Goal: Task Accomplishment & Management: Complete application form

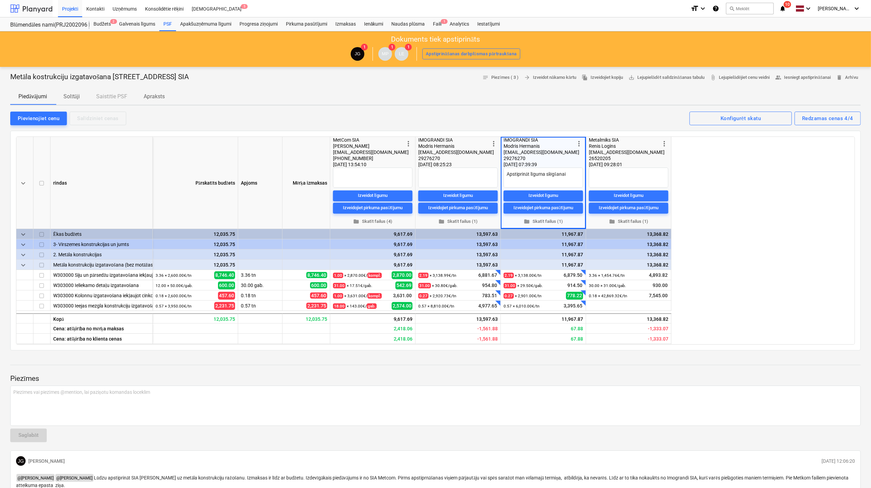
click at [29, 10] on div at bounding box center [31, 8] width 42 height 17
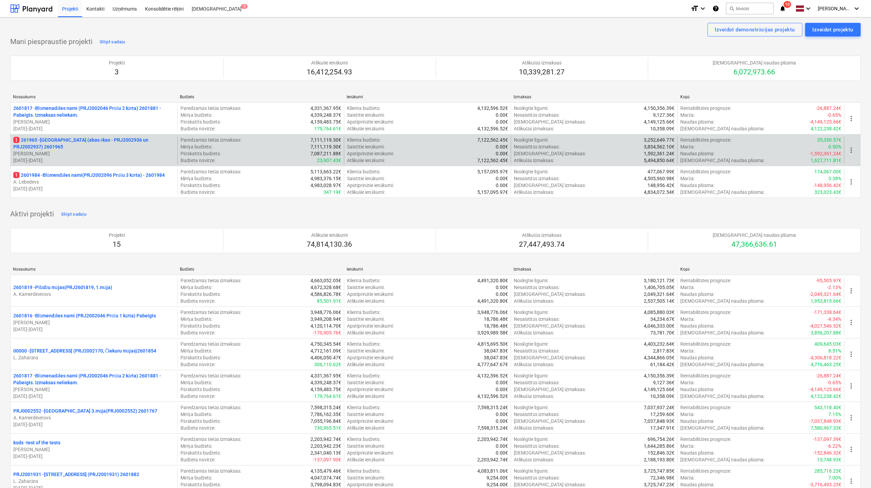
click at [112, 153] on p "[PERSON_NAME]" at bounding box center [93, 153] width 161 height 7
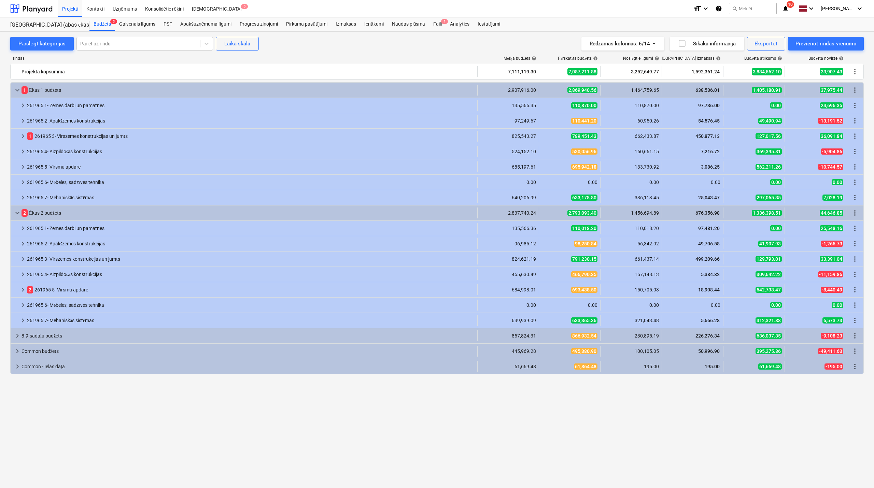
click at [789, 8] on icon "notifications" at bounding box center [785, 8] width 7 height 8
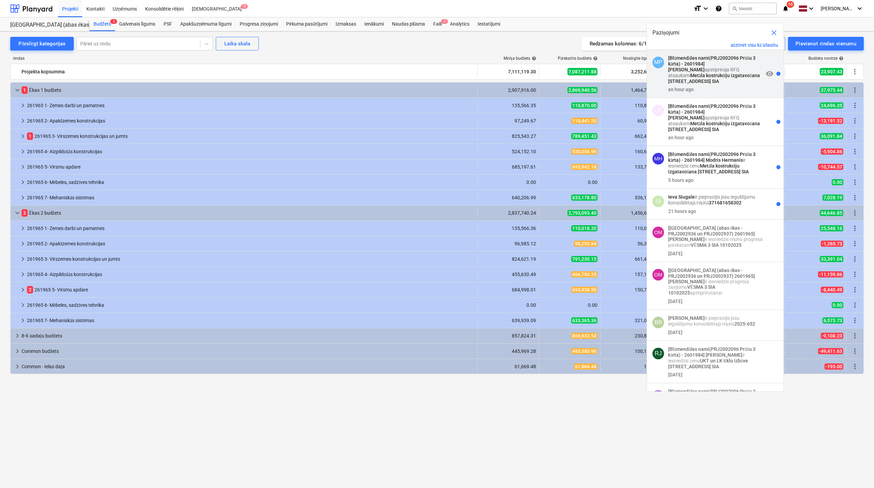
click at [708, 68] on p "[Blūmendāles nami(PRJ2002096 Prūšu 3 kārta) - 2601984] [PERSON_NAME] apstiprinā…" at bounding box center [715, 69] width 95 height 29
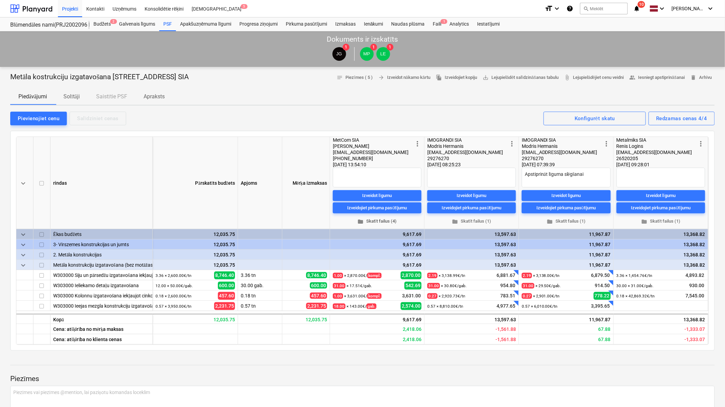
click at [390, 221] on span "folder Skatīt failus (4)" at bounding box center [377, 221] width 83 height 8
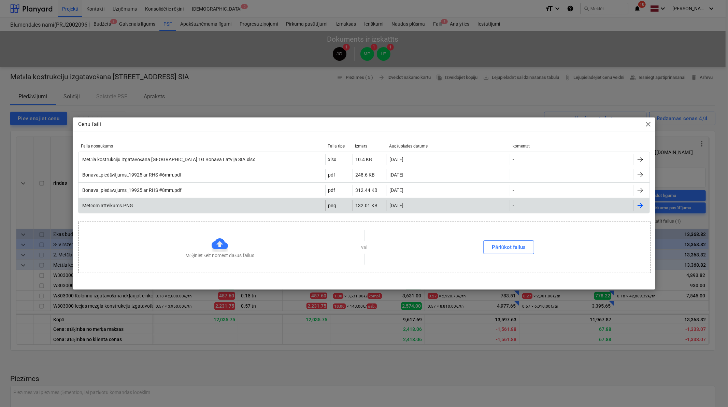
click at [106, 208] on div "Metcom atteikums.PNG" at bounding box center [107, 205] width 52 height 5
click at [649, 122] on span "close" at bounding box center [648, 124] width 8 height 8
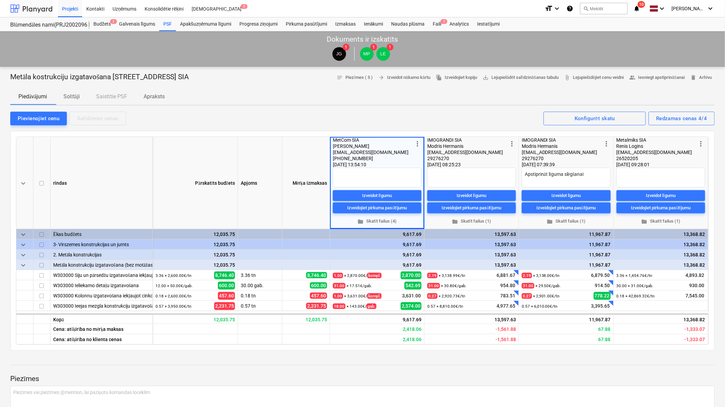
click at [43, 9] on div at bounding box center [31, 8] width 42 height 17
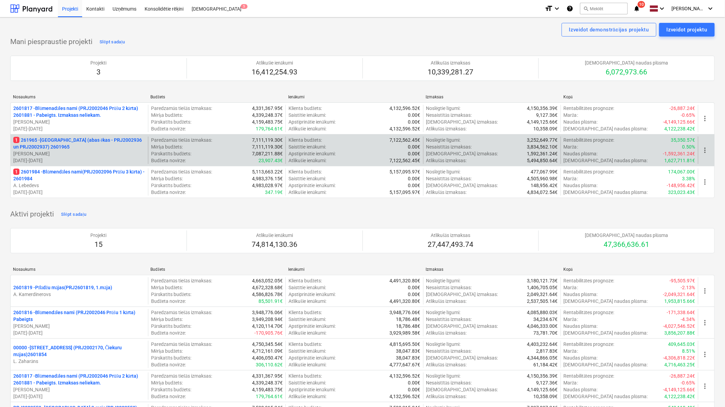
click at [84, 153] on p "[PERSON_NAME]" at bounding box center [79, 153] width 132 height 7
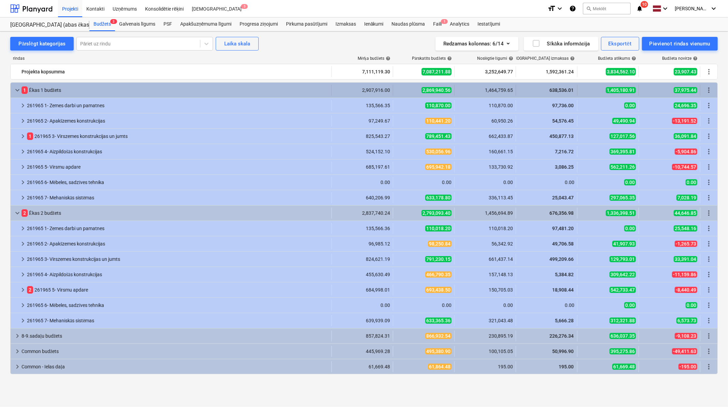
click at [14, 89] on span "keyboard_arrow_down" at bounding box center [17, 90] width 8 height 8
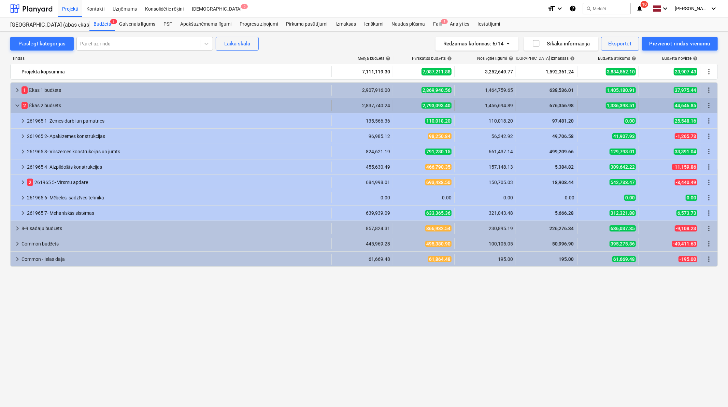
click at [15, 104] on span "keyboard_arrow_down" at bounding box center [17, 105] width 8 height 8
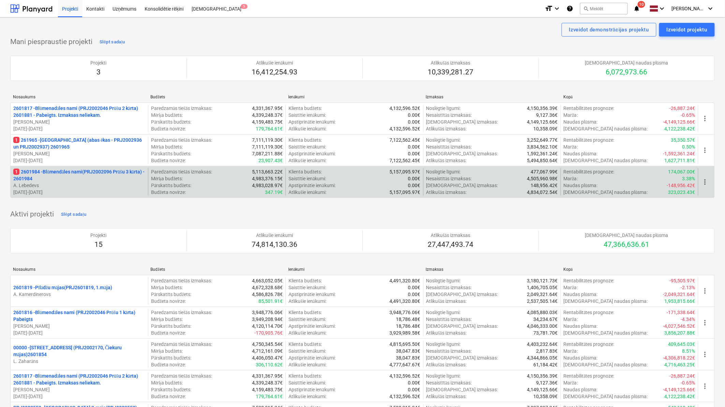
click at [68, 174] on p "1 2601984 - Blūmendāles nami(PRJ2002096 Prūšu 3 kārta) - 2601984" at bounding box center [79, 175] width 132 height 14
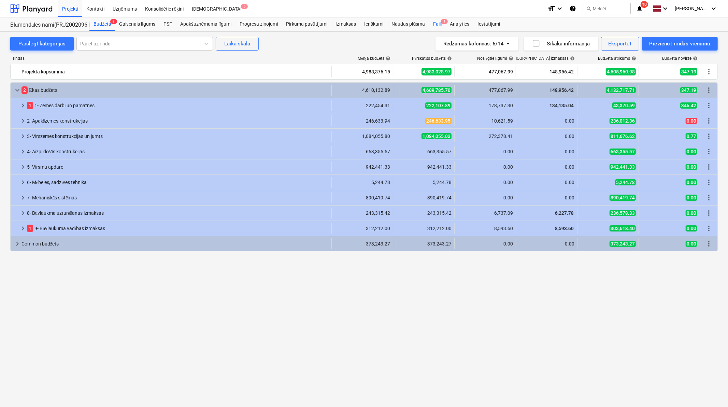
click at [438, 23] on div "Faili 1" at bounding box center [437, 24] width 17 height 14
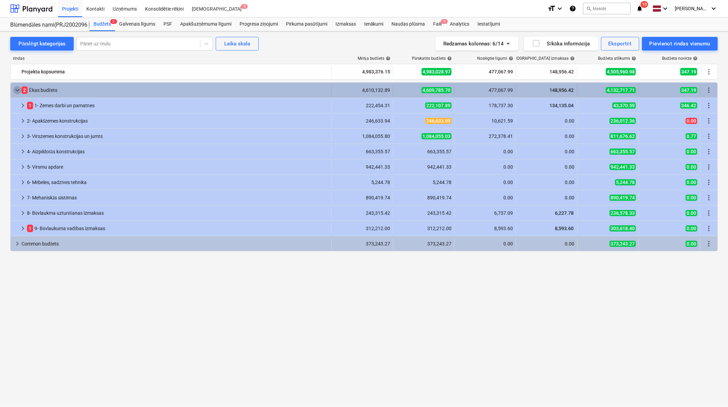
click at [18, 86] on span "keyboard_arrow_down" at bounding box center [17, 90] width 8 height 8
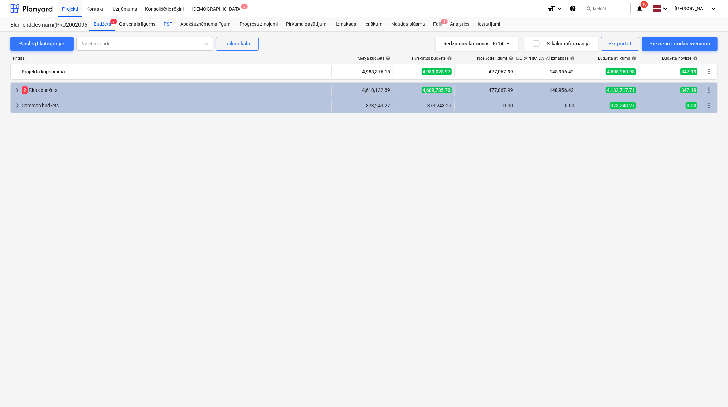
click at [170, 22] on div "PSF" at bounding box center [167, 24] width 17 height 14
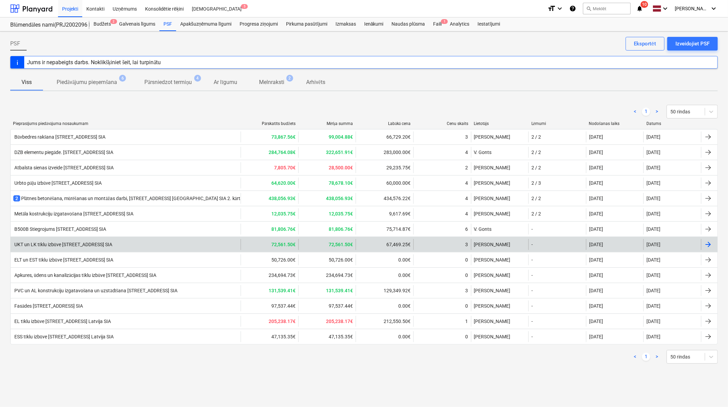
click at [708, 244] on div at bounding box center [708, 244] width 8 height 8
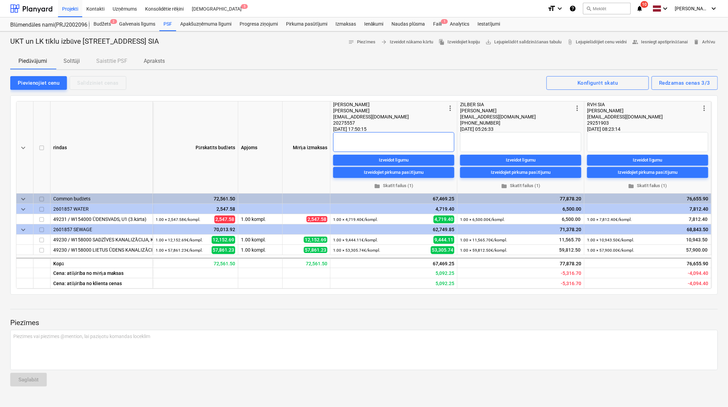
click at [339, 140] on textarea at bounding box center [393, 142] width 121 height 20
type textarea "x"
type textarea "U"
type textarea "x"
type textarea "Uz"
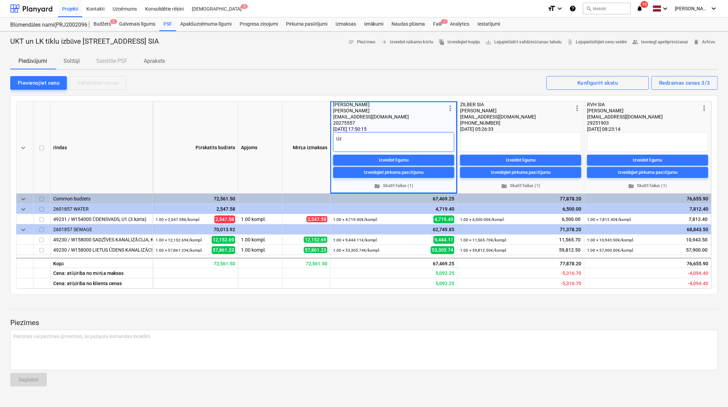
type textarea "x"
type textarea "U"
type textarea "x"
type textarea "A"
type textarea "x"
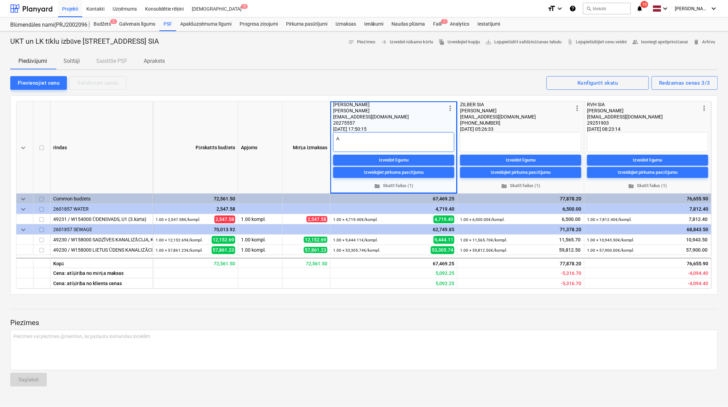
type textarea "Ap"
type textarea "x"
type textarea "Aps"
type textarea "x"
type textarea "[DEMOGRAPHIC_DATA]"
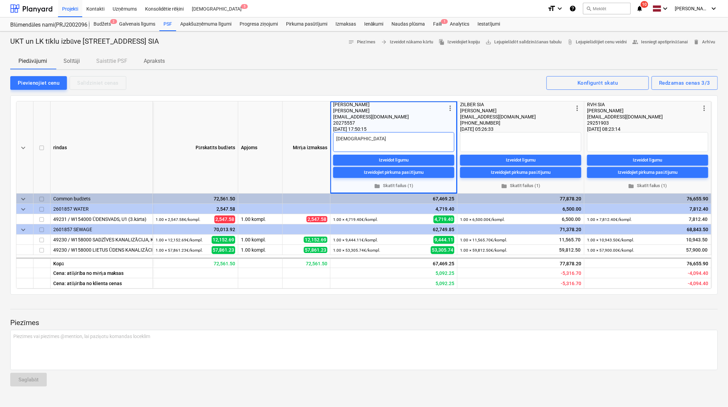
type textarea "x"
type textarea "[DEMOGRAPHIC_DATA]"
type textarea "x"
type textarea "Apstip"
type textarea "x"
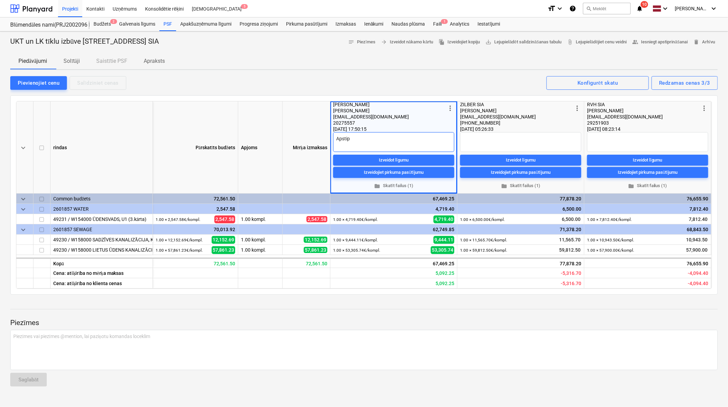
type textarea "Apstipr"
type textarea "x"
type textarea "Apstipri"
type textarea "x"
type textarea "Apstiprin"
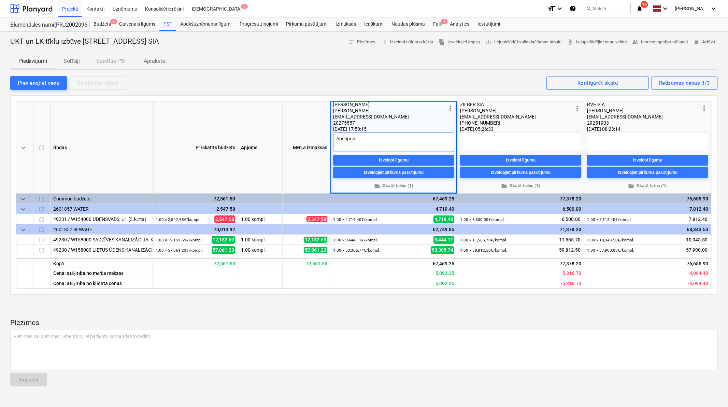
type textarea "x"
type textarea "Apstiprina"
type textarea "x"
type textarea "Apstiprina't"
type textarea "x"
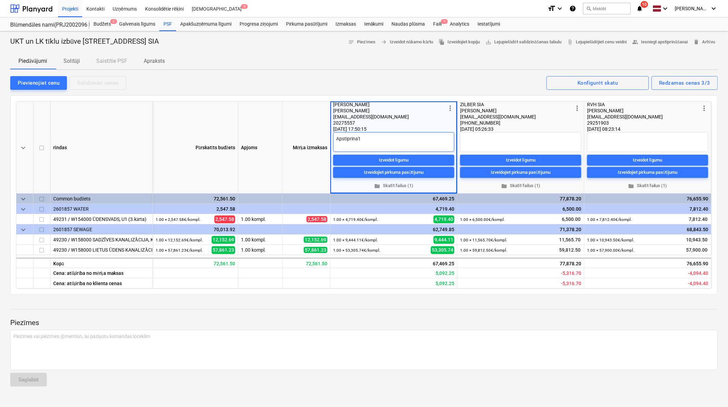
type textarea "Apstiprina't"
type textarea "x"
type textarea "Apstiprina't u"
type textarea "x"
type textarea "[DEMOGRAPHIC_DATA]'t uz"
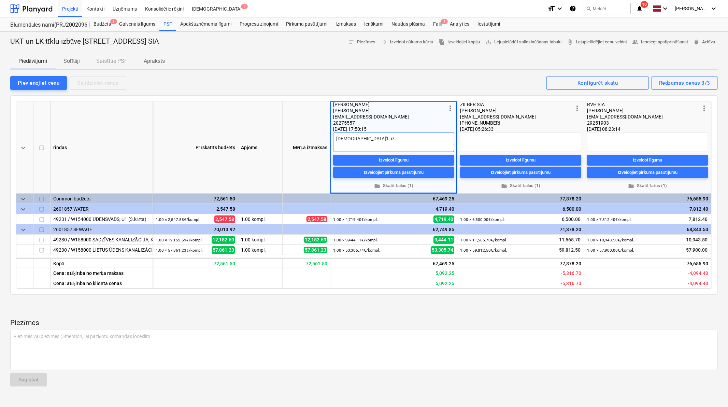
type textarea "x"
type textarea "[DEMOGRAPHIC_DATA]'t uz"
type textarea "x"
type textarea "[DEMOGRAPHIC_DATA]'t uz l"
type textarea "x"
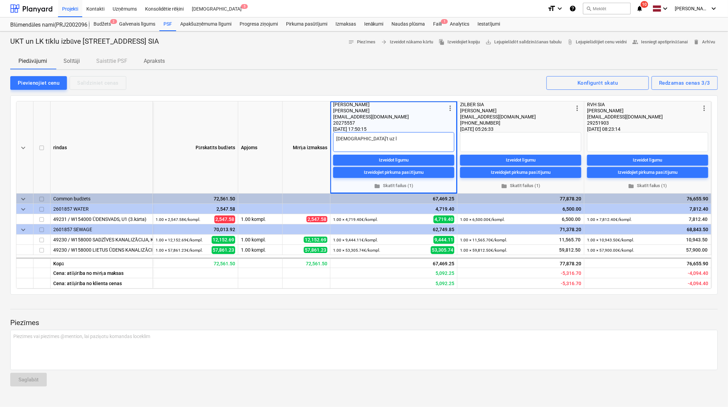
type textarea "[DEMOGRAPHIC_DATA]'t uz lī"
type textarea "x"
type textarea "[DEMOGRAPHIC_DATA]'t uz līg"
type textarea "x"
type textarea "Apstiprina't uz līgu"
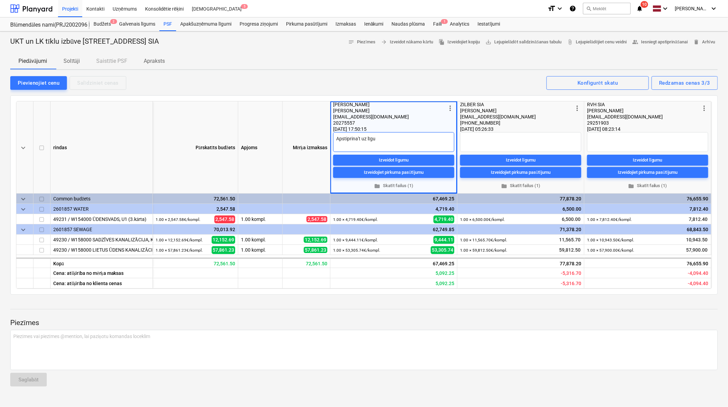
type textarea "x"
type textarea "[DEMOGRAPHIC_DATA]'t uz līgum"
type textarea "x"
type textarea "[DEMOGRAPHIC_DATA]'t uz līguma"
type textarea "x"
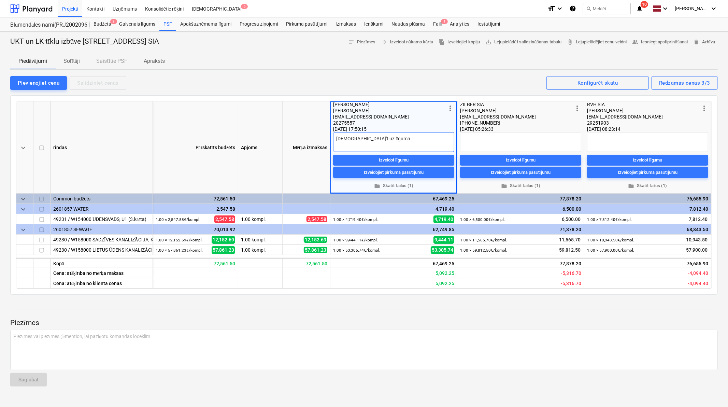
type textarea "[DEMOGRAPHIC_DATA]'t uz līguma"
type textarea "x"
type textarea "Apstiprina't uz līguma s"
type textarea "x"
type textarea "[DEMOGRAPHIC_DATA]'t uz līguma sl"
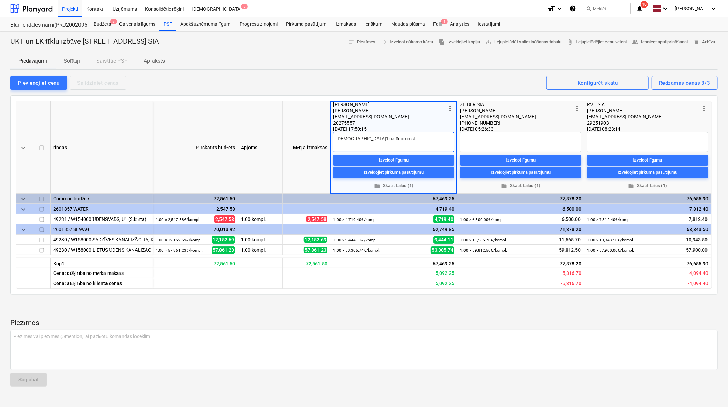
type textarea "x"
type textarea "Apstiprina't uz līguma slē"
type textarea "x"
type textarea "[DEMOGRAPHIC_DATA]'t uz līguma slēg"
type textarea "x"
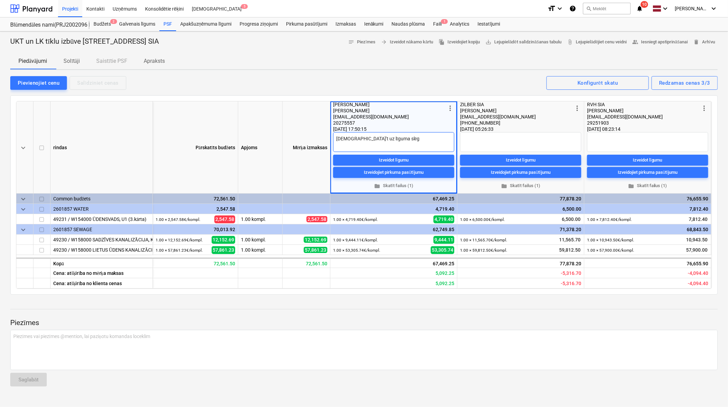
type textarea "[DEMOGRAPHIC_DATA]'t uz līguma slēgš"
type textarea "x"
type textarea "[DEMOGRAPHIC_DATA]'t uz līguma slēgša"
type textarea "x"
type textarea "Apstiprina't uz līguma slēgšan"
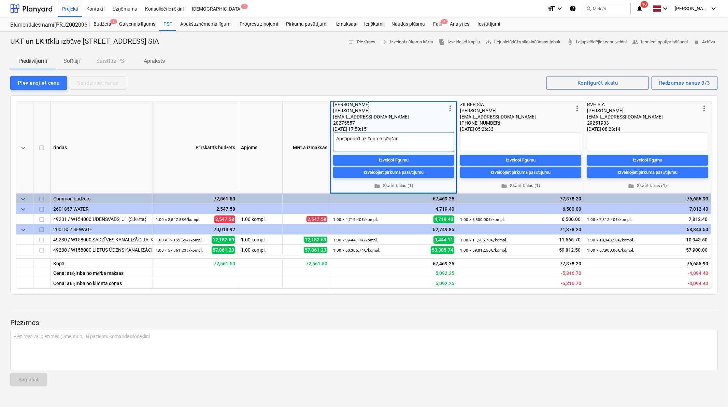
type textarea "x"
type textarea "[DEMOGRAPHIC_DATA]'t uz līguma slēgšanu"
type textarea "x"
type textarea "[DEMOGRAPHIC_DATA]'t uz līguma slēgšanu."
type textarea "x"
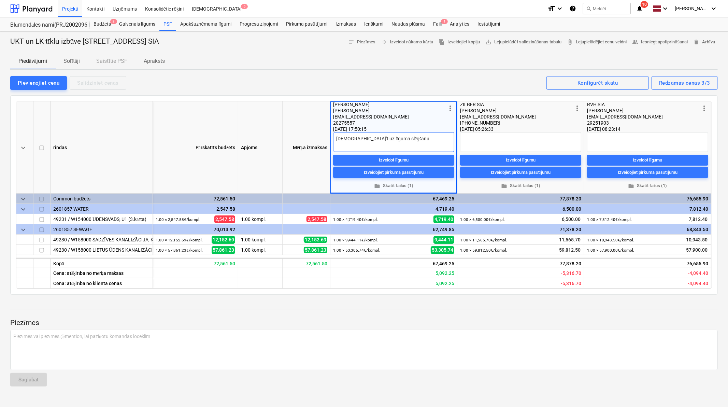
type textarea "[DEMOGRAPHIC_DATA]'t uz līguma slēgšanu."
click at [360, 138] on textarea "[DEMOGRAPHIC_DATA]'t uz līguma slēgšanu." at bounding box center [393, 142] width 121 height 20
type textarea "x"
type textarea "[DEMOGRAPHIC_DATA]' uz līguma slēgšanu."
type textarea "x"
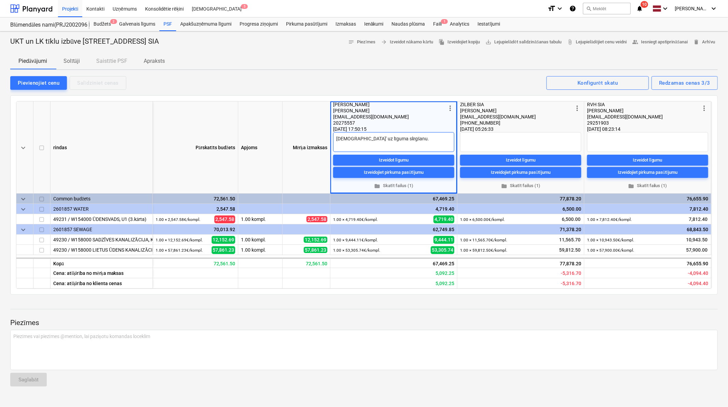
type textarea "[DEMOGRAPHIC_DATA] uz līguma slēgšanu."
type textarea "x"
type textarea "[DEMOGRAPHIC_DATA] uz līguma slēgšanu."
type textarea "x"
type textarea "Apstiprinā uz līguma slēgšanu."
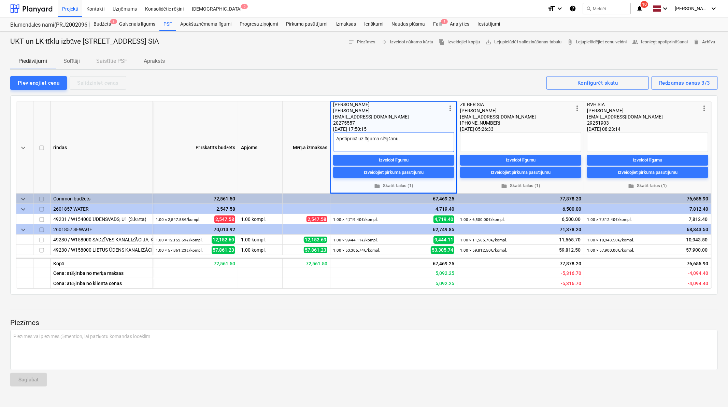
type textarea "x"
type textarea "Apstiprināt uz līguma slēgšanu."
click at [492, 311] on div "Piezīmes Piezīmes vai piezīmes @mention, lai paziņotu komandas loceklim ﻿ Sagla…" at bounding box center [363, 346] width 707 height 92
click at [461, 65] on div "Piedāvājumi Solītāji Saistītie PSF Apraksts" at bounding box center [363, 61] width 707 height 16
click at [677, 41] on span "people_alt Iesniegt apstiprināšanai" at bounding box center [660, 42] width 56 height 8
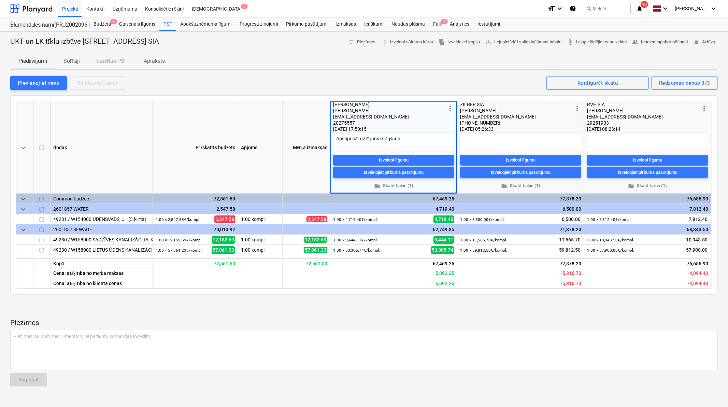
type textarea "x"
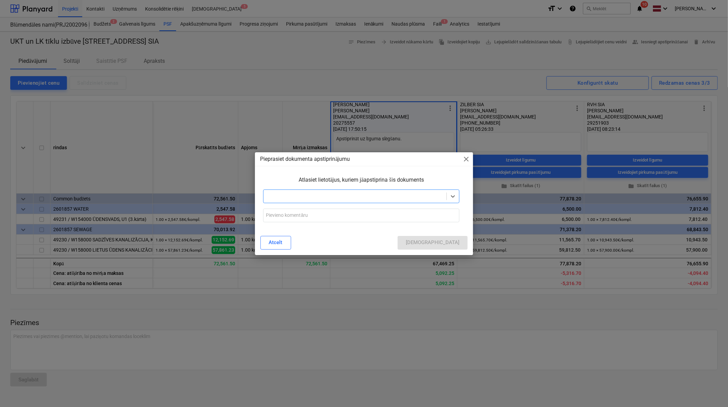
click at [293, 196] on div at bounding box center [355, 196] width 176 height 7
type input "lāsma"
click at [282, 73] on div "Pieprasiet dokumenta apstiprinājumu close Atlasiet lietotājus, kuriem jāapstipr…" at bounding box center [364, 203] width 728 height 407
type textarea "x"
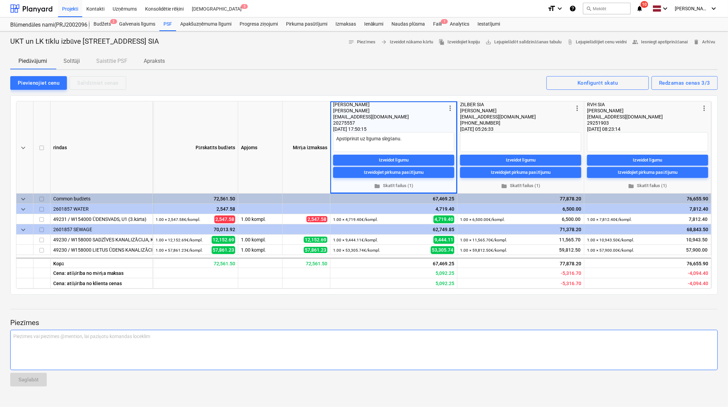
click at [65, 341] on div "Piezīmes vai piezīmes @mention, lai paziņotu komandas loceklim ﻿" at bounding box center [363, 350] width 707 height 40
click at [63, 334] on p "﻿ @ [PERSON_NAME] ﻿ ﻿" at bounding box center [363, 337] width 701 height 8
click at [96, 331] on div "﻿ @ [PERSON_NAME] ﻿ @ [PERSON_NAME] ﻿ ﻿" at bounding box center [363, 350] width 707 height 40
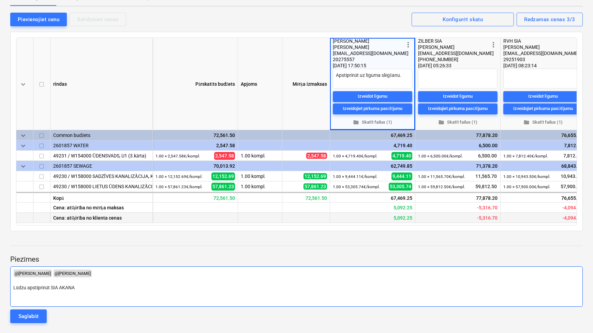
scroll to position [64, 0]
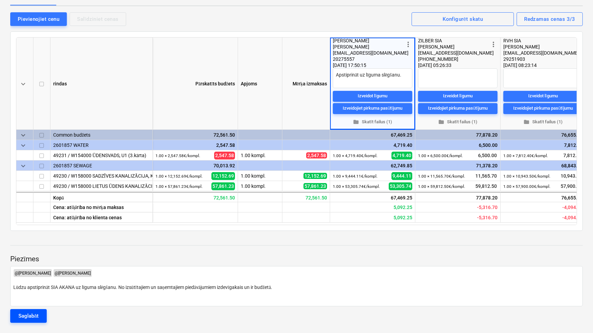
click at [24, 316] on div "Saglabāt" at bounding box center [28, 315] width 20 height 9
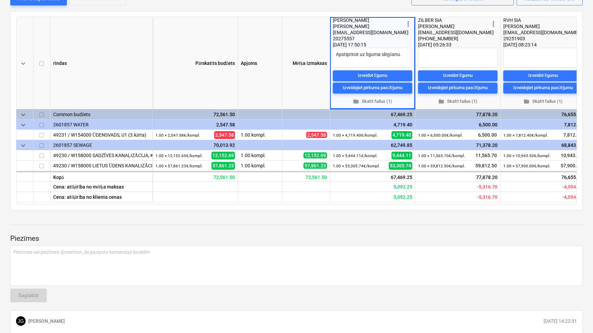
scroll to position [149, 0]
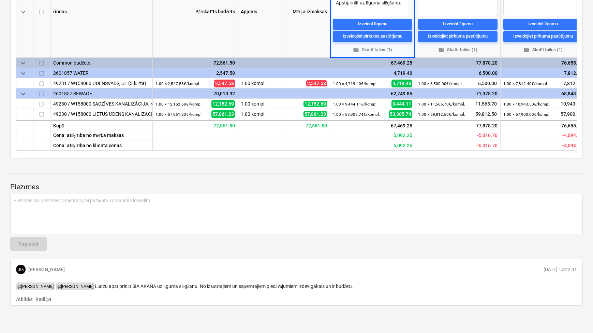
click at [197, 230] on div "Piezīmes Piezīmes vai piezīmes @mention, lai paziņotu komandas loceklim ﻿ Sagla…" at bounding box center [296, 234] width 573 height 141
drag, startPoint x: 283, startPoint y: 287, endPoint x: 15, endPoint y: 288, distance: 268.2
click at [15, 288] on div "@ [PERSON_NAME] @ [PERSON_NAME] Lūdzu apstiprināt SIA AKANA uz līguma slēgšanu.…" at bounding box center [296, 285] width 567 height 13
copy span "Lūdzu apstiprināt SIA AKANA uz līguma slēgšanu. No izsūtītajiem un saņemtajiem …"
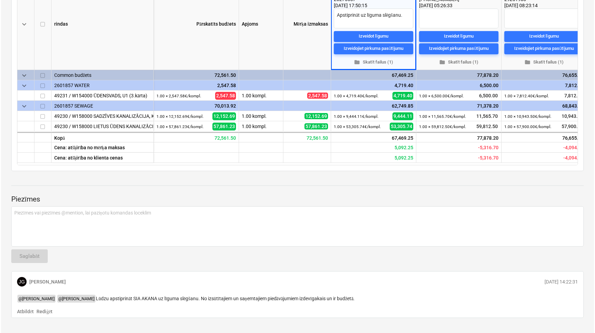
scroll to position [0, 0]
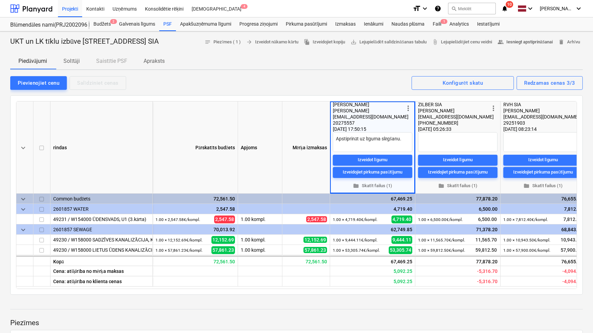
click at [519, 41] on span "people_alt Iesniegt apstiprināšanai" at bounding box center [526, 42] width 56 height 8
type textarea "x"
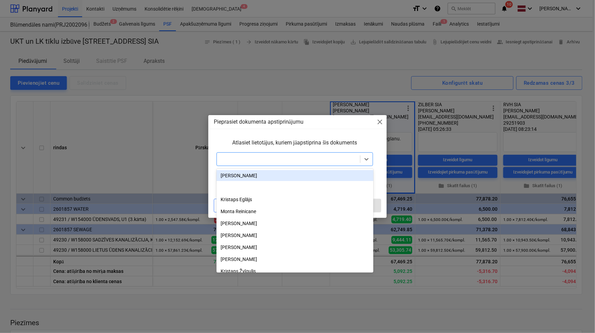
click at [321, 155] on div at bounding box center [289, 159] width 144 height 10
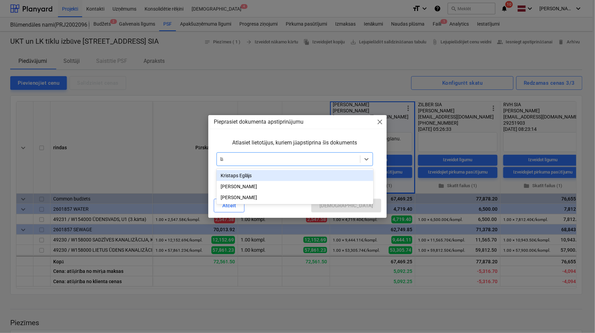
type input "lās"
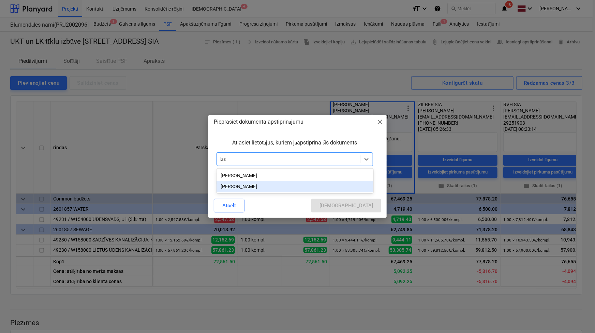
click at [247, 189] on div "[PERSON_NAME]" at bounding box center [295, 186] width 157 height 11
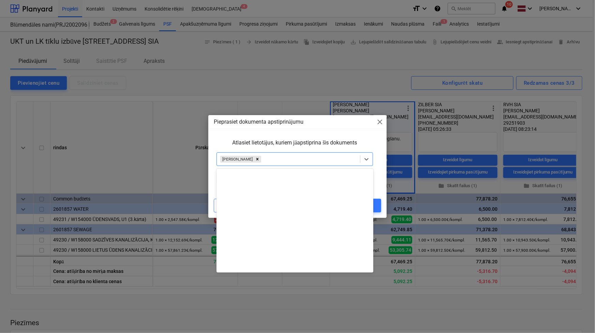
scroll to position [268, 0]
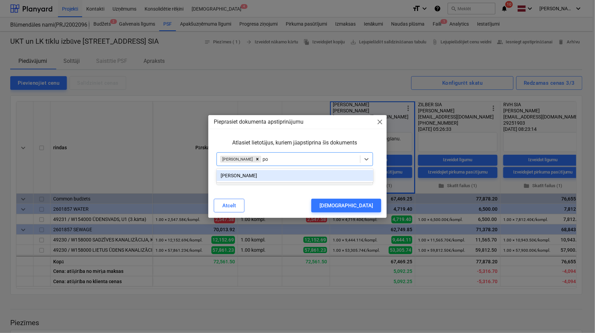
type input "pog"
click at [252, 177] on div "[PERSON_NAME]" at bounding box center [295, 175] width 157 height 11
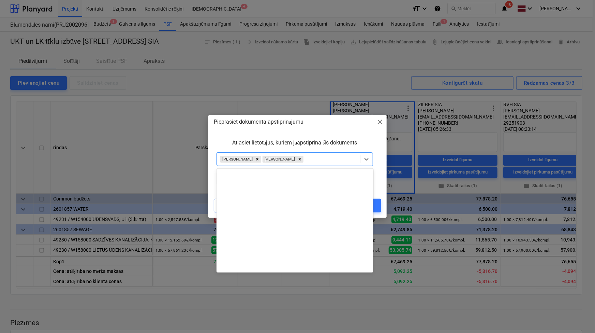
scroll to position [256, 0]
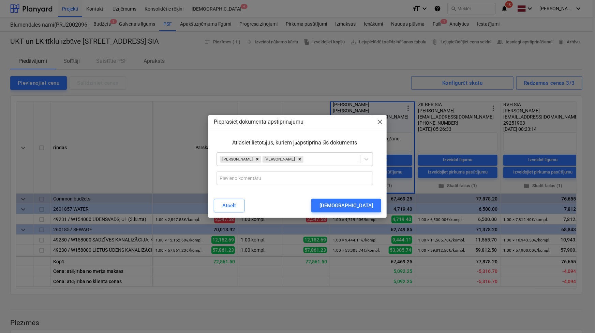
click at [380, 182] on div "Atlasiet lietotājus, kuriem jāapstiprina šis dokuments [PERSON_NAME]" at bounding box center [298, 162] width 168 height 52
click at [270, 178] on input "text" at bounding box center [295, 178] width 157 height 14
paste input "Lūdzu apstiprināt SIA AKANA uz līguma slēgšanu. No izsūtītajiem un saņemtajiem …"
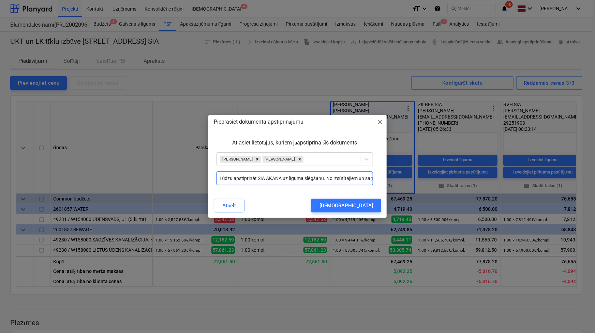
scroll to position [0, 111]
type input "Lūdzu apstiprināt SIA AKANA uz līguma slēgšanu. No izsūtītajiem un saņemtajiem …"
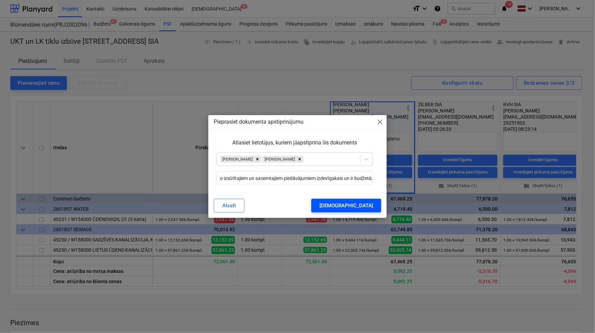
click at [364, 202] on div "[DEMOGRAPHIC_DATA]" at bounding box center [347, 205] width 54 height 9
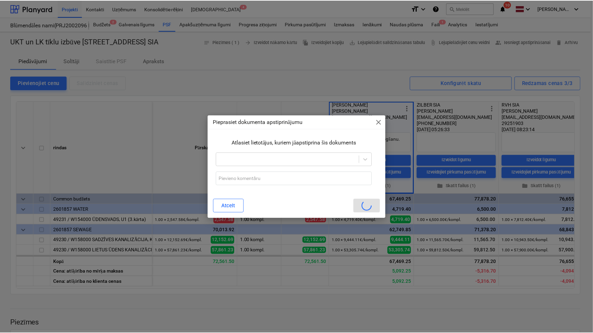
scroll to position [0, 0]
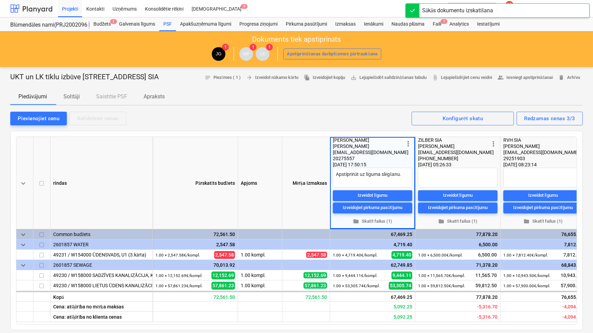
click at [30, 5] on div at bounding box center [31, 8] width 42 height 17
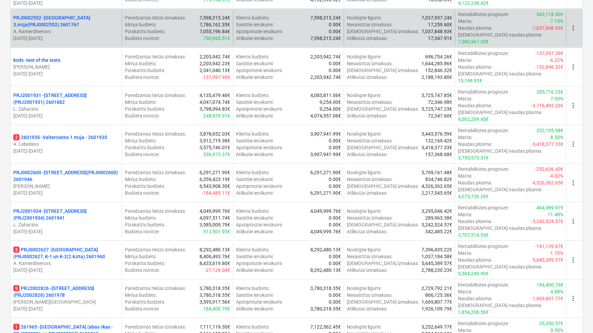
scroll to position [455, 0]
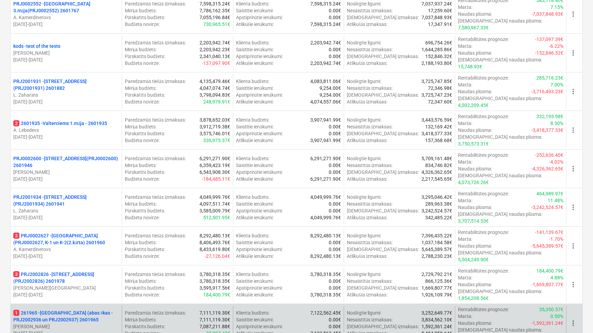
click at [47, 323] on p "[PERSON_NAME]" at bounding box center [66, 326] width 106 height 7
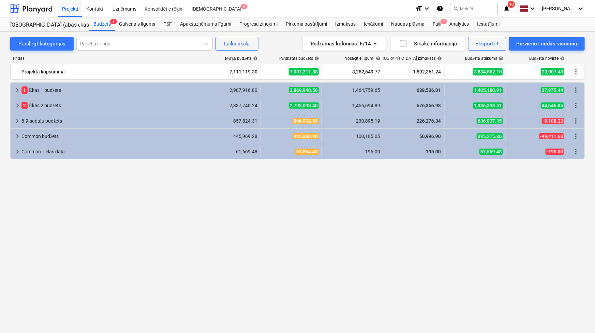
click at [509, 8] on icon "notifications" at bounding box center [507, 8] width 7 height 8
click at [35, 8] on div at bounding box center [31, 8] width 42 height 17
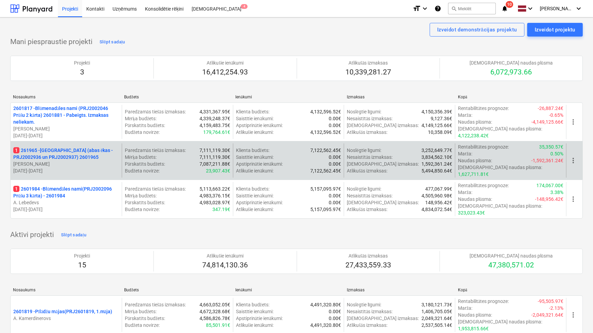
click at [64, 147] on p "1 261965 - [GEOGRAPHIC_DATA] (abas ēkas - PRJ2002936 un PRJ2002937) 2601965" at bounding box center [66, 154] width 106 height 14
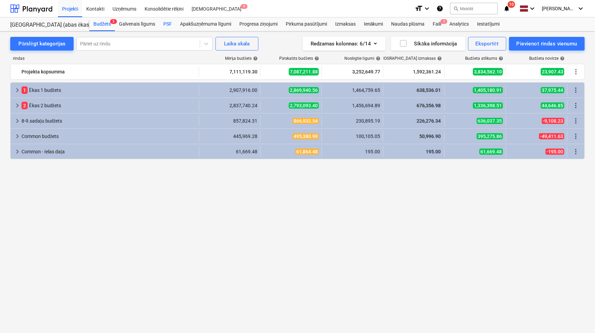
click at [167, 21] on div "PSF" at bounding box center [167, 24] width 17 height 14
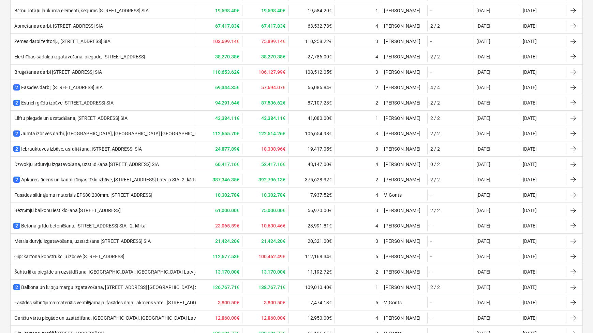
scroll to position [413, 0]
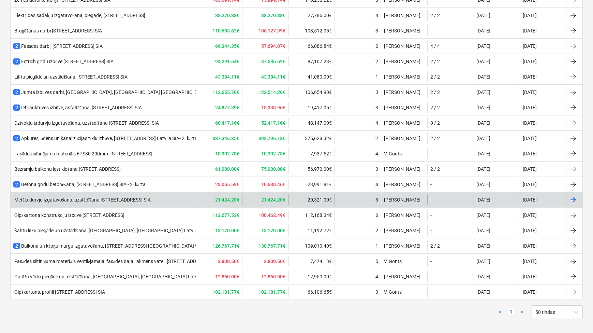
click at [307, 197] on div "20,321.00€" at bounding box center [312, 199] width 46 height 11
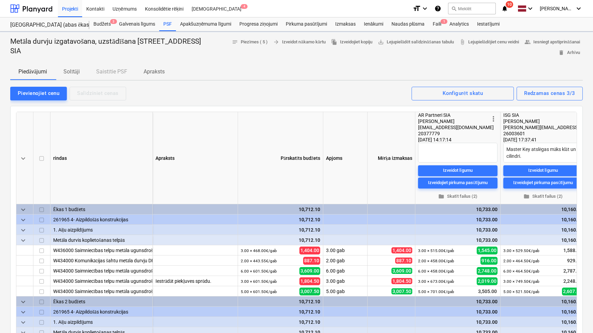
type textarea "x"
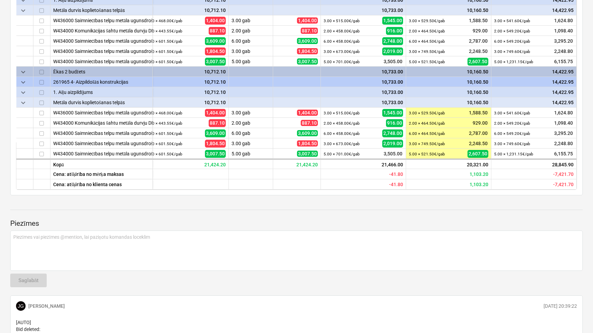
scroll to position [165, 0]
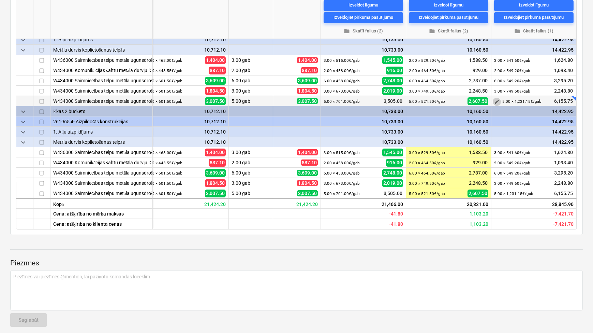
click at [495, 99] on span "edit" at bounding box center [496, 101] width 5 height 5
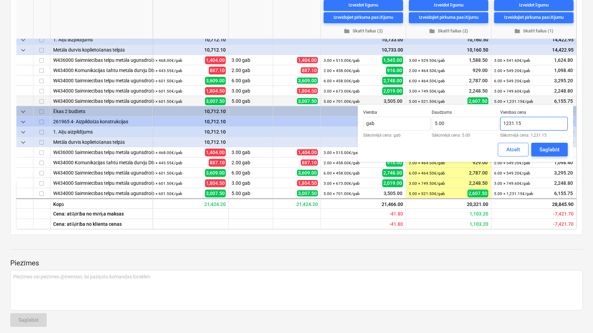
drag, startPoint x: 532, startPoint y: 120, endPoint x: 504, endPoint y: 121, distance: 27.7
click at [504, 121] on input "1231.15" at bounding box center [535, 124] width 68 height 14
drag, startPoint x: 528, startPoint y: 126, endPoint x: 502, endPoint y: 126, distance: 25.9
click at [502, 126] on input "549.20" at bounding box center [535, 124] width 68 height 14
type input "549.20"
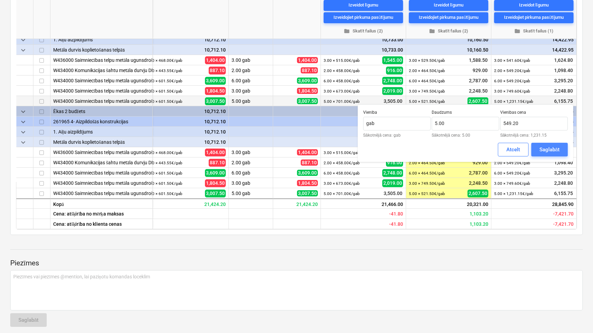
click at [555, 145] on div "Saglabāt" at bounding box center [550, 149] width 20 height 9
type textarea "x"
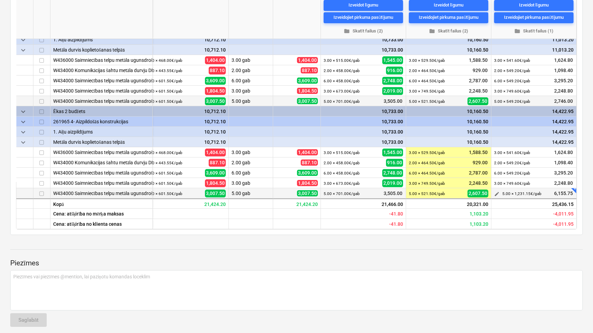
click at [497, 191] on span "edit" at bounding box center [496, 193] width 5 height 5
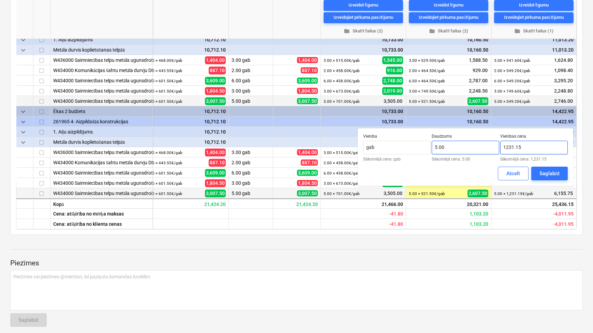
drag, startPoint x: 515, startPoint y: 146, endPoint x: 490, endPoint y: 146, distance: 25.6
click at [490, 146] on div "Vienība gab Sākotnējā cena: gab [PERSON_NAME] 5.00 Sākotnējā cena: 5.00 Vienība…" at bounding box center [465, 147] width 205 height 27
paste input "549.20"
type input "549.20"
click at [547, 173] on div "Saglabāt" at bounding box center [550, 173] width 20 height 9
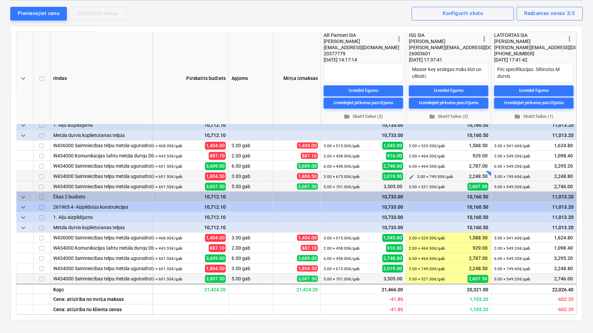
scroll to position [0, 0]
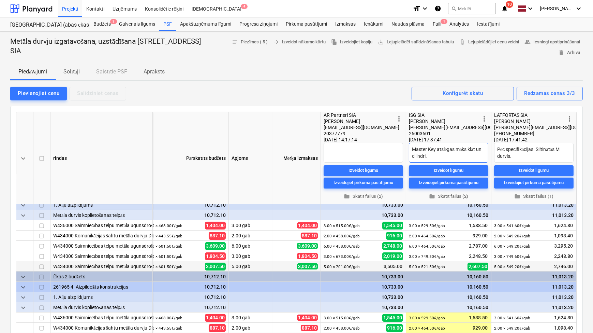
drag, startPoint x: 440, startPoint y: 156, endPoint x: 409, endPoint y: 148, distance: 32.3
click at [409, 148] on textarea "Master Key atslēgas māks klāt un cilindri." at bounding box center [449, 153] width 80 height 20
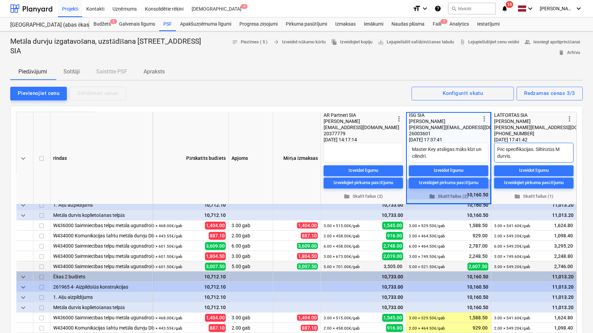
click at [521, 153] on textarea "Pēc specifikācijas. Siltinātās M durvis." at bounding box center [534, 153] width 80 height 20
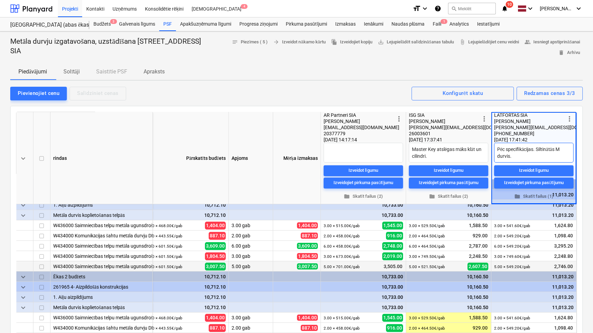
drag, startPoint x: 521, startPoint y: 153, endPoint x: 497, endPoint y: 147, distance: 25.0
click at [497, 147] on textarea "Pēc specifikācijas. Siltinātās M durvis." at bounding box center [534, 153] width 80 height 20
type textarea "x"
type textarea "P"
type textarea "x"
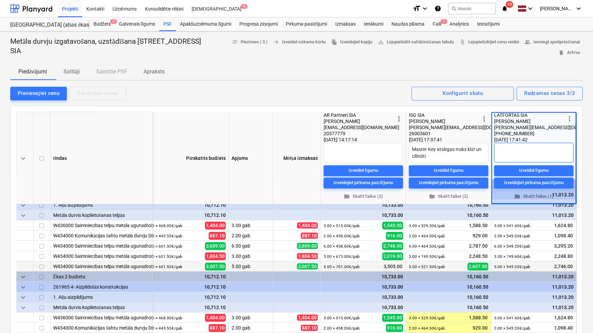
type textarea "I"
type textarea "x"
type textarea "[PERSON_NAME]"
type textarea "x"
type textarea "Izm"
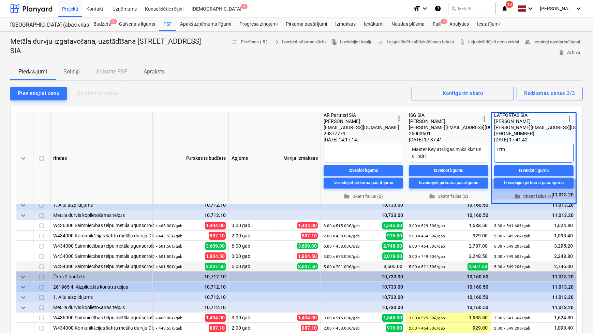
type textarea "x"
type textarea "Izma"
type textarea "x"
type textarea "Izmak"
type textarea "x"
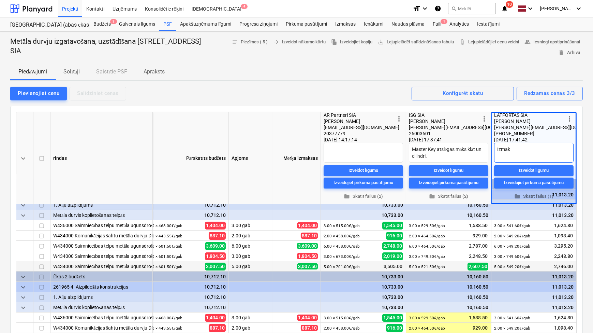
type textarea "Izmaks"
type textarea "x"
type textarea "Izmaksa"
type textarea "x"
type textarea "Izmaksas"
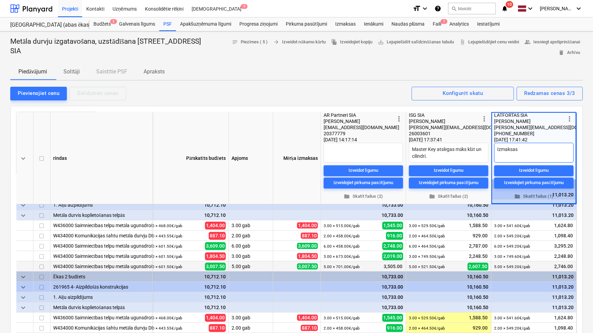
type textarea "x"
type textarea "Izmaksas"
type textarea "x"
type textarea "Izmaksas m"
type textarea "x"
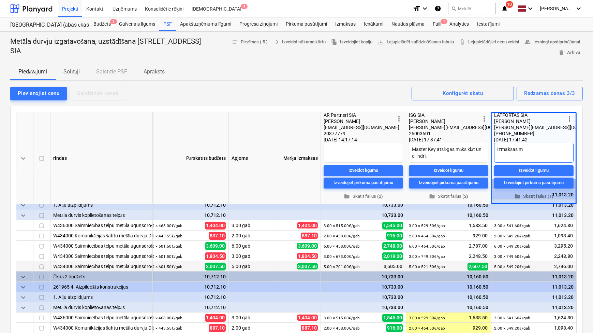
type textarea "Izmaksas"
type textarea "x"
type textarea "Izmaksas b"
type textarea "x"
type textarea "Izmaksas be"
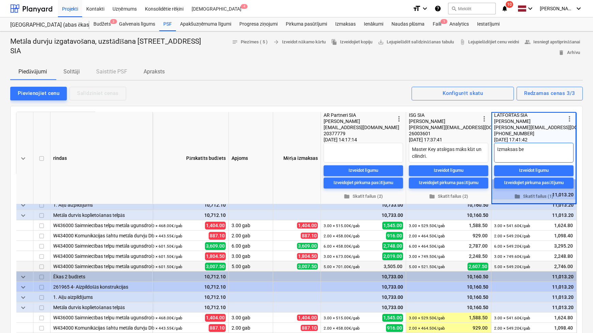
type textarea "x"
type textarea "Izmaksas bez"
type textarea "x"
type textarea "Izmaksas bez"
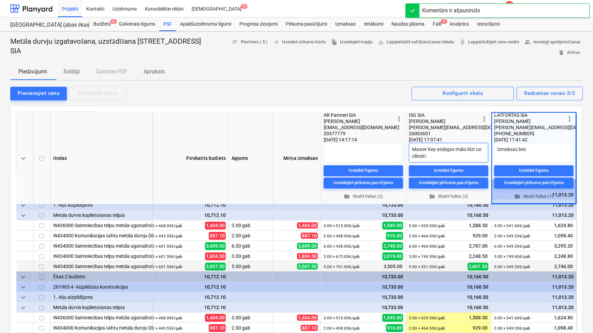
drag, startPoint x: 452, startPoint y: 148, endPoint x: 406, endPoint y: 148, distance: 46.1
click at [406, 148] on div "more_vert ISG SIA [PERSON_NAME] [EMAIL_ADDRESS][DOMAIN_NAME] 26003601 [DATE] 17…" at bounding box center [448, 158] width 85 height 92
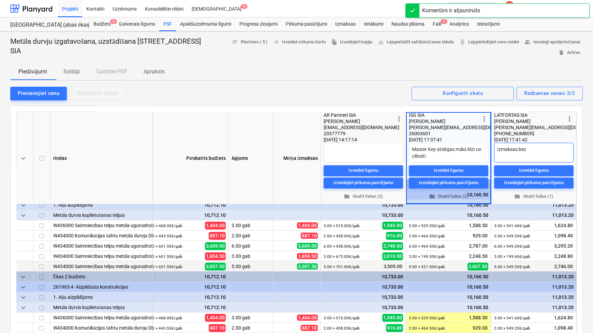
drag, startPoint x: 555, startPoint y: 149, endPoint x: 548, endPoint y: 150, distance: 6.6
click at [554, 149] on textarea "Izmaksas bez" at bounding box center [534, 153] width 80 height 20
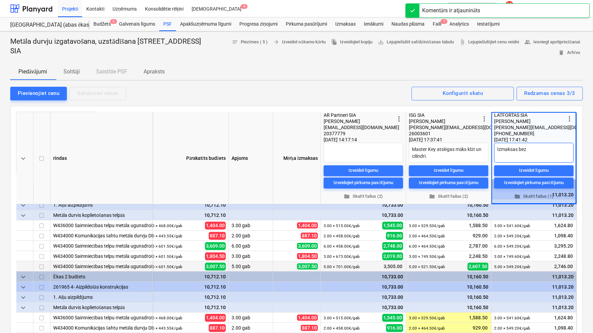
paste textarea "Master Key atslēgas"
type textarea "x"
click at [525, 155] on textarea "Izmaksas bez Master Key atslēgas" at bounding box center [534, 153] width 80 height 20
type textarea "Izmaksas bez Master Key atslēgas"
type textarea "x"
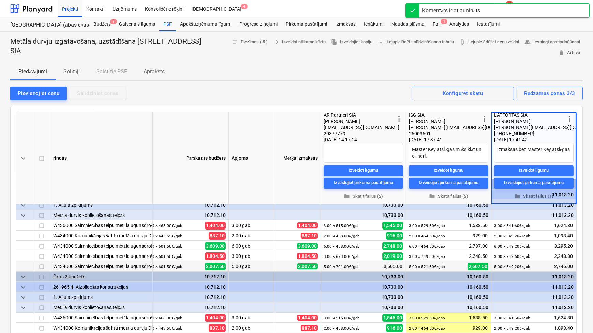
click at [486, 104] on div at bounding box center [296, 102] width 573 height 5
click at [473, 136] on div "26003601" at bounding box center [444, 133] width 71 height 6
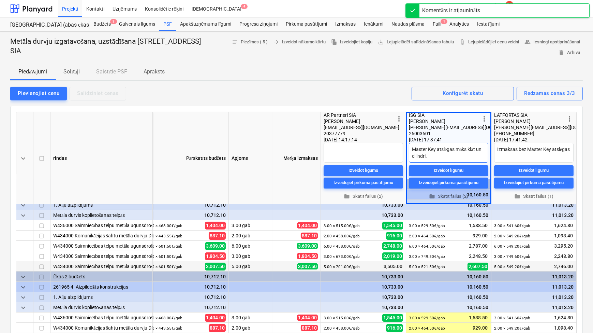
drag, startPoint x: 434, startPoint y: 158, endPoint x: 405, endPoint y: 150, distance: 29.7
click at [406, 150] on div "more_vert ISG SIA [PERSON_NAME] [EMAIL_ADDRESS][DOMAIN_NAME] 26003601 [DATE] 17…" at bounding box center [448, 158] width 85 height 92
type textarea "x"
type textarea "A"
type textarea "x"
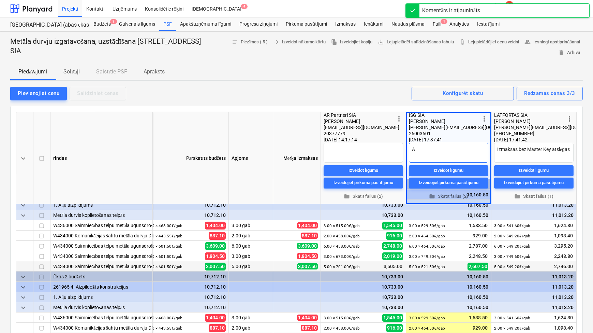
type textarea "Ap"
type textarea "x"
type textarea "Aps"
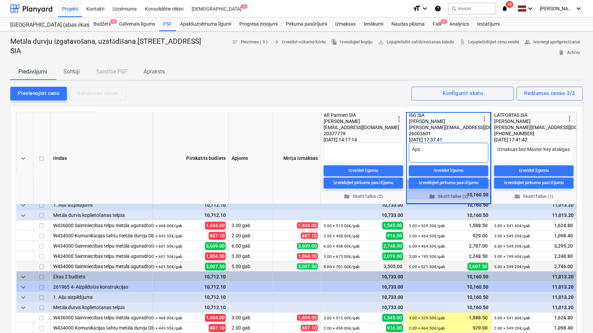
type textarea "x"
type textarea "[DEMOGRAPHIC_DATA]"
type textarea "x"
type textarea "[DEMOGRAPHIC_DATA]"
type textarea "x"
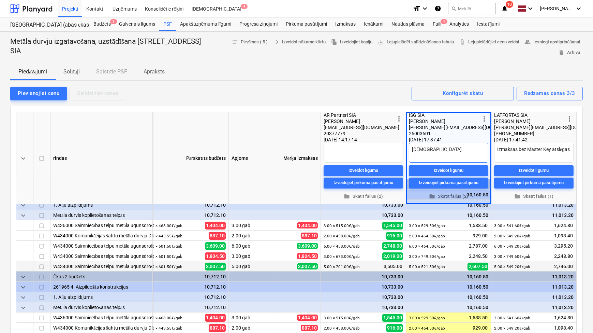
type textarea "Apstip"
type textarea "x"
type textarea "Apstipr"
type textarea "x"
type textarea "Apstipri"
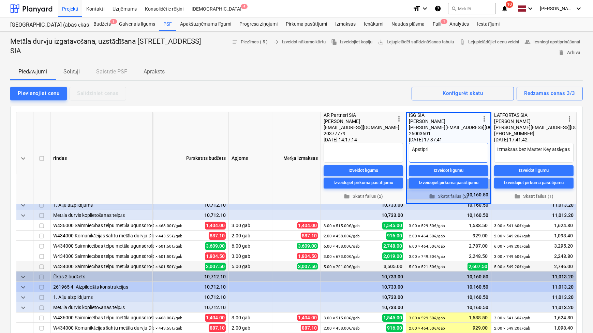
type textarea "x"
type textarea "Apstiprin"
type textarea "x"
type textarea "Apstiprina"
type textarea "x"
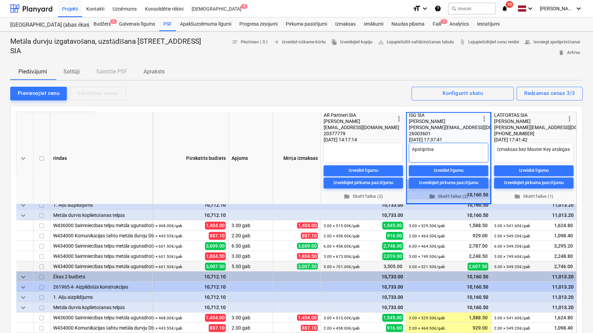
type textarea "Apstiprinat"
type textarea "x"
type textarea "Apstiprinat"
type textarea "x"
type textarea "Apstiprinat l"
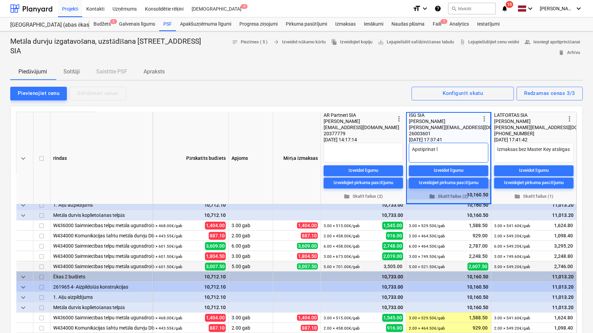
type textarea "x"
type textarea "[DEMOGRAPHIC_DATA] lī"
type textarea "x"
type textarea "Apstiprinat līg"
type textarea "x"
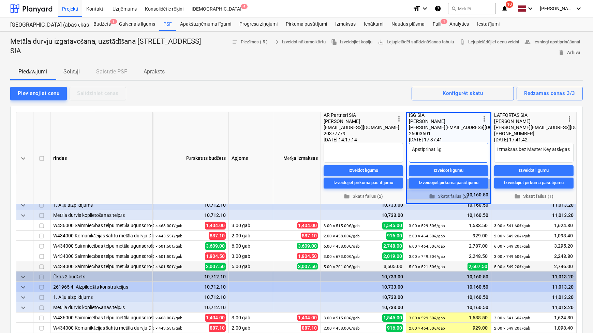
type textarea "Apstiprinat līgu"
type textarea "x"
type textarea "[DEMOGRAPHIC_DATA] līgum"
type textarea "x"
type textarea "Apstiprinat līguma"
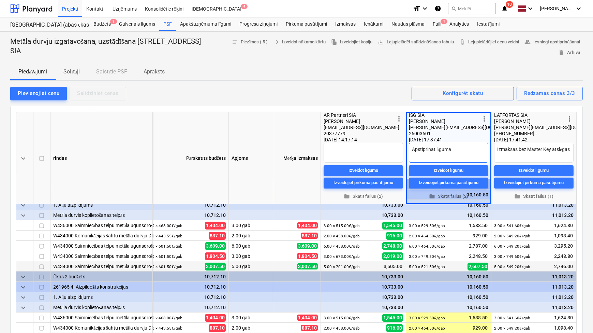
type textarea "x"
type textarea "Apstiprinat līguma"
type textarea "x"
type textarea "[DEMOGRAPHIC_DATA] līguma s"
type textarea "x"
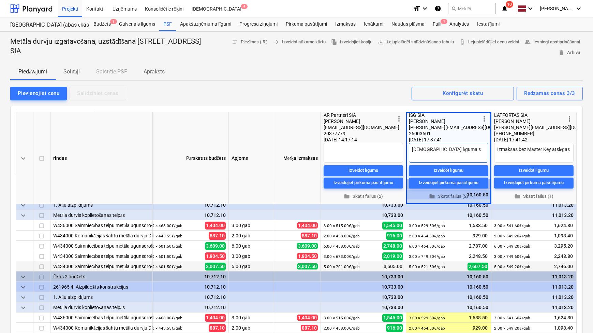
type textarea "Apstiprinat līguma sl"
type textarea "x"
type textarea "[DEMOGRAPHIC_DATA] līguma slē"
type textarea "x"
type textarea "[DEMOGRAPHIC_DATA] līguma slēg"
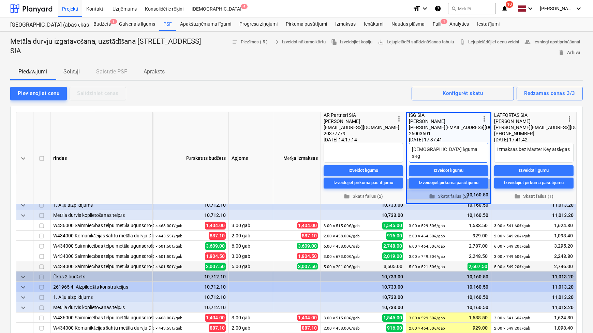
type textarea "x"
type textarea "[DEMOGRAPHIC_DATA] līguma slēgš"
type textarea "x"
type textarea "[DEMOGRAPHIC_DATA] līguma slēgša"
type textarea "x"
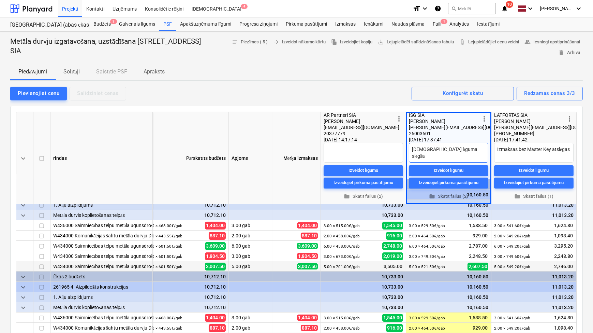
type textarea "Apstiprinat līguma slēgšan"
type textarea "x"
type textarea "Apstiprinat līguma slēgšana"
type textarea "x"
type textarea "Apstiprinat līguma slēgšanai"
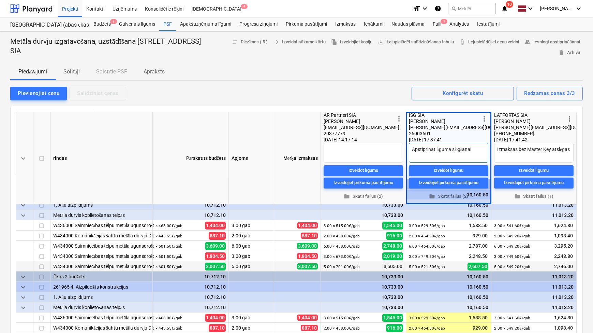
type textarea "x"
type textarea "Apstiprinat līguma slēgšanai."
type textarea "x"
type textarea "Apstiprinat līguma slēgšanai."
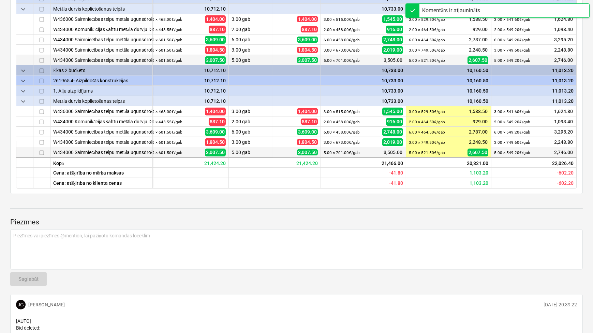
scroll to position [207, 0]
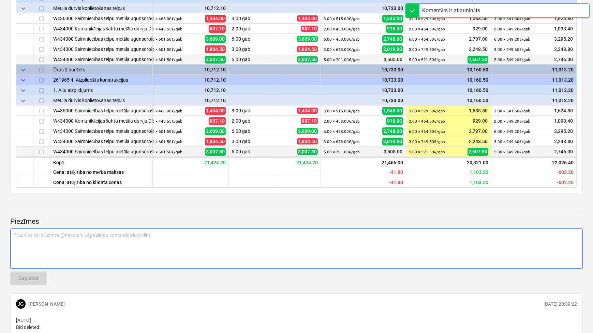
click at [98, 236] on p "Piezīmes vai piezīmes @mention, lai paziņotu komandas loceklim ﻿" at bounding box center [296, 234] width 567 height 7
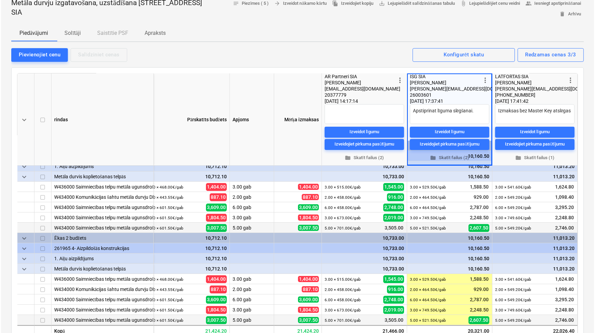
scroll to position [0, 0]
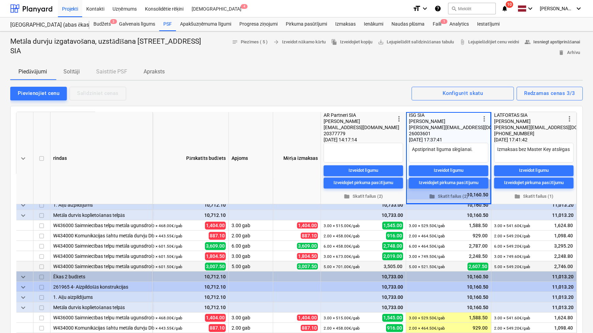
click at [535, 46] on span "people_alt Iesniegt apstiprināšanai" at bounding box center [553, 42] width 56 height 8
type textarea "x"
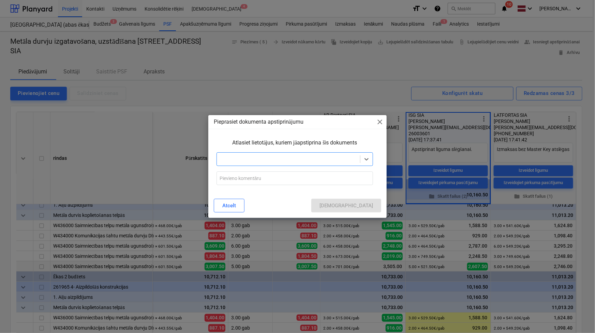
click at [289, 154] on div at bounding box center [289, 159] width 144 height 10
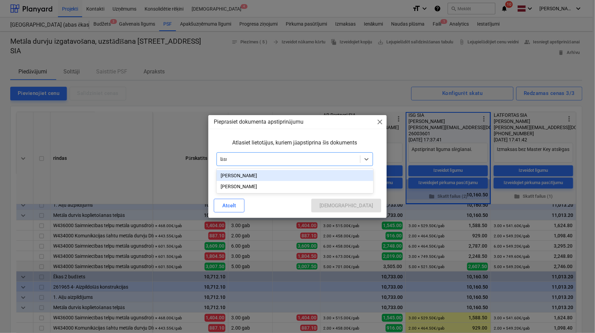
type input "lāsma"
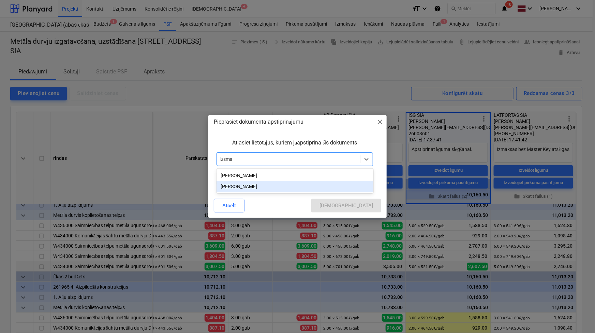
click at [268, 184] on div "[PERSON_NAME]" at bounding box center [295, 186] width 157 height 11
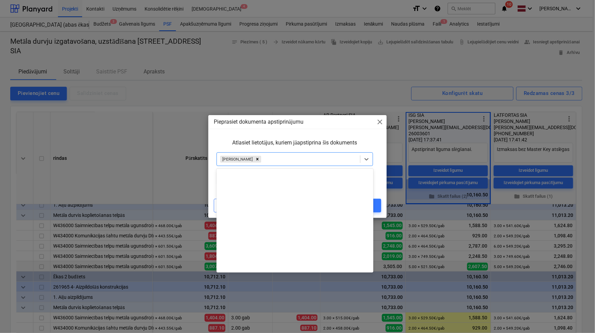
scroll to position [268, 0]
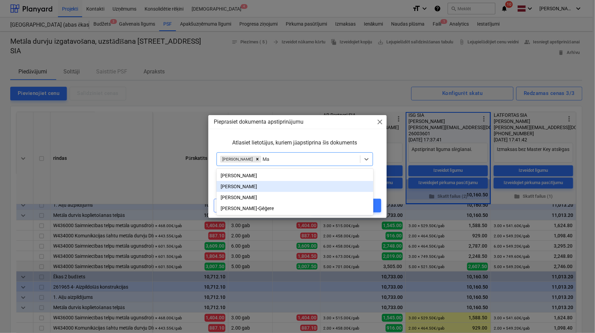
type input "M"
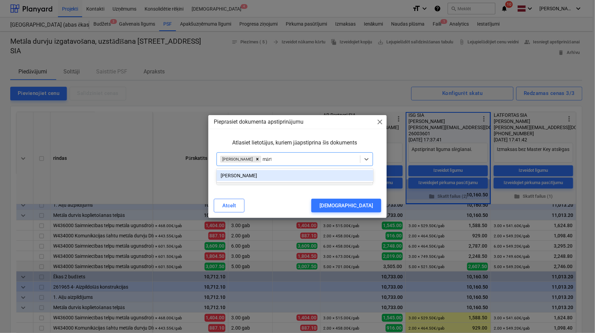
type input "mārti"
click at [276, 177] on div "[PERSON_NAME]" at bounding box center [295, 175] width 157 height 11
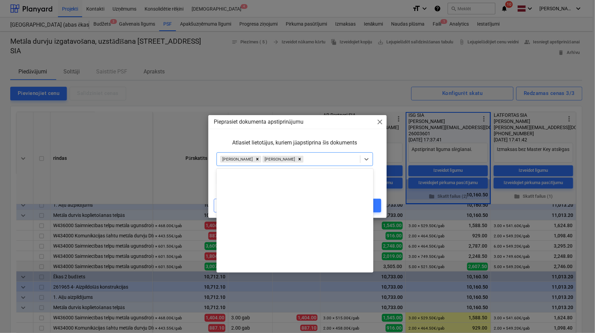
scroll to position [256, 0]
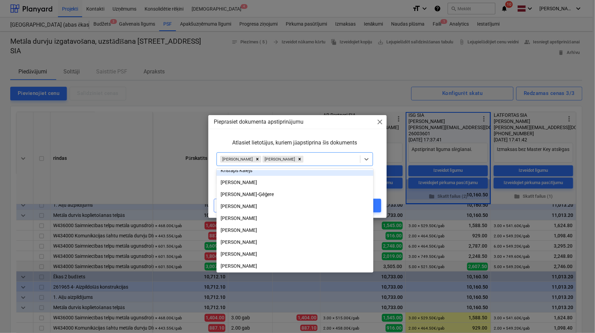
click at [348, 145] on p "Atlasiet lietotājus, kuriem jāapstiprina šis dokuments" at bounding box center [295, 143] width 157 height 8
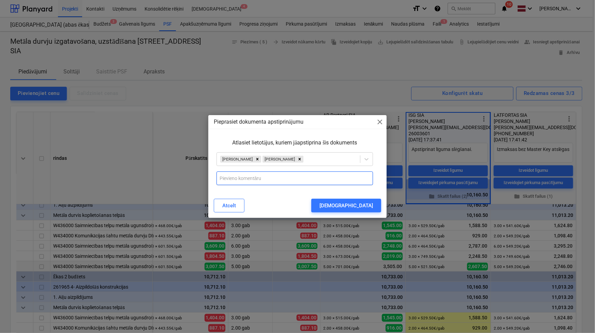
click at [274, 175] on input "text" at bounding box center [295, 178] width 157 height 14
click at [304, 176] on input "Lūdzu apstiprināt SIA ISG uz līguma slēgšanu. Izdevīgākais piedāvājums un pilnv…" at bounding box center [295, 178] width 157 height 14
click at [312, 177] on input "Lūdzu apstiprināt SIA ISG uz līguma slēgšanu. Izdevīgākais un pilnvērtīgākais p…" at bounding box center [295, 178] width 157 height 14
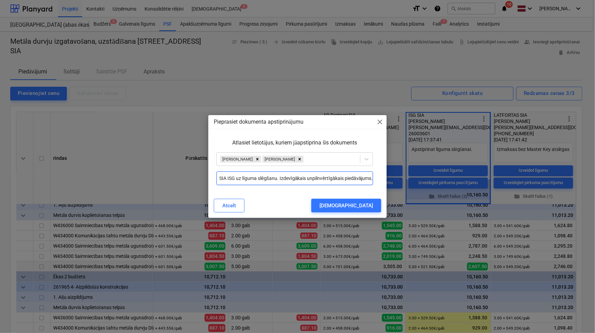
scroll to position [0, 39]
type input "Lūdzu apstiprināt SIA ISG uz līguma slēgšanu. Izdevīgākais un pilnvērtīgākais p…"
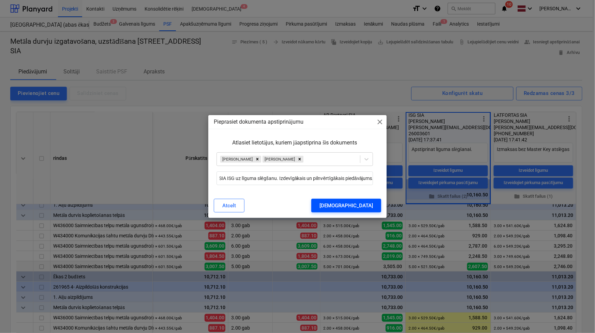
click at [361, 202] on div "[DEMOGRAPHIC_DATA]" at bounding box center [347, 205] width 54 height 9
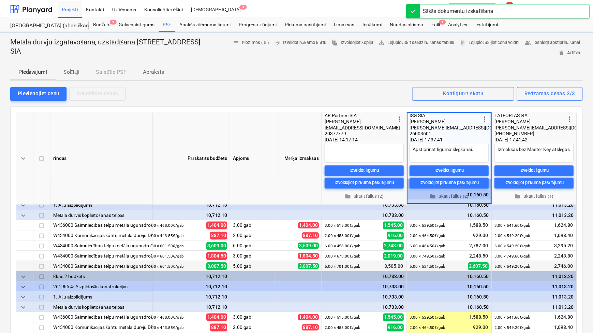
scroll to position [27, 94]
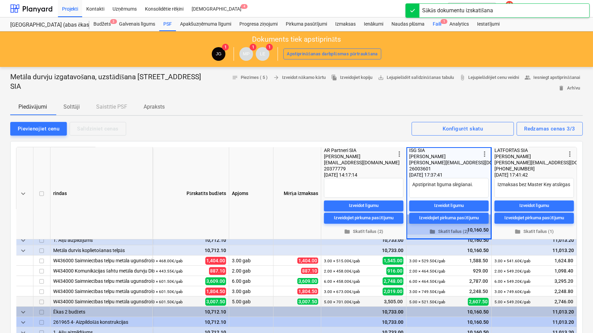
click at [438, 26] on div "Faili 1" at bounding box center [437, 24] width 17 height 14
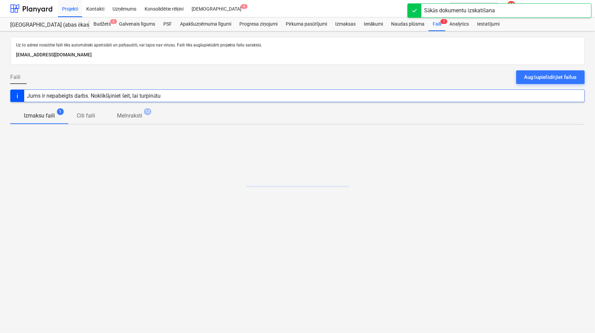
click at [349, 16] on div "Projekti Kontakti Uzņēmums Konsolidētie rēķini Iesūtne 4" at bounding box center [233, 8] width 351 height 17
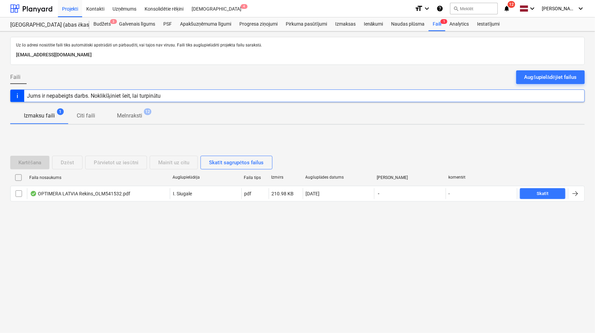
click at [507, 8] on icon "notifications" at bounding box center [507, 8] width 7 height 8
click at [34, 9] on div at bounding box center [31, 8] width 42 height 17
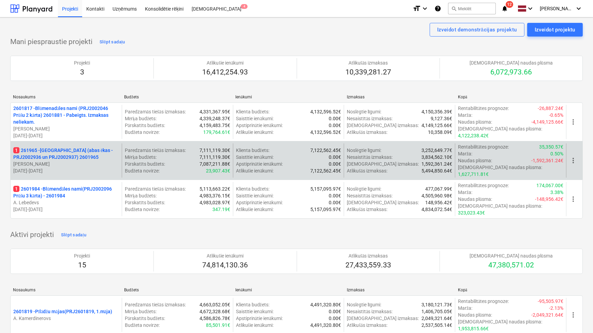
click at [73, 153] on p "1 261965 - [GEOGRAPHIC_DATA] (abas ēkas - PRJ2002936 un PRJ2002937) 2601965" at bounding box center [66, 154] width 106 height 14
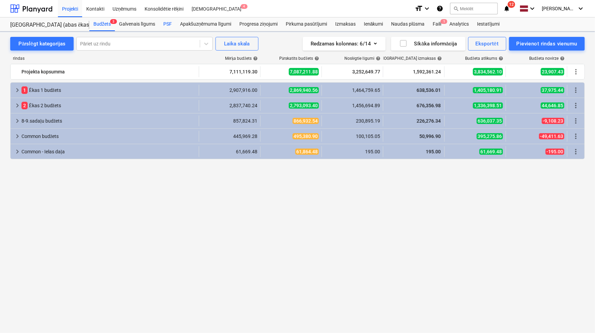
click at [165, 24] on div "PSF" at bounding box center [167, 24] width 17 height 14
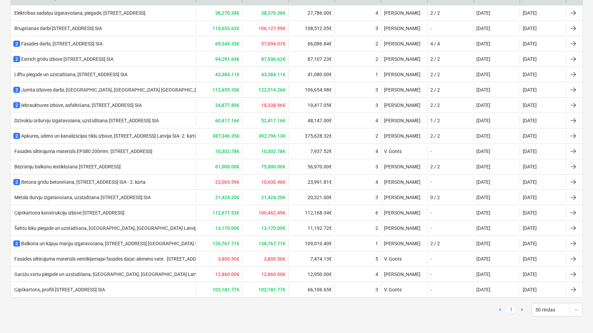
scroll to position [416, 0]
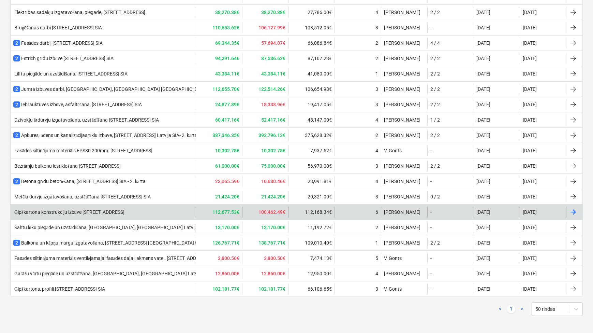
click at [125, 209] on div "Ģipškartona konstrukciju izbūve [STREET_ADDRESS]" at bounding box center [68, 212] width 111 height 6
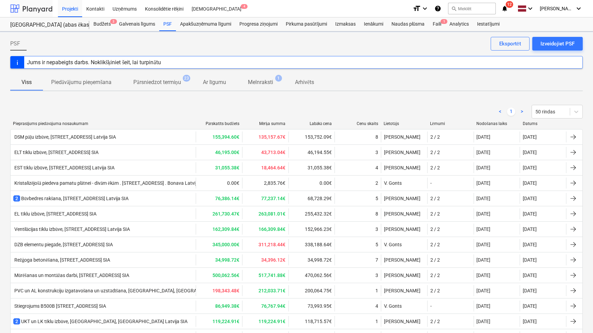
scroll to position [416, 0]
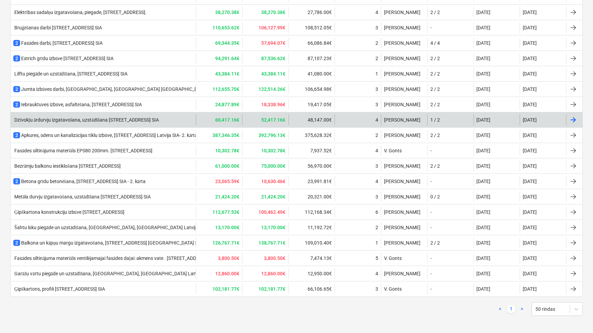
click at [159, 119] on div "Dzīvokļu ārdurvju izgatavošana, uzstādīšana [STREET_ADDRESS] SIA" at bounding box center [86, 120] width 146 height 6
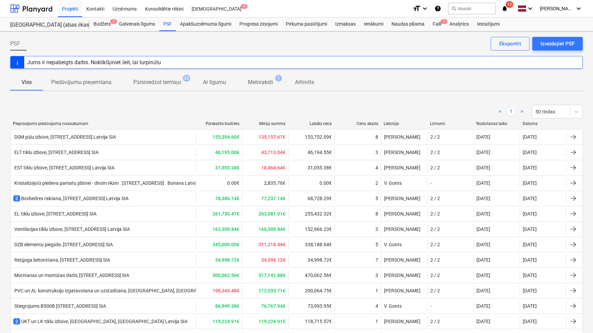
scroll to position [416, 0]
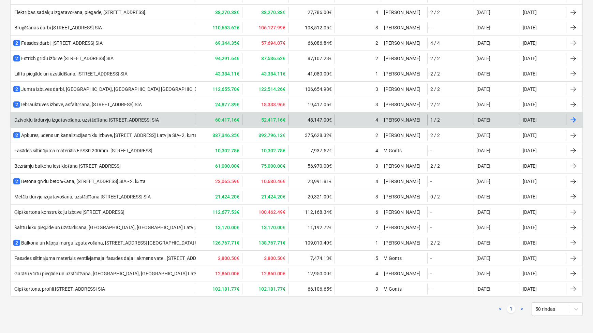
click at [100, 119] on div "Dzīvokļu ārdurvju izgatavošana, uzstādīšana [STREET_ADDRESS] SIA" at bounding box center [86, 120] width 146 height 6
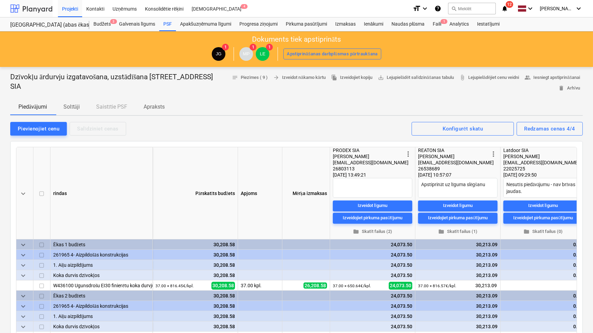
click at [39, 9] on div at bounding box center [31, 8] width 42 height 17
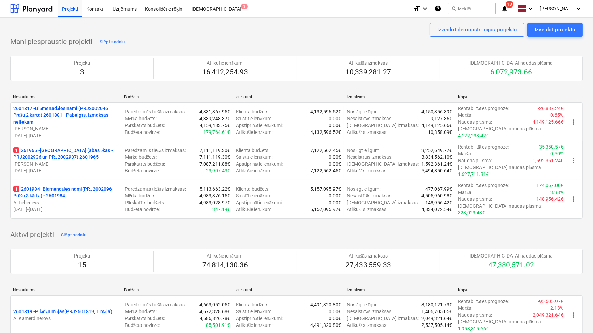
click at [66, 153] on p "1 261965 - [GEOGRAPHIC_DATA] (abas ēkas - PRJ2002936 un PRJ2002937) 2601965" at bounding box center [66, 154] width 106 height 14
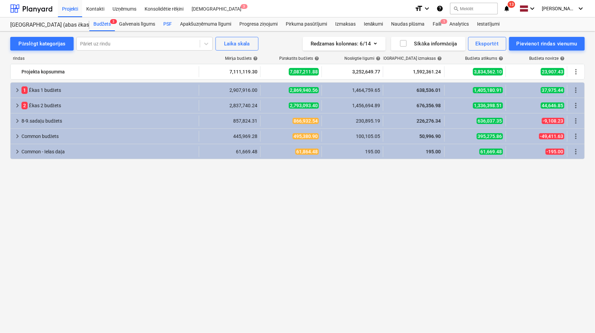
click at [168, 24] on div "PSF" at bounding box center [167, 24] width 17 height 14
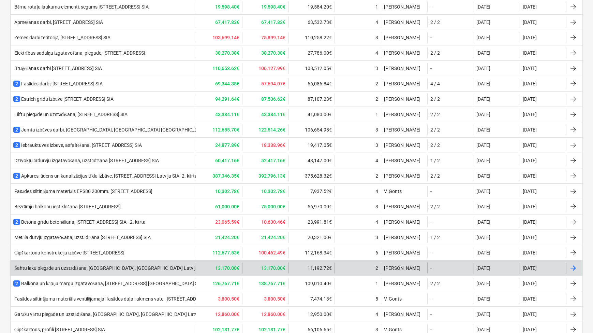
scroll to position [416, 0]
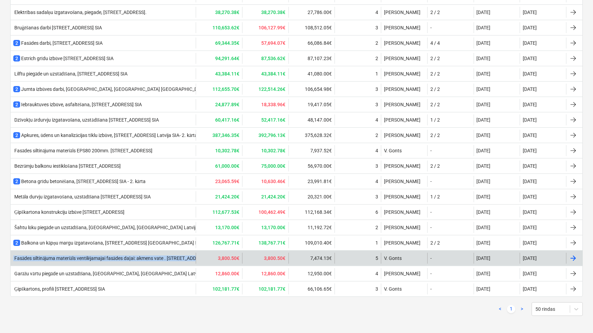
drag, startPoint x: 13, startPoint y: 258, endPoint x: 203, endPoint y: 259, distance: 189.7
click at [203, 259] on div "Fasādes siltinājuma materiāls ventilējamajai fasādes daļai: akmens vate . [STRE…" at bounding box center [297, 258] width 572 height 11
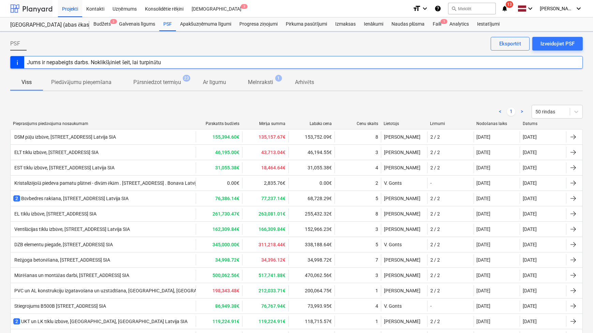
scroll to position [384, 0]
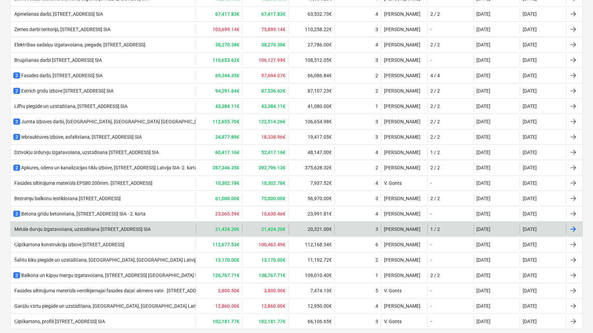
click at [65, 231] on div "Metāla durvju izgatavošana, uzstādīšana [STREET_ADDRESS] SIA" at bounding box center [103, 229] width 185 height 11
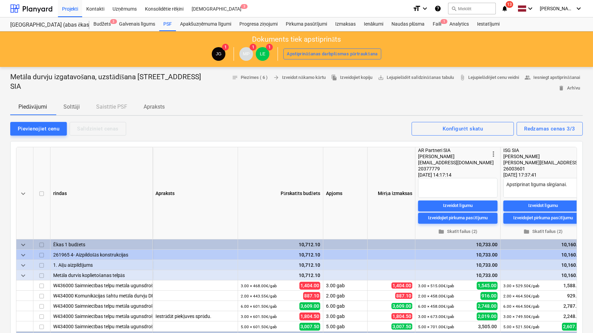
drag, startPoint x: 10, startPoint y: 75, endPoint x: 47, endPoint y: 89, distance: 39.4
copy p "Metāla durvju izgatavošana, uzstādīšana [STREET_ADDRESS] SIA"
click at [36, 7] on div at bounding box center [31, 8] width 42 height 17
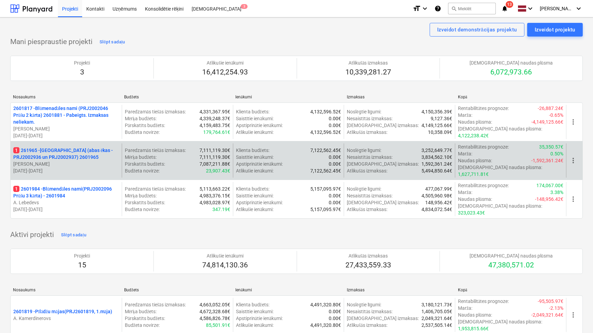
click at [85, 160] on p "[PERSON_NAME]" at bounding box center [66, 163] width 106 height 7
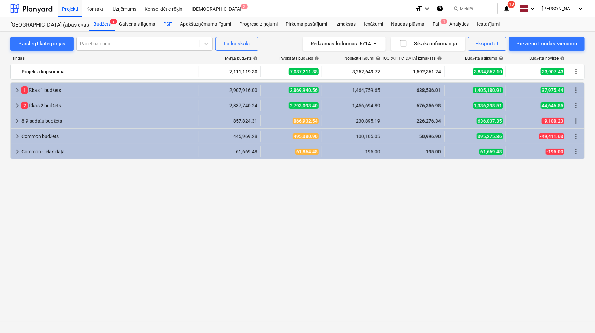
click at [172, 23] on div "PSF" at bounding box center [167, 24] width 17 height 14
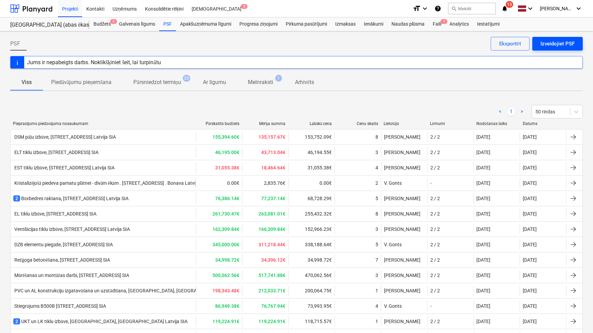
click at [544, 44] on div "Izveidojiet PSF" at bounding box center [558, 43] width 34 height 9
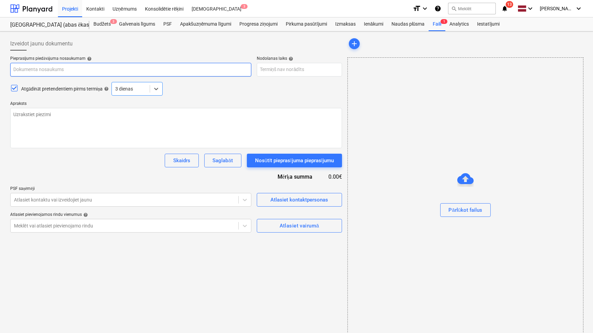
click at [44, 72] on input "text" at bounding box center [130, 70] width 241 height 14
paste input "Metāla durvju izgatavošana, uzstādīšana [STREET_ADDRESS] SIA"
click at [73, 69] on input "Metāla durvju izgatavošana, uzstādīšana [STREET_ADDRESS] SIA" at bounding box center [130, 70] width 241 height 14
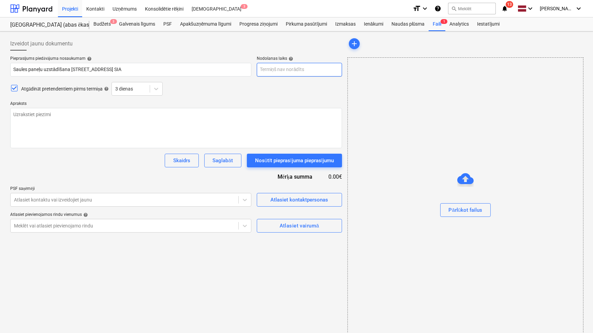
click at [287, 74] on body "Projekti Kontakti Uzņēmums Konsolidētie rēķini Iesūtne 3 format_size keyboard_a…" at bounding box center [296, 166] width 593 height 333
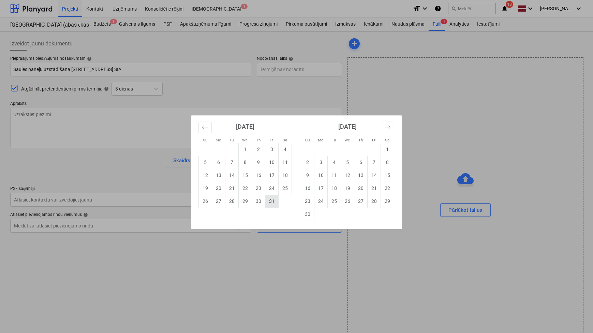
click at [273, 204] on td "31" at bounding box center [271, 201] width 13 height 13
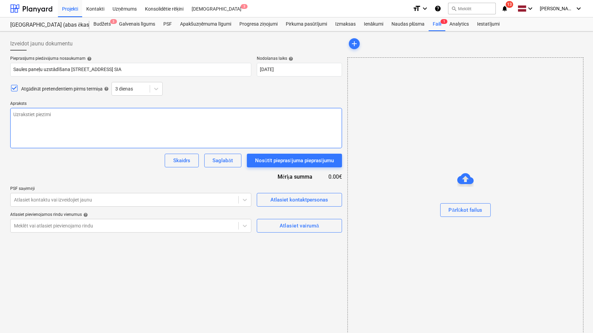
click at [151, 124] on textarea at bounding box center [176, 128] width 332 height 40
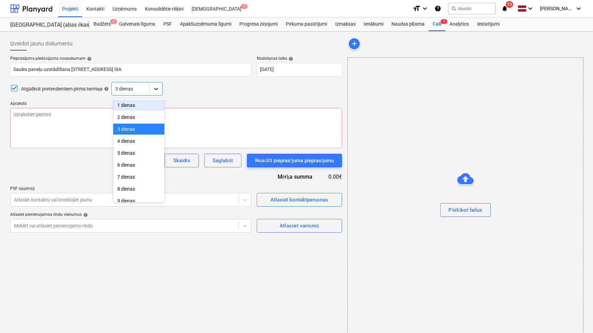
click at [160, 87] on icon at bounding box center [156, 88] width 7 height 7
click at [147, 120] on div "4 dienas" at bounding box center [138, 117] width 51 height 11
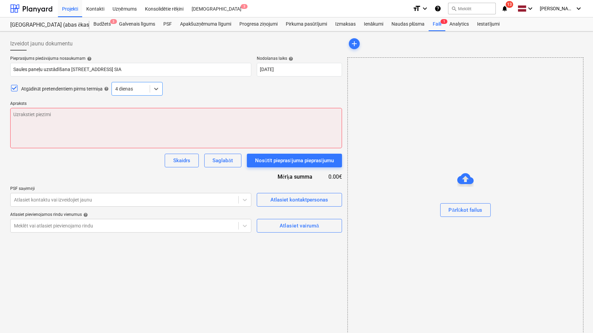
click at [147, 120] on textarea at bounding box center [176, 128] width 332 height 40
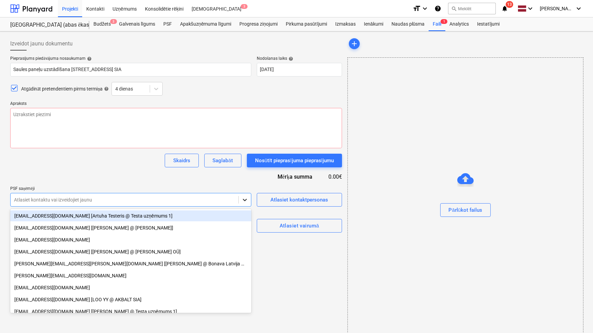
click at [247, 201] on icon at bounding box center [245, 199] width 7 height 7
click at [174, 184] on div "Pieprasījums piedāvājuma nosaukumam help Saules paneļu uzstādīšana [STREET_ADDR…" at bounding box center [176, 144] width 332 height 176
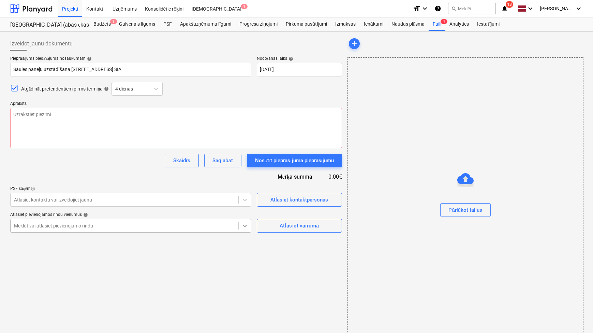
click at [247, 224] on div at bounding box center [245, 225] width 12 height 12
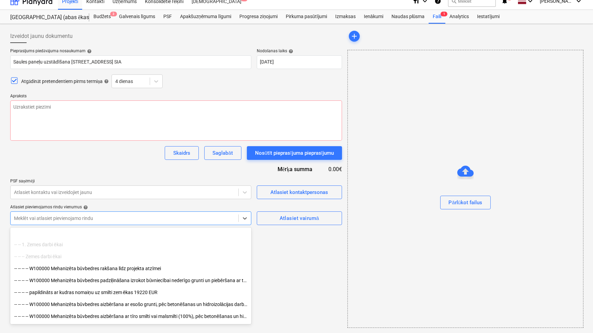
scroll to position [83, 0]
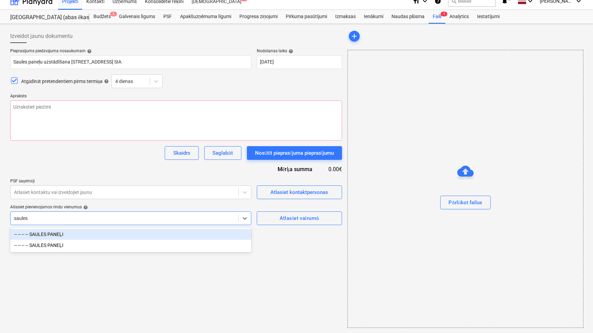
click at [89, 238] on div "-- -- -- -- SAULES PANEĻI" at bounding box center [130, 234] width 241 height 11
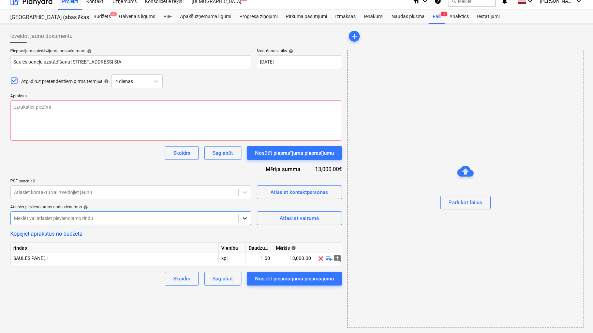
click at [245, 219] on icon at bounding box center [245, 218] width 7 height 7
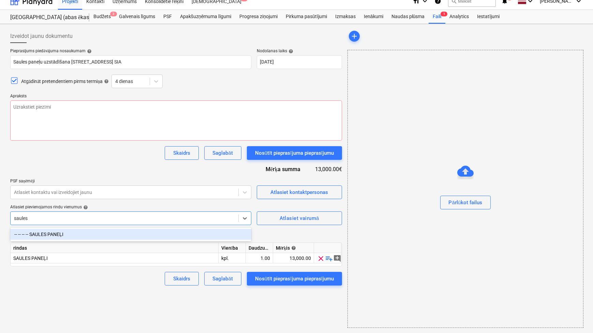
click at [65, 236] on div "-- -- -- -- SAULES PANEĻI" at bounding box center [130, 234] width 241 height 11
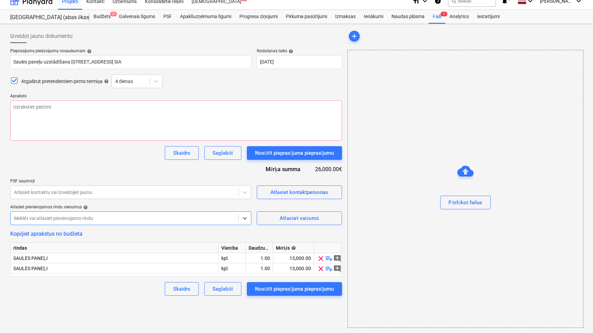
click at [89, 295] on div "Izveidot jaunu dokumentu Pieprasījums piedāvājuma nosaukumam help Saules paneļu…" at bounding box center [176, 179] width 337 height 304
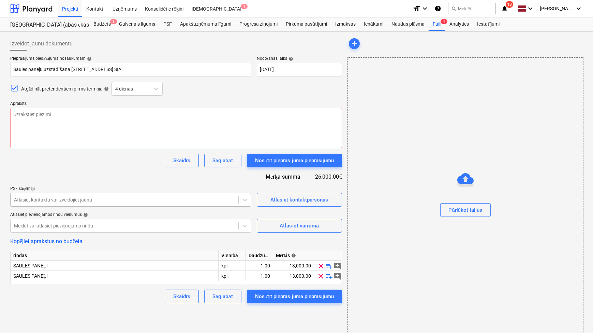
click at [63, 201] on div at bounding box center [124, 199] width 221 height 7
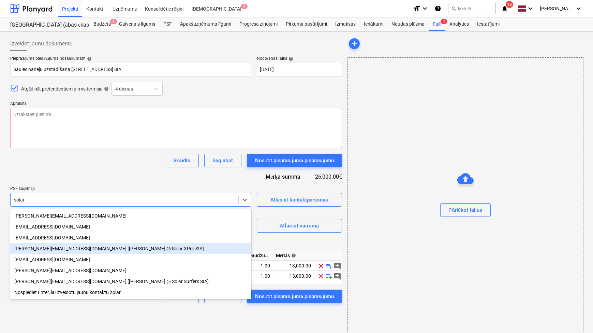
click at [70, 254] on div "[PERSON_NAME][EMAIL_ADDRESS][DOMAIN_NAME] [[PERSON_NAME] @ Solar XPro SIA]" at bounding box center [130, 248] width 241 height 11
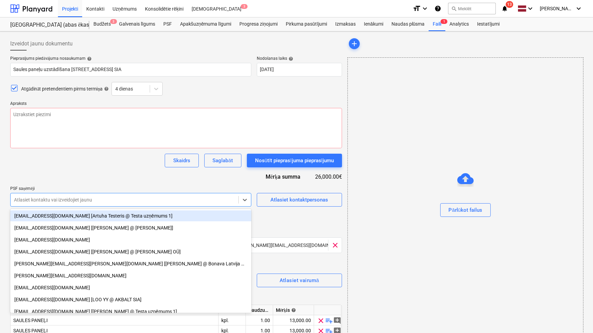
click at [94, 162] on div "Skaidrs Saglabāt Nosūtīt pieprasījuma pieprasījumu" at bounding box center [176, 161] width 332 height 14
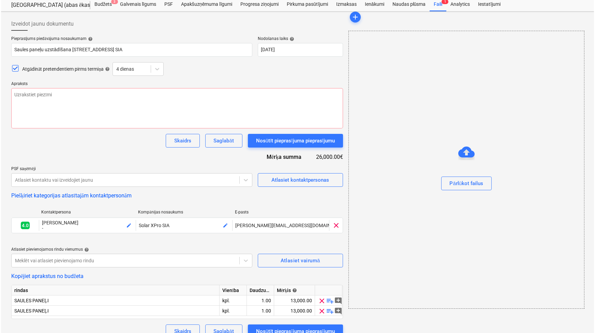
scroll to position [31, 0]
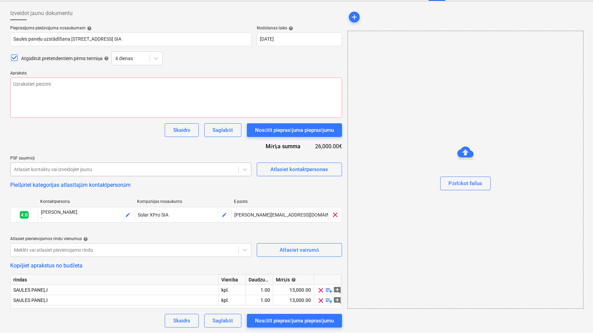
click at [207, 170] on div at bounding box center [124, 169] width 221 height 7
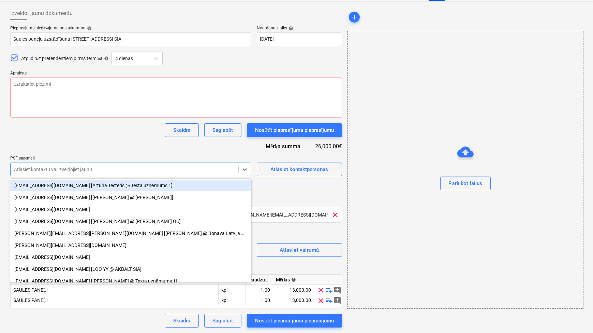
paste input "[EMAIL_ADDRESS][DOMAIN_NAME]"
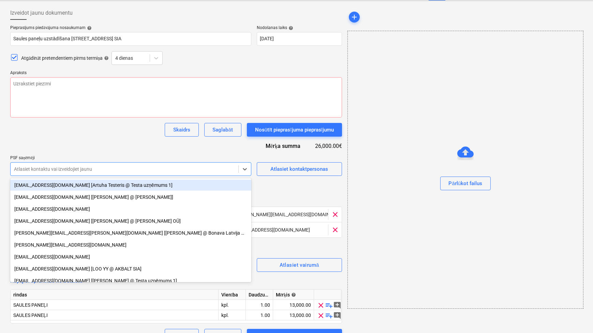
click at [120, 141] on div "Pieprasījums piedāvājuma nosaukumam help Saules paneļu uzstādīšana [STREET_ADDR…" at bounding box center [176, 183] width 332 height 317
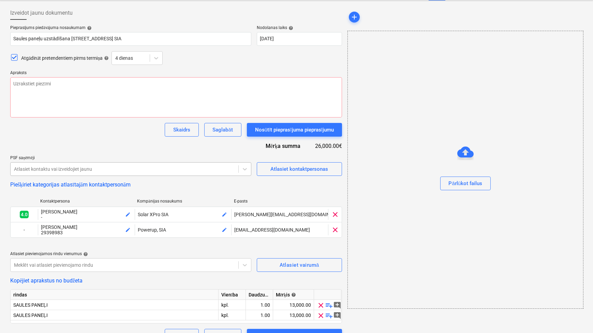
click at [151, 168] on div at bounding box center [124, 169] width 221 height 7
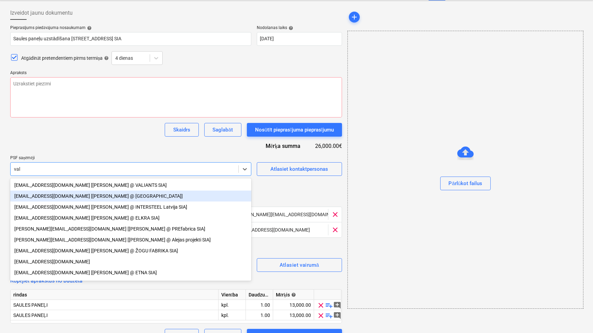
click at [125, 193] on div "[EMAIL_ADDRESS][DOMAIN_NAME] [[PERSON_NAME] @ [GEOGRAPHIC_DATA]]" at bounding box center [130, 195] width 241 height 11
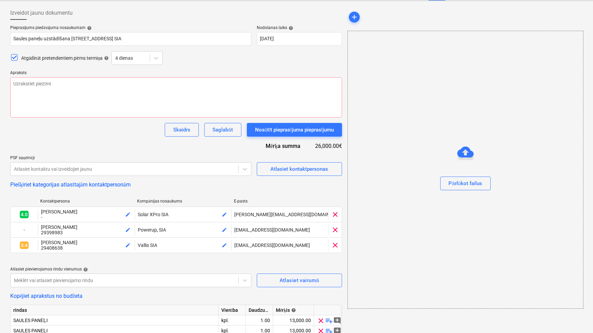
click at [120, 148] on div "Pieprasījums piedāvājuma nosaukumam help Saules paneļu uzstādīšana [STREET_ADDR…" at bounding box center [176, 191] width 332 height 332
click at [161, 168] on div at bounding box center [124, 169] width 221 height 7
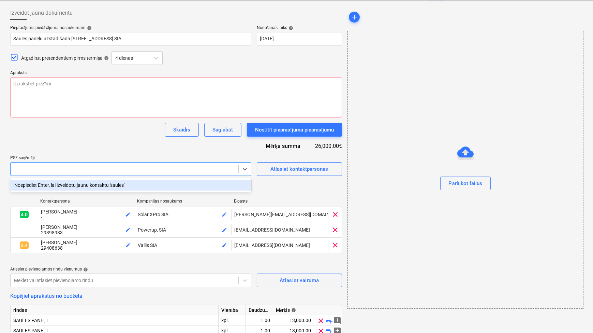
click at [153, 145] on div "Pieprasījums piedāvājuma nosaukumam help Saules paneļu uzstādīšana [STREET_ADDR…" at bounding box center [176, 191] width 332 height 332
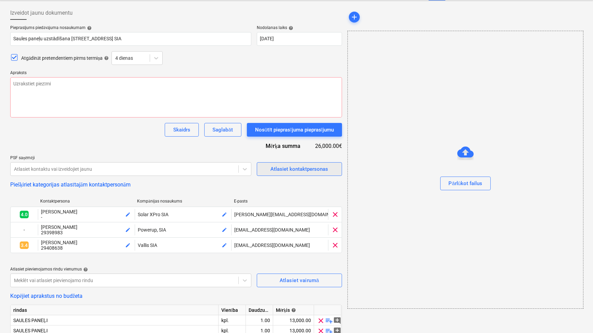
click at [303, 166] on div "Atlasiet kontaktpersonas" at bounding box center [300, 168] width 58 height 9
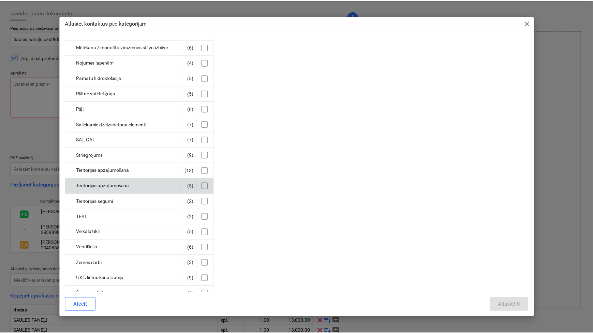
scroll to position [242, 0]
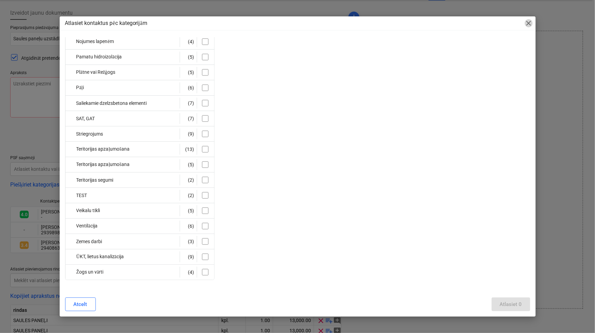
click at [531, 26] on span "close" at bounding box center [529, 23] width 8 height 8
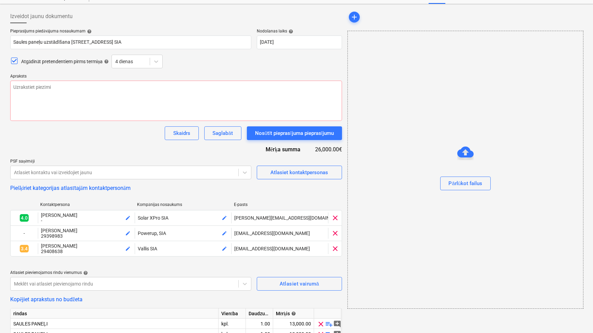
scroll to position [41, 0]
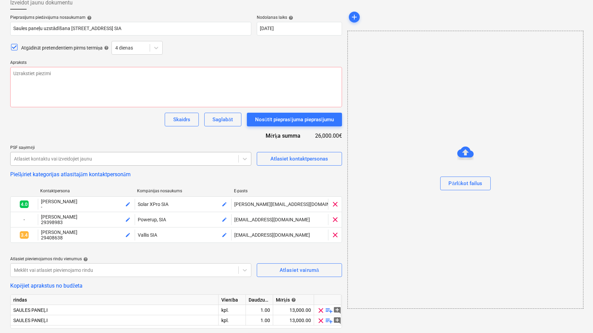
click at [220, 157] on div at bounding box center [124, 158] width 221 height 7
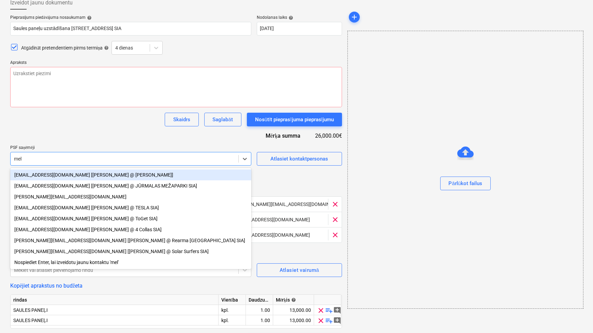
click at [77, 175] on div "[EMAIL_ADDRESS][DOMAIN_NAME] [[PERSON_NAME] @ [PERSON_NAME]]" at bounding box center [130, 174] width 241 height 11
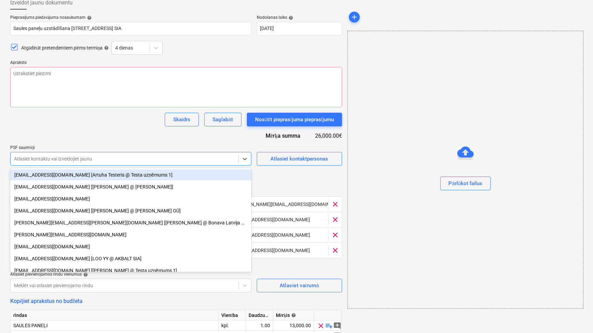
click at [102, 121] on div "Skaidrs Saglabāt Nosūtīt pieprasījuma pieprasījumu" at bounding box center [176, 120] width 332 height 14
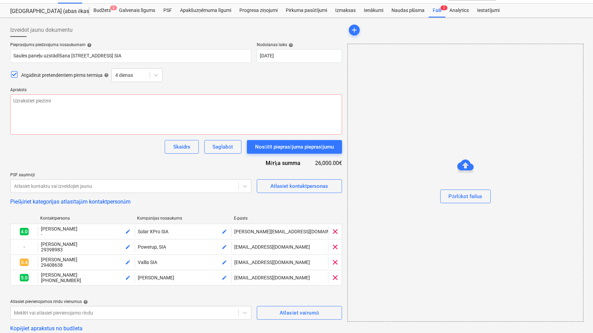
scroll to position [0, 0]
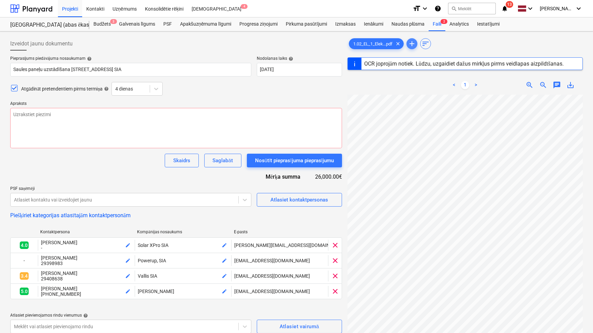
click at [415, 42] on span "add" at bounding box center [412, 44] width 8 height 8
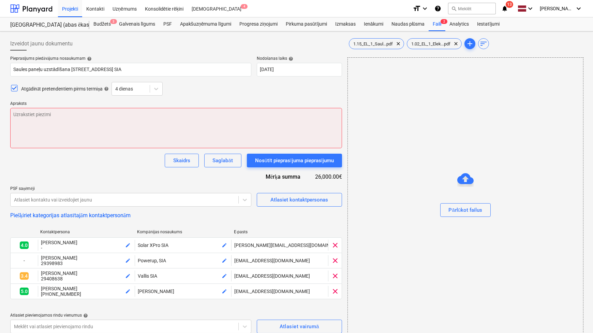
click at [37, 122] on textarea at bounding box center [176, 128] width 332 height 40
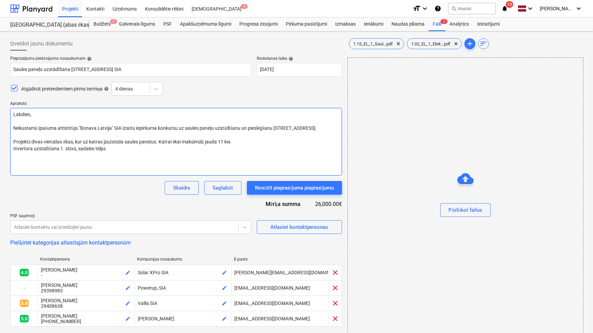
click at [18, 159] on textarea "Labdien, Nekustamā īpašuma attīstītājs "Bonava Latvija" SIA izsūtu iepirkuma ko…" at bounding box center [176, 142] width 332 height 68
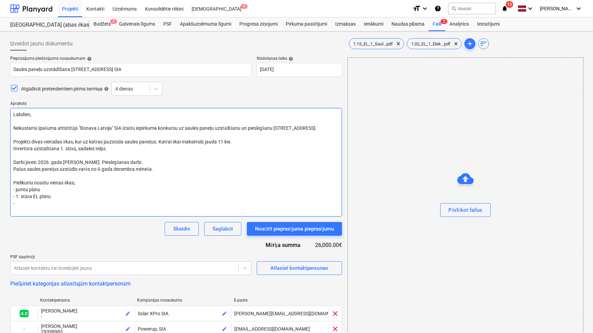
click at [47, 191] on textarea "Labdien, Nekustamā īpašuma attīstītājs "Bonava Latvija" SIA izsūtu iepirkuma ko…" at bounding box center [176, 162] width 332 height 109
click at [21, 205] on textarea "Labdien, Nekustamā īpašuma attīstītājs "Bonava Latvija" SIA izsūtu iepirkuma ko…" at bounding box center [176, 162] width 332 height 109
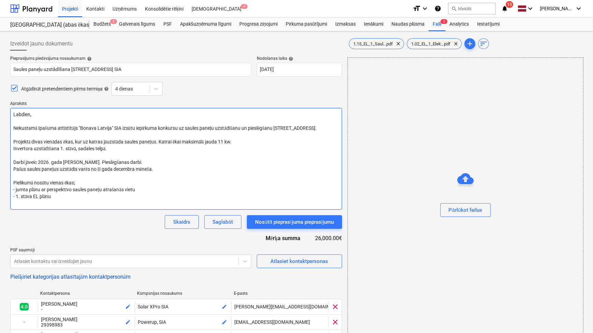
click at [84, 141] on textarea "Labdien, Nekustamā īpašuma attīstītājs "Bonava Latvija" SIA izsūtu iepirkuma ko…" at bounding box center [176, 159] width 332 height 102
click at [148, 142] on textarea "Labdien, Nekustamā īpašuma attīstītājs "Bonava Latvija" SIA izsūtu iepirkuma ko…" at bounding box center [176, 159] width 332 height 102
click at [177, 140] on textarea "Labdien, Nekustamā īpašuma attīstītājs "Bonava Latvija" SIA izsūtu iepirkuma ko…" at bounding box center [176, 159] width 332 height 102
drag, startPoint x: 137, startPoint y: 161, endPoint x: 94, endPoint y: 162, distance: 43.7
click at [94, 162] on textarea "Labdien, Nekustamā īpašuma attīstītājs "Bonava Latvija" SIA izsūtu iepirkuma ko…" at bounding box center [176, 159] width 332 height 102
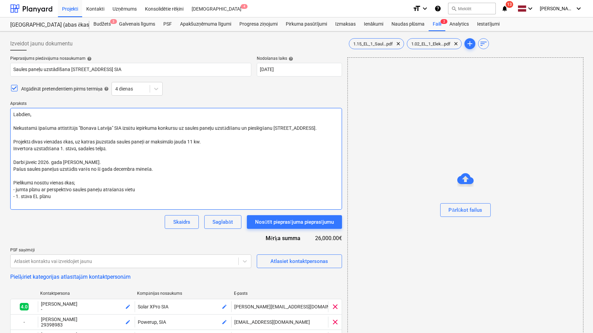
click at [77, 171] on textarea "Labdien, Nekustamā īpašuma attīstītājs "Bonava Latvija" SIA izsūtu iepirkuma ko…" at bounding box center [176, 159] width 332 height 102
click at [161, 167] on textarea "Labdien, Nekustamā īpašuma attīstītājs "Bonava Latvija" SIA izsūtu iepirkuma ko…" at bounding box center [176, 159] width 332 height 102
click at [53, 203] on textarea "Labdien, Nekustamā īpašuma attīstītājs "Bonava Latvija" SIA izsūtu iepirkuma ko…" at bounding box center [176, 159] width 332 height 102
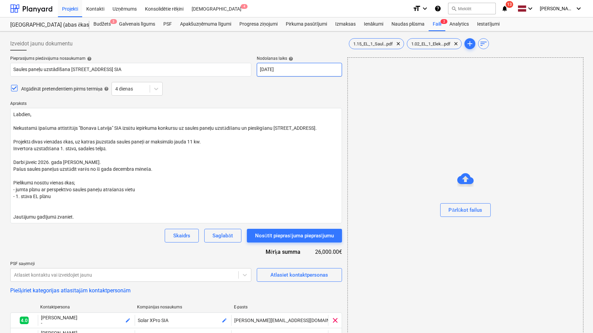
click at [271, 71] on body "Projekti Kontakti Uzņēmums Konsolidētie rēķini Iesūtne 4 format_size keyboard_a…" at bounding box center [296, 166] width 593 height 333
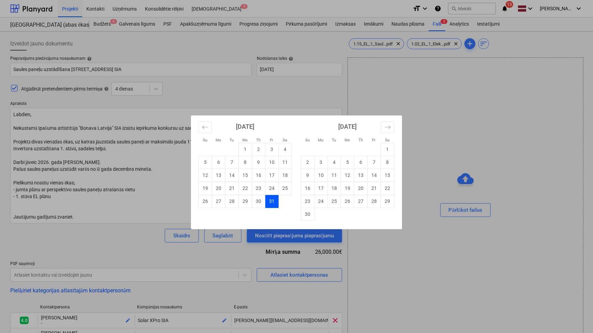
click at [373, 163] on td "7" at bounding box center [374, 162] width 13 height 13
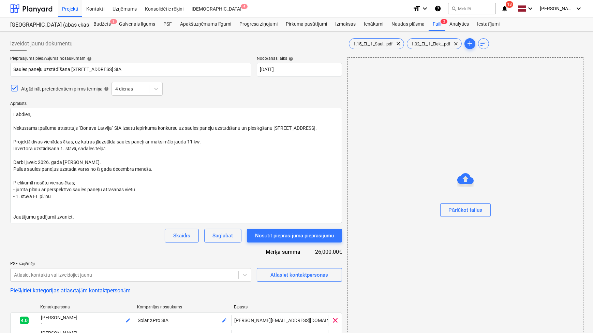
click at [191, 259] on div "Pieprasījums piedāvājuma nosaukumam help Saules paneļu uzstādīšana [STREET_ADDR…" at bounding box center [176, 267] width 332 height 423
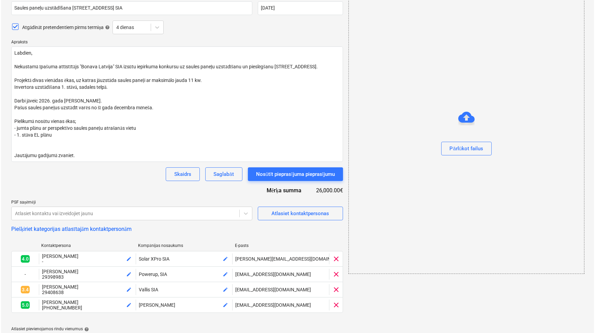
scroll to position [154, 0]
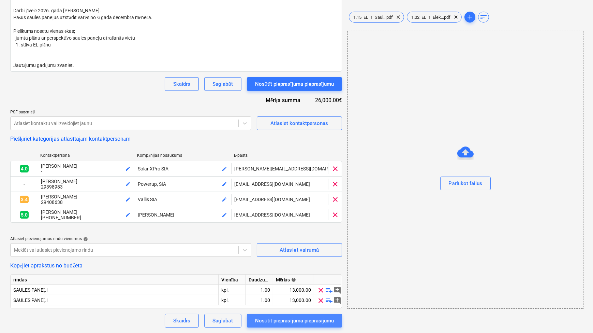
click at [305, 323] on div "Nosūtīt pieprasījuma pieprasījumu" at bounding box center [294, 320] width 79 height 9
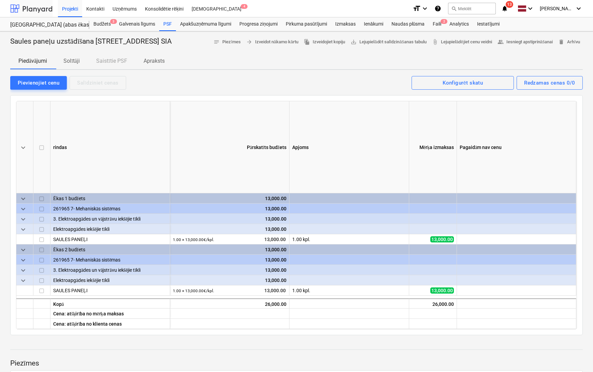
click at [36, 8] on div at bounding box center [31, 8] width 42 height 17
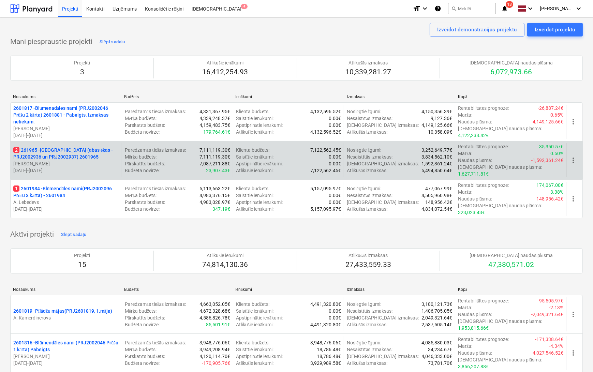
click at [49, 147] on p "2 261965 - [GEOGRAPHIC_DATA] (abas ēkas - PRJ2002936 un PRJ2002937) 2601965" at bounding box center [66, 154] width 106 height 14
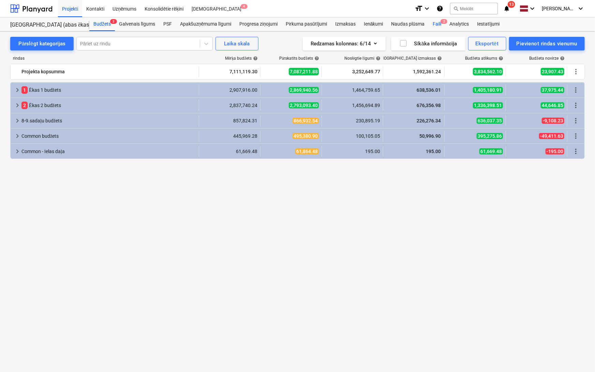
click at [438, 21] on div "Faili 2" at bounding box center [437, 24] width 17 height 14
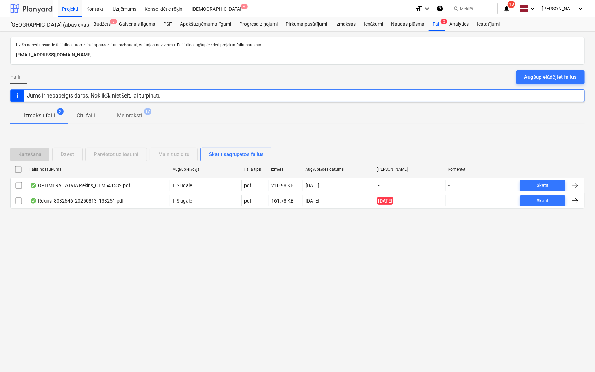
click at [35, 4] on div at bounding box center [31, 8] width 42 height 17
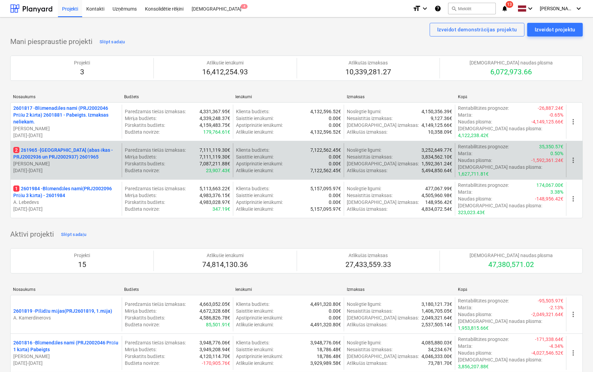
click at [53, 153] on p "2 261965 - [GEOGRAPHIC_DATA] (abas ēkas - PRJ2002936 un PRJ2002937) 2601965" at bounding box center [66, 154] width 106 height 14
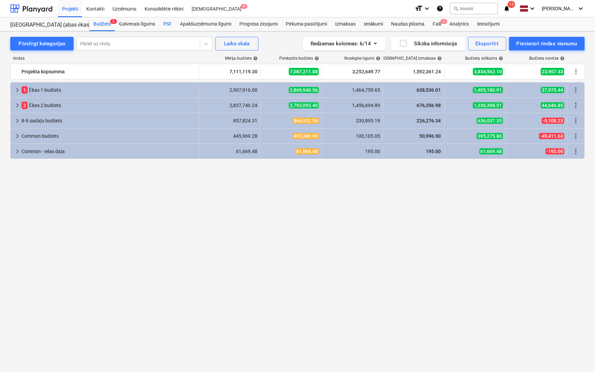
click at [170, 23] on div "PSF" at bounding box center [167, 24] width 17 height 14
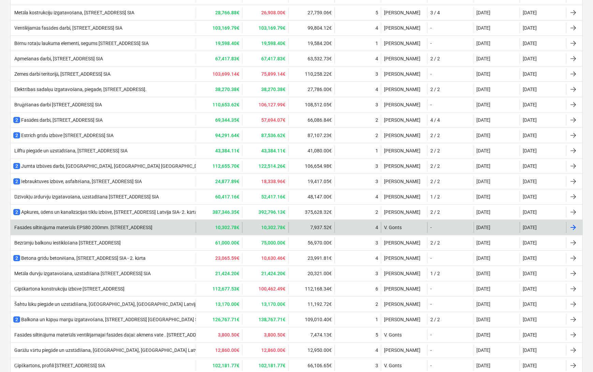
scroll to position [392, 0]
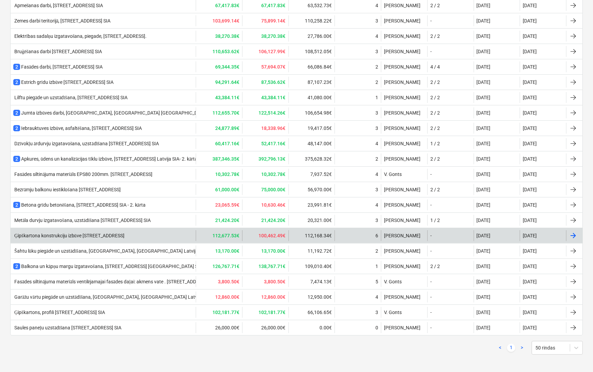
click at [125, 235] on div "Ģipškartona konstrukciju izbūve [STREET_ADDRESS]" at bounding box center [68, 236] width 111 height 6
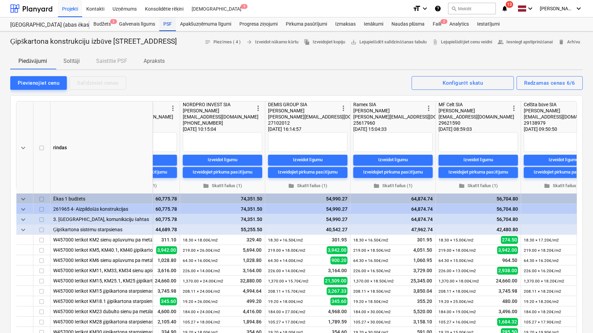
click at [171, 25] on div "PSF" at bounding box center [167, 24] width 17 height 14
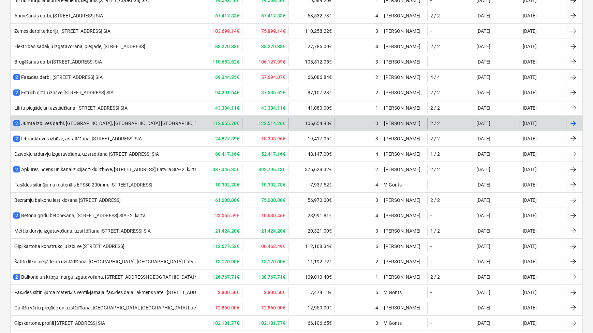
scroll to position [432, 0]
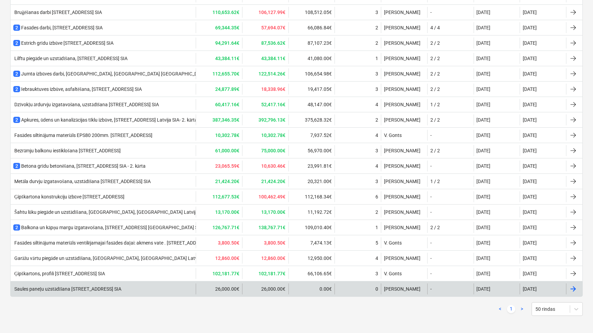
click at [364, 286] on div "0" at bounding box center [358, 288] width 46 height 11
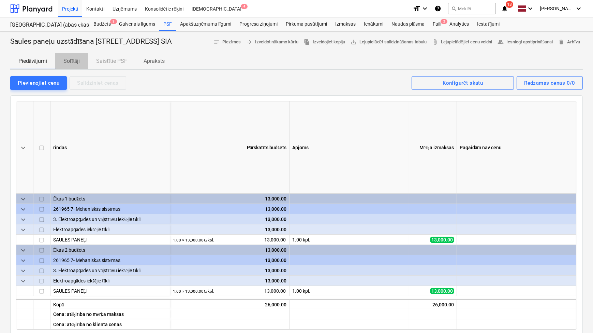
click at [71, 65] on p "Solītāji" at bounding box center [71, 61] width 16 height 8
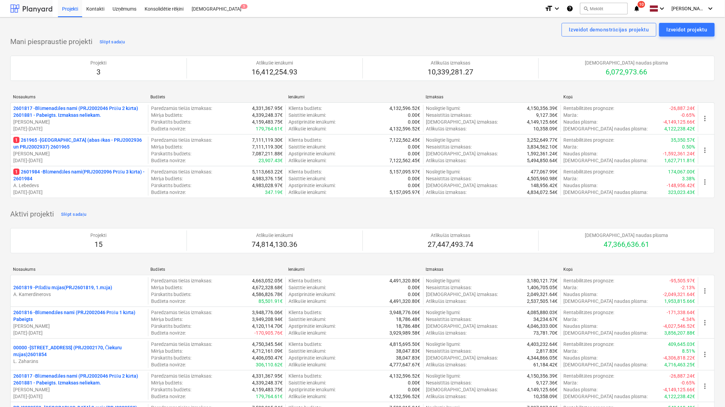
click at [41, 8] on div at bounding box center [31, 8] width 42 height 17
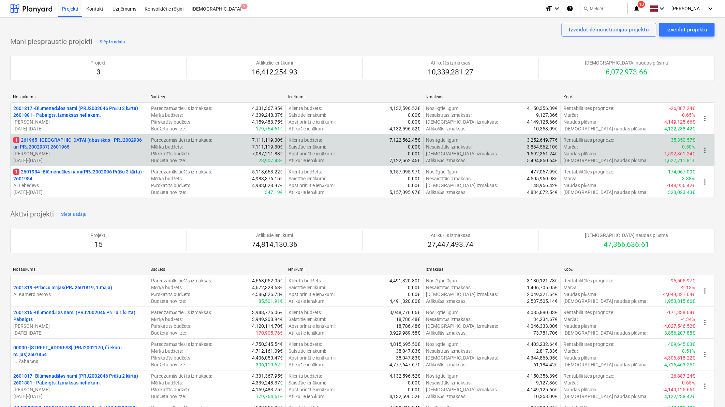
click at [75, 148] on p "1 261965 - [GEOGRAPHIC_DATA] (abas ēkas - PRJ2002936 un PRJ2002937) 2601965" at bounding box center [79, 143] width 132 height 14
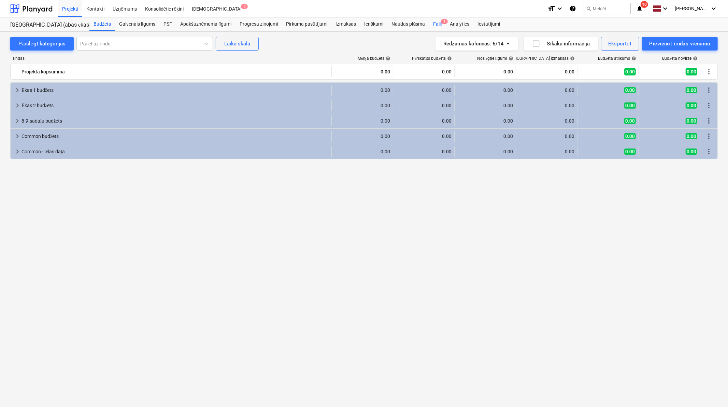
click at [437, 24] on div "Faili 1" at bounding box center [437, 24] width 17 height 14
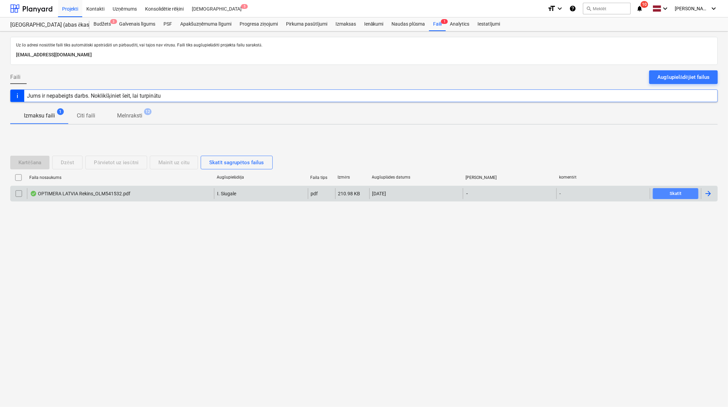
click at [676, 195] on div "Skatīt" at bounding box center [676, 194] width 12 height 8
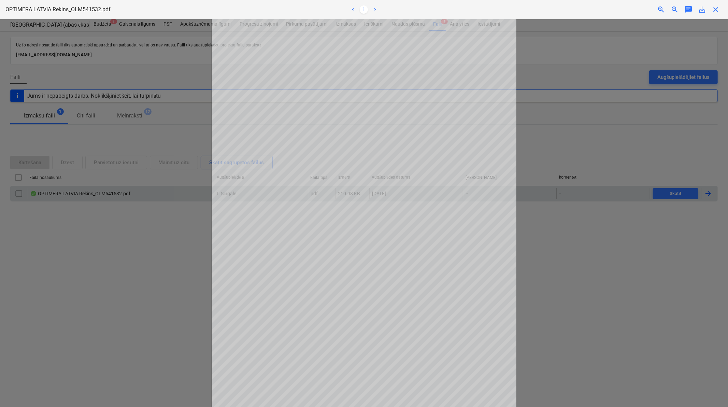
click at [718, 6] on span "close" at bounding box center [715, 9] width 8 height 8
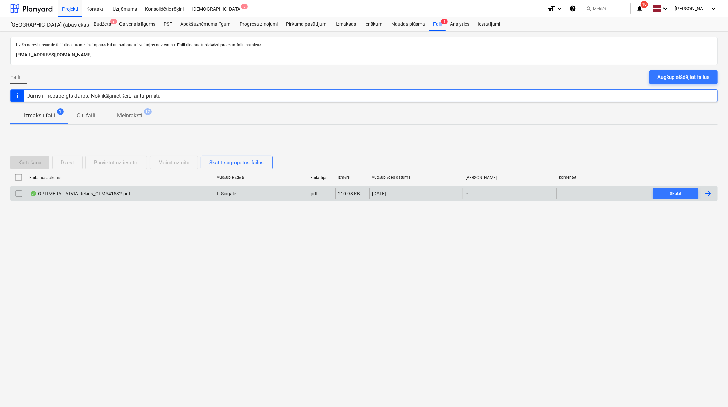
click at [643, 9] on icon "notifications" at bounding box center [639, 8] width 7 height 8
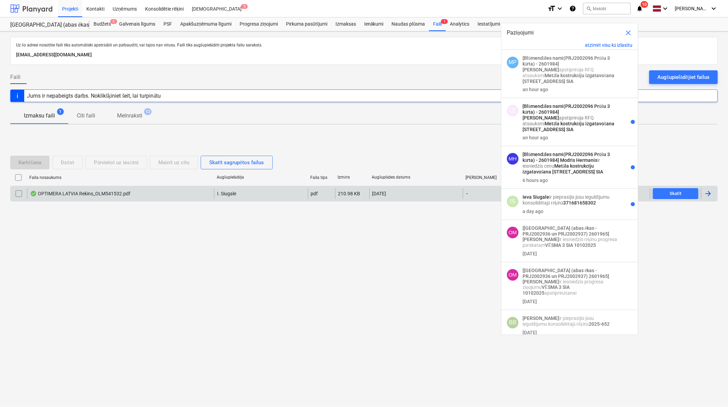
click at [34, 7] on div at bounding box center [31, 8] width 42 height 17
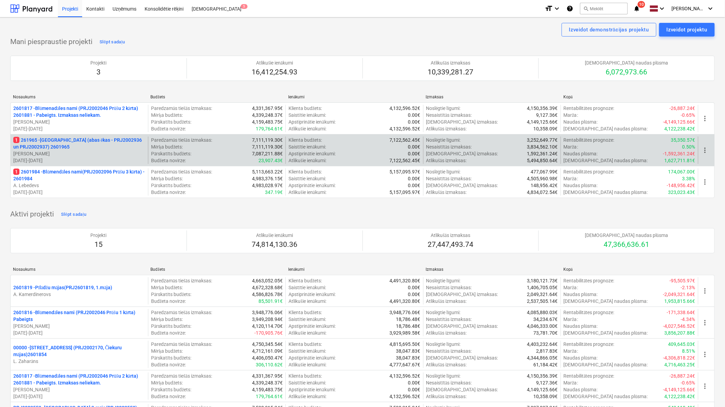
click at [63, 143] on p "1 261965 - [GEOGRAPHIC_DATA] (abas ēkas - PRJ2002936 un PRJ2002937) 2601965" at bounding box center [79, 143] width 132 height 14
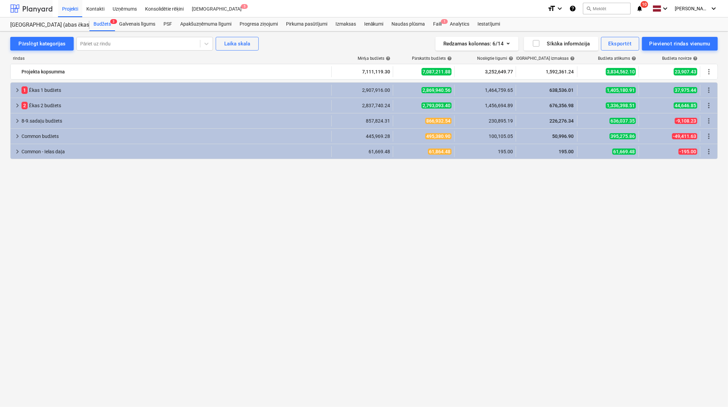
click at [30, 13] on div at bounding box center [31, 8] width 42 height 17
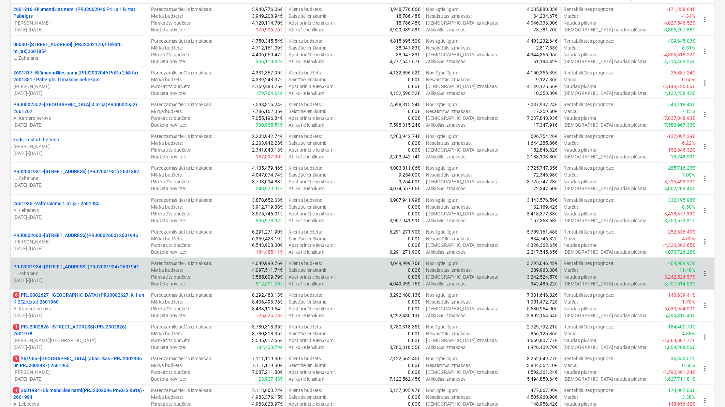
scroll to position [455, 0]
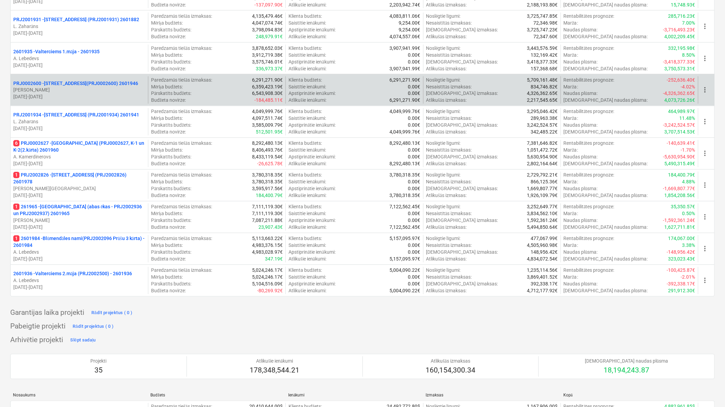
click at [89, 81] on p "PRJ0002600 - Vienības gatve 24, E1 ēka(PRJ0002600) 2601946" at bounding box center [75, 83] width 125 height 7
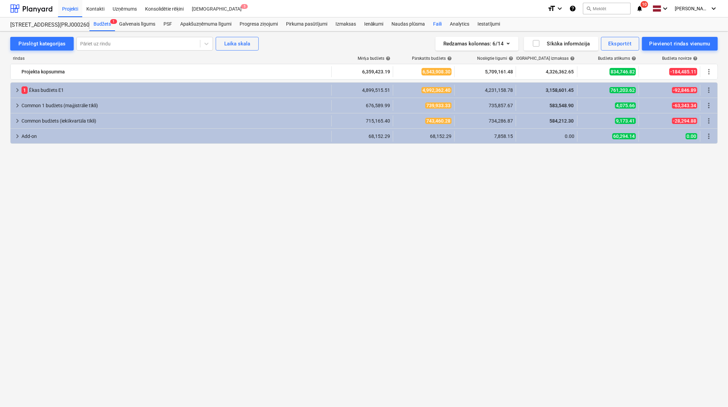
click at [439, 23] on div "Faili" at bounding box center [437, 24] width 17 height 14
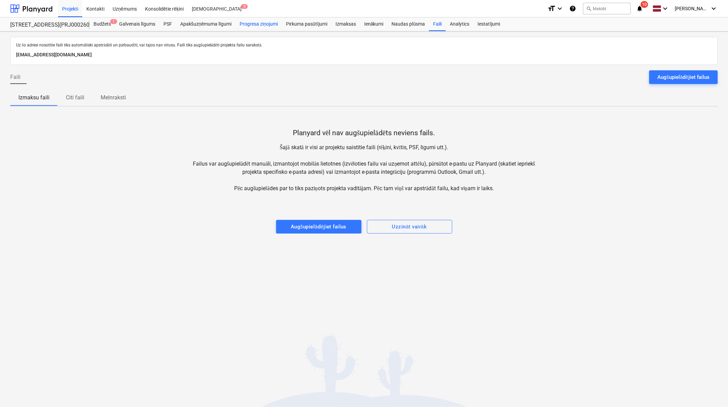
click at [263, 25] on div "Progresa ziņojumi" at bounding box center [258, 24] width 46 height 14
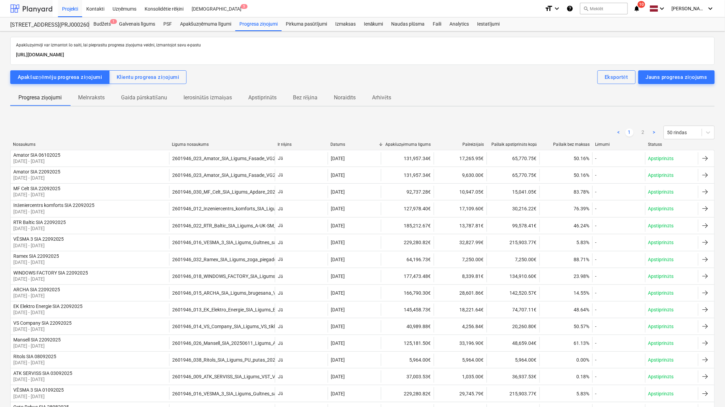
click at [44, 7] on div at bounding box center [31, 8] width 42 height 17
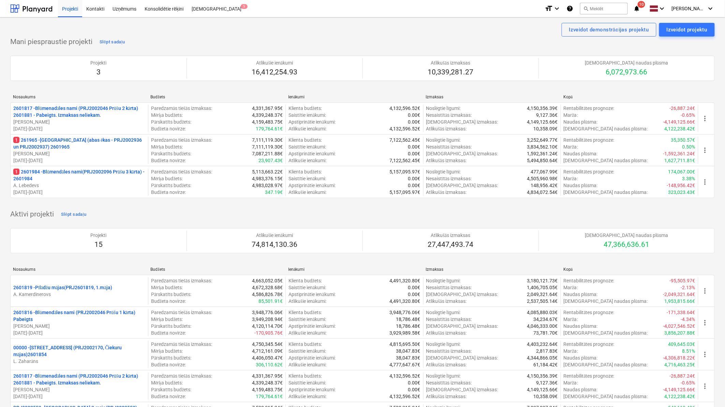
click at [640, 9] on icon "notifications" at bounding box center [637, 8] width 7 height 8
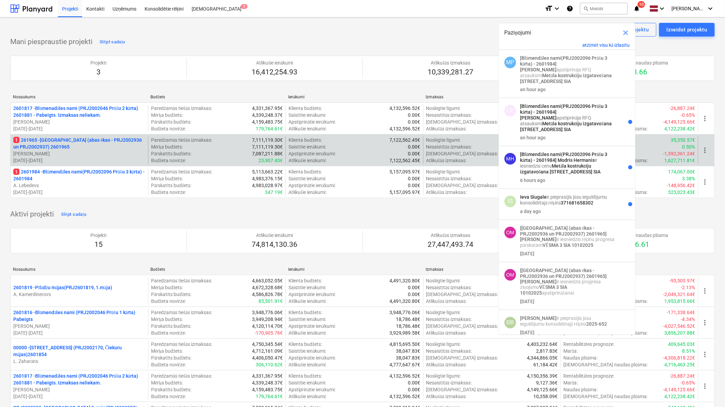
click at [52, 144] on p "1 261965 - [GEOGRAPHIC_DATA] (abas ēkas - PRJ2002936 un PRJ2002937) 2601965" at bounding box center [79, 143] width 132 height 14
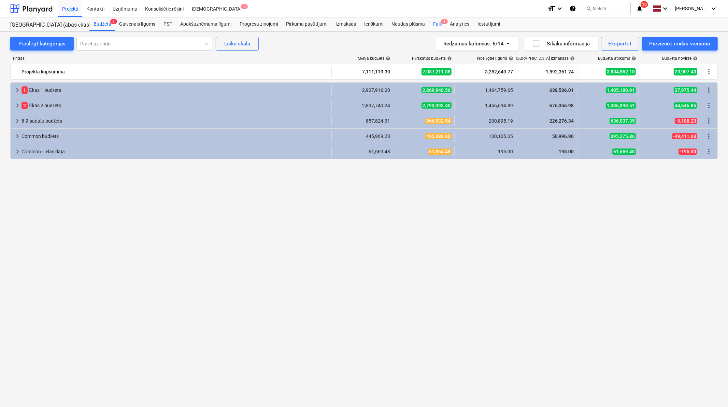
click at [438, 22] on div "Faili 1" at bounding box center [437, 24] width 17 height 14
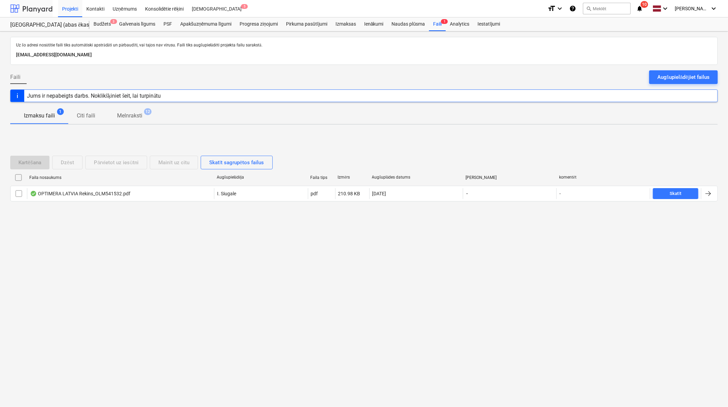
click at [37, 11] on div at bounding box center [31, 8] width 42 height 17
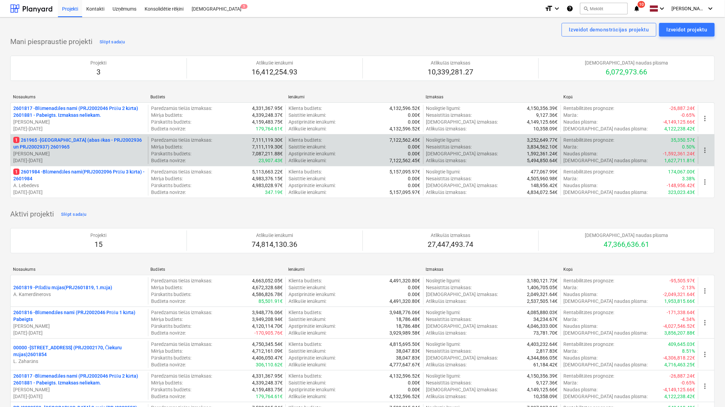
click at [106, 148] on p "1 261965 - [GEOGRAPHIC_DATA] (abas ēkas - PRJ2002936 un PRJ2002937) 2601965" at bounding box center [79, 143] width 132 height 14
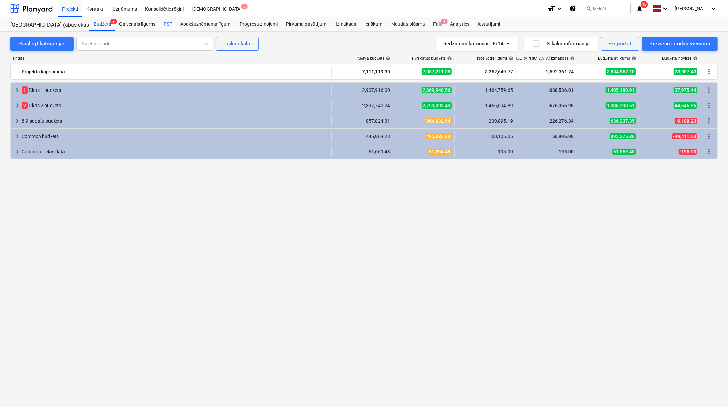
click at [170, 21] on div "PSF" at bounding box center [167, 24] width 17 height 14
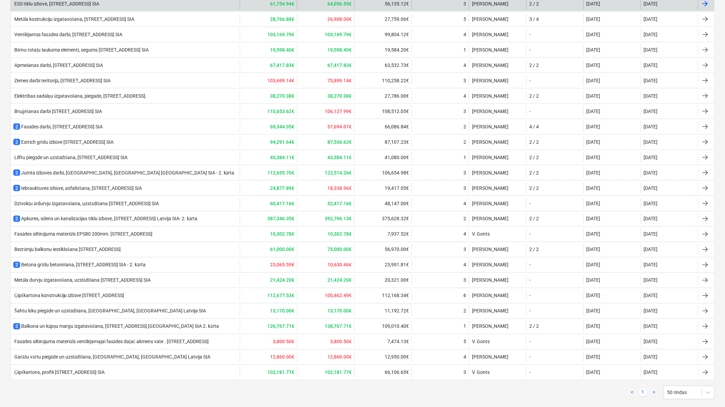
scroll to position [345, 0]
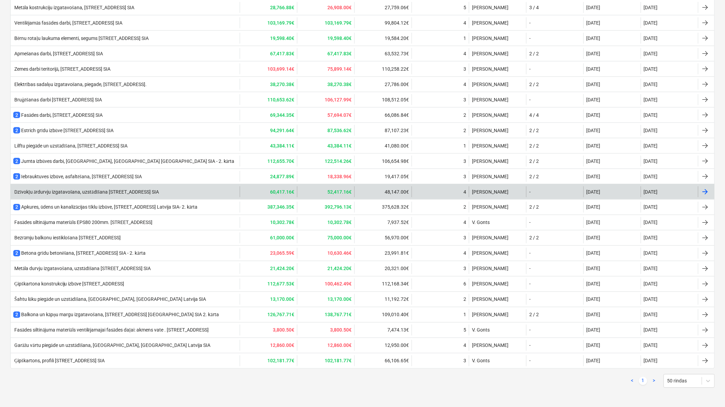
click at [123, 189] on div "Dzīvokļu ārdurvju izgatavošana, uzstādīšana [STREET_ADDRESS] SIA" at bounding box center [86, 192] width 146 height 6
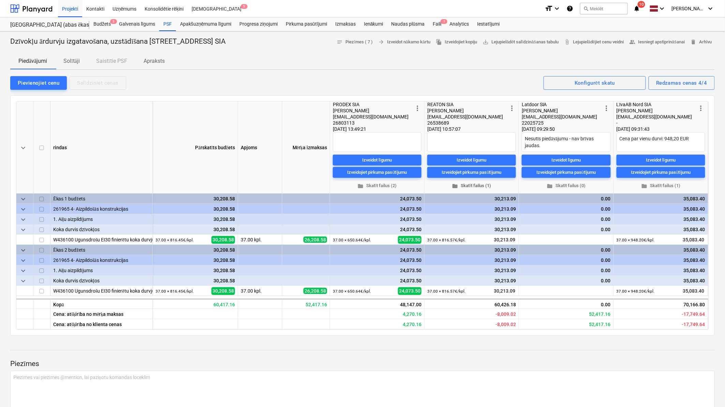
click at [472, 185] on span "folder Skatīt failus (1)" at bounding box center [471, 186] width 83 height 8
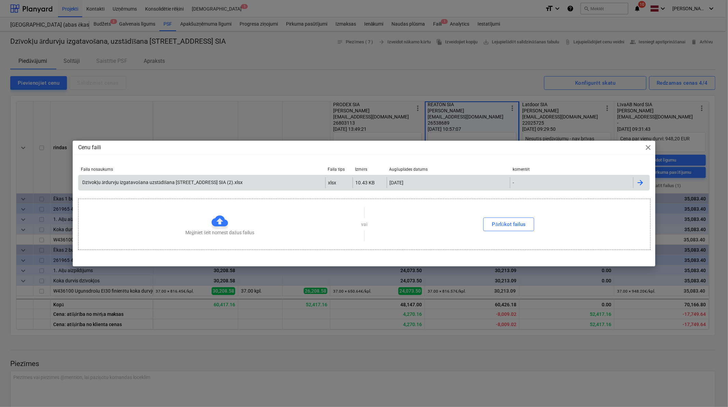
click at [159, 183] on div "Dzīvokļu ārdurvju izgatavošana uzstādīšana Nīcgales ielā 17A Bonava Latvija SIA…" at bounding box center [161, 182] width 161 height 6
click at [387, 64] on div "Cenu faili close Faila nosaukums Faila tips Izmērs Augšuplādes datums komentēt …" at bounding box center [364, 203] width 728 height 407
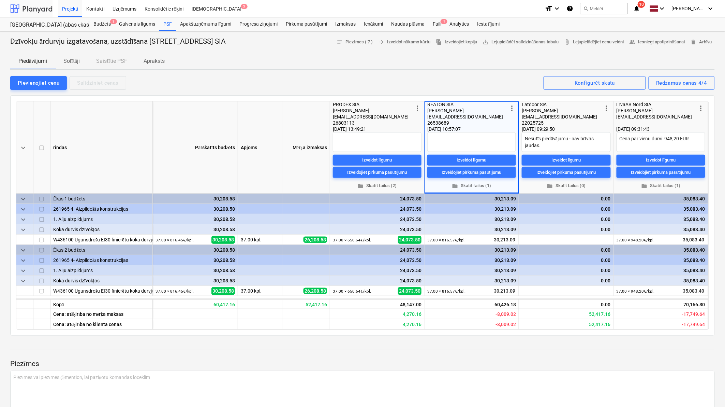
click at [31, 9] on div at bounding box center [31, 8] width 42 height 17
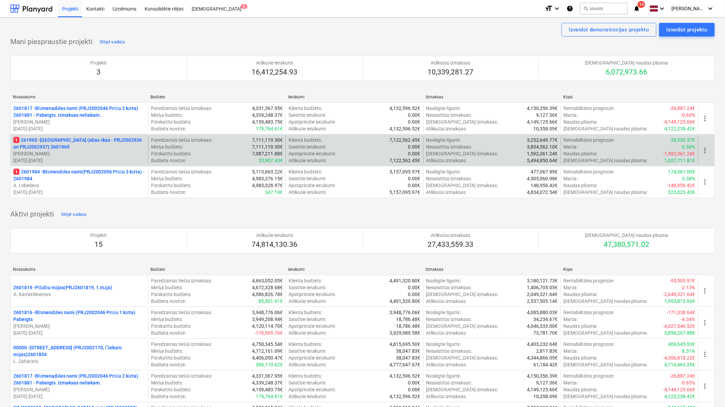
click at [72, 134] on div "1 261965 - Nīcgales iela (abas ēkas - PRJ2002936 un PRJ2002937) 2601965 J. Grām…" at bounding box center [362, 150] width 705 height 32
click at [99, 152] on p "[PERSON_NAME]" at bounding box center [79, 153] width 132 height 7
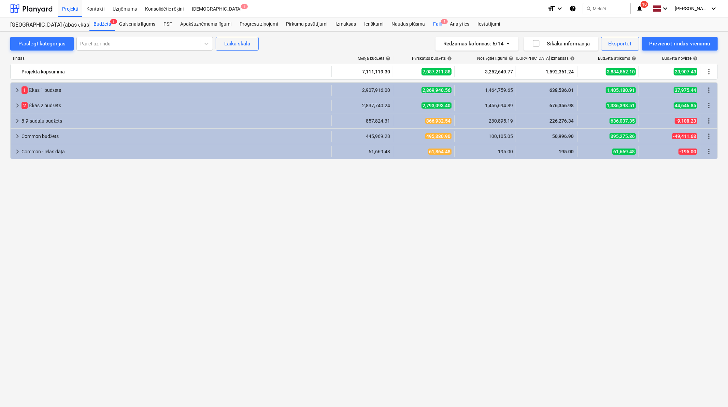
click at [440, 23] on div "Faili 1" at bounding box center [437, 24] width 17 height 14
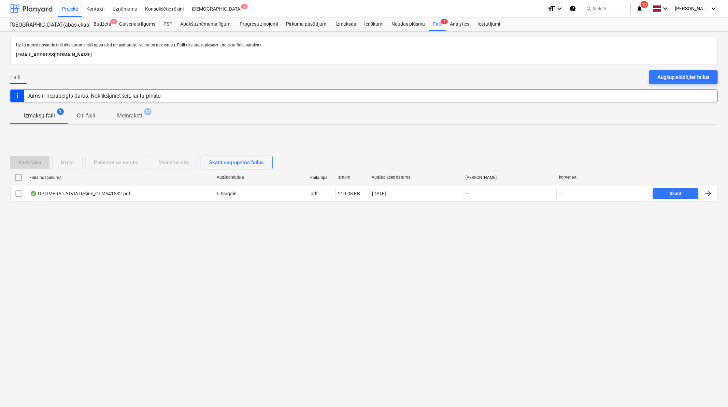
click at [40, 12] on div at bounding box center [31, 8] width 42 height 17
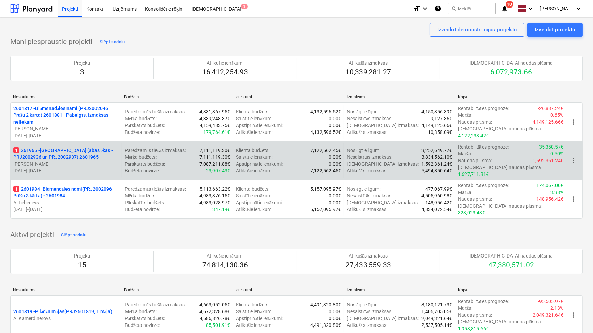
click at [64, 152] on p "1 261965 - [GEOGRAPHIC_DATA] (abas ēkas - PRJ2002936 un PRJ2002937) 2601965" at bounding box center [66, 154] width 106 height 14
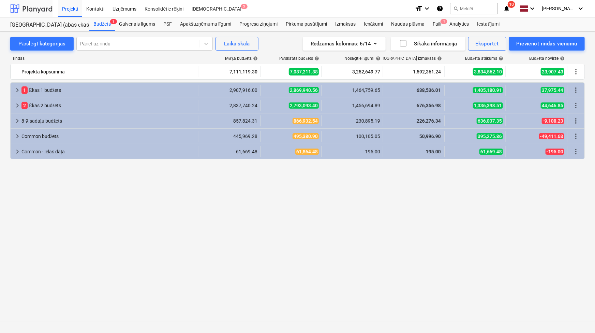
click at [40, 12] on div at bounding box center [31, 8] width 42 height 17
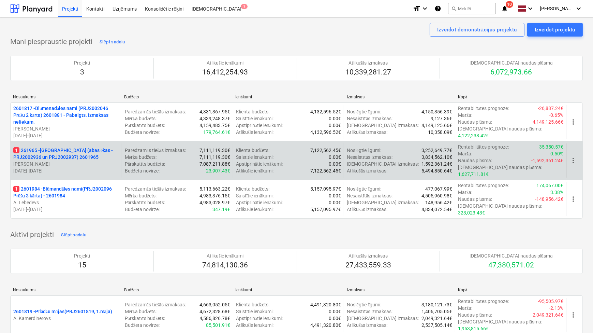
click at [83, 147] on p "1 261965 - [GEOGRAPHIC_DATA] (abas ēkas - PRJ2002936 un PRJ2002937) 2601965" at bounding box center [66, 154] width 106 height 14
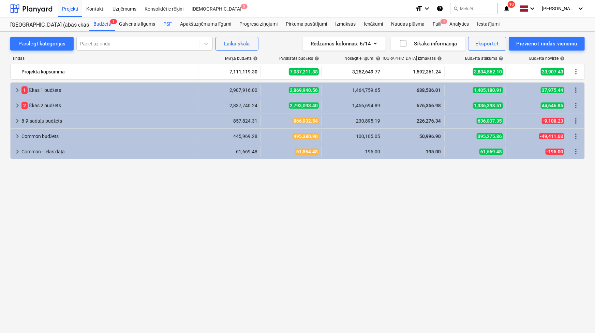
click at [166, 24] on div "PSF" at bounding box center [167, 24] width 17 height 14
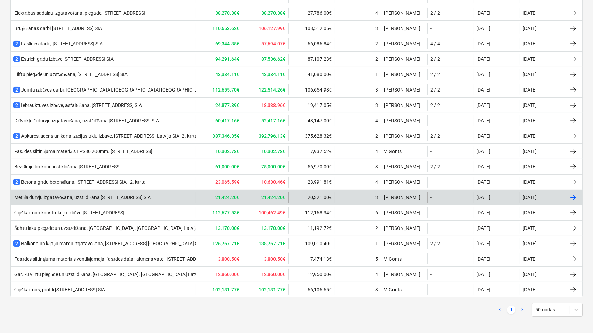
scroll to position [416, 0]
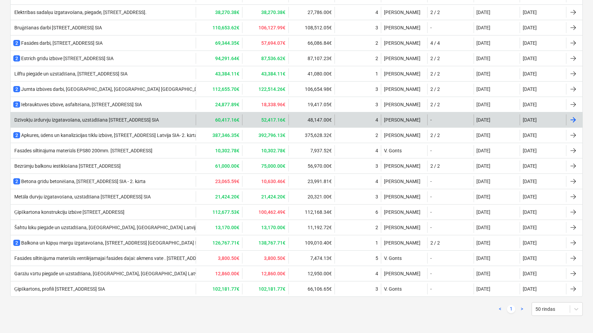
click at [123, 122] on div "Dzīvokļu ārdurvju izgatavošana, uzstādīšana [STREET_ADDRESS] SIA" at bounding box center [103, 119] width 185 height 11
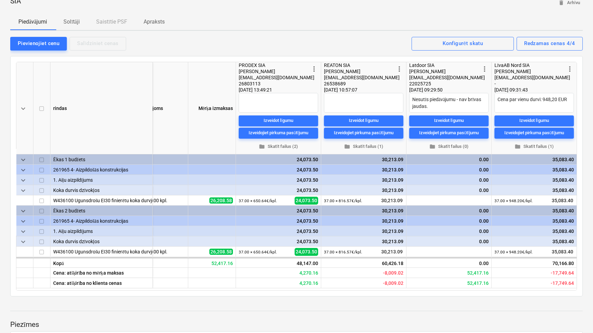
scroll to position [3, 0]
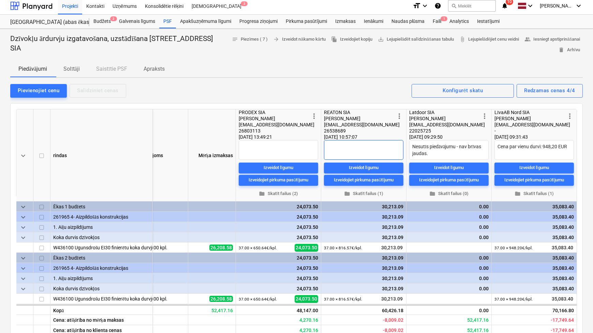
click at [342, 147] on textarea at bounding box center [364, 150] width 80 height 20
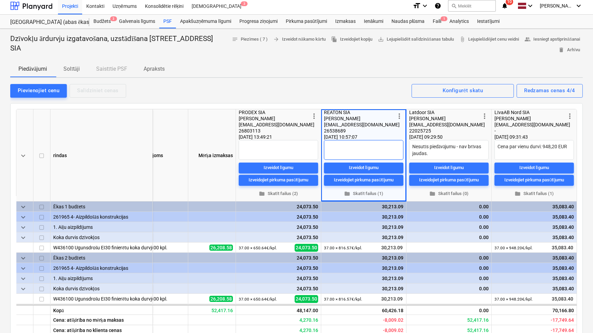
type textarea "x"
type textarea "A"
type textarea "x"
type textarea "Ap"
type textarea "x"
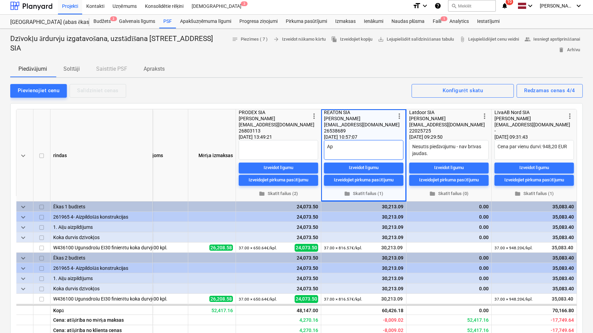
type textarea "Aps"
type textarea "x"
type textarea "[DEMOGRAPHIC_DATA]"
type textarea "x"
type textarea "[DEMOGRAPHIC_DATA]"
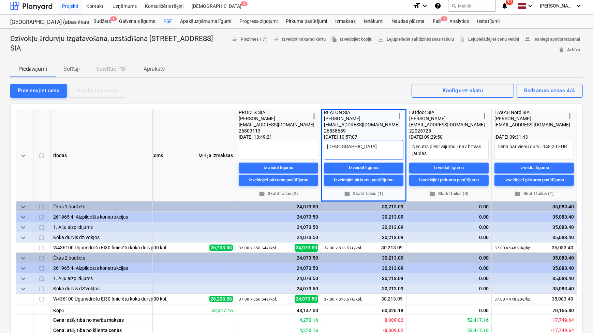
type textarea "x"
type textarea "Apstip"
type textarea "x"
type textarea "Apstipr"
type textarea "x"
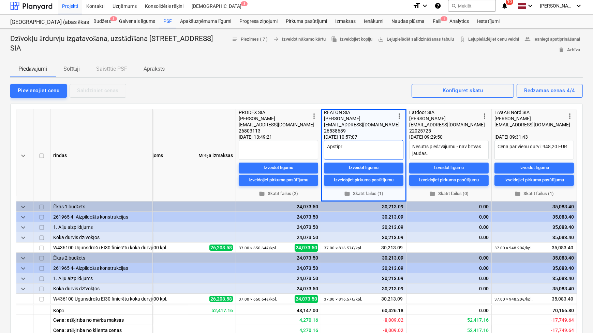
type textarea "Apstipri"
type textarea "x"
type textarea "Apstiprin"
type textarea "x"
type textarea "Apstiprinā"
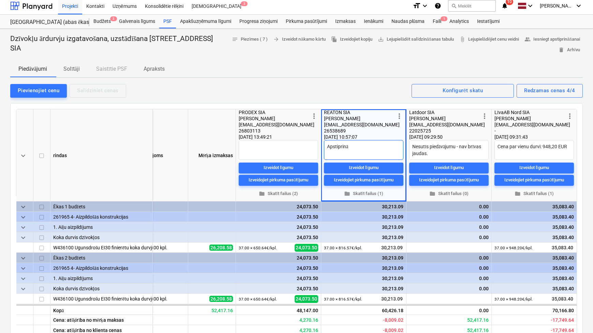
type textarea "x"
type textarea "Apstiprināt"
type textarea "x"
type textarea "Apstiprināt"
type textarea "x"
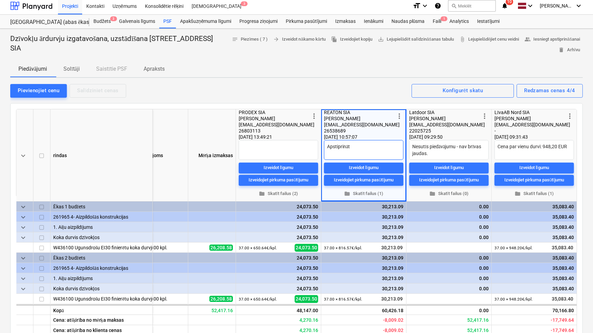
type textarea "Apstiprināt u"
type textarea "x"
type textarea "Apstiprināt uz"
type textarea "x"
type textarea "Apstiprināt uz"
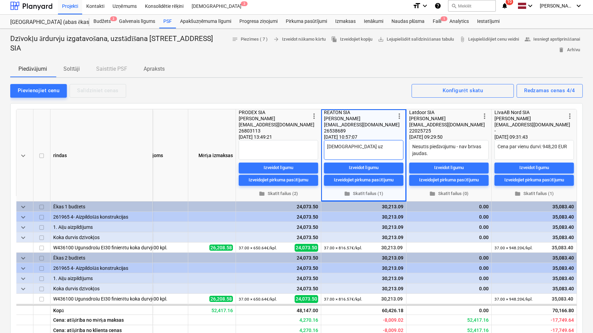
type textarea "x"
type textarea "Apstiprināt uz l"
type textarea "x"
type textarea "Apstiprināt uz lī"
type textarea "x"
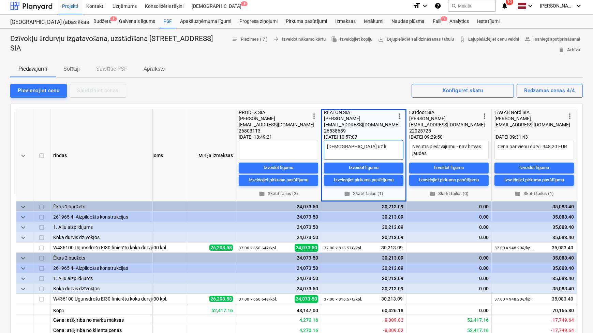
type textarea "Apstiprināt uz līg"
type textarea "x"
type textarea "Apstiprināt uz līgu"
type textarea "x"
type textarea "Apstiprināt uz līgum"
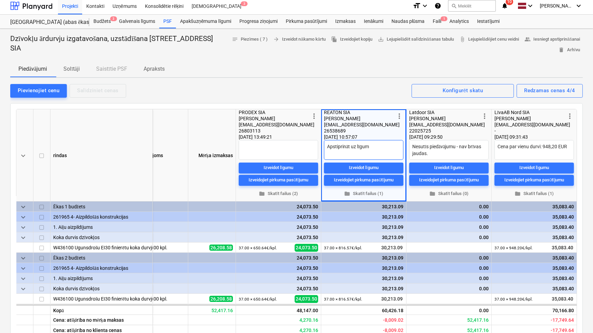
type textarea "x"
type textarea "Apstiprināt uz līguma"
type textarea "x"
type textarea "Apstiprināt uz līgum"
type textarea "x"
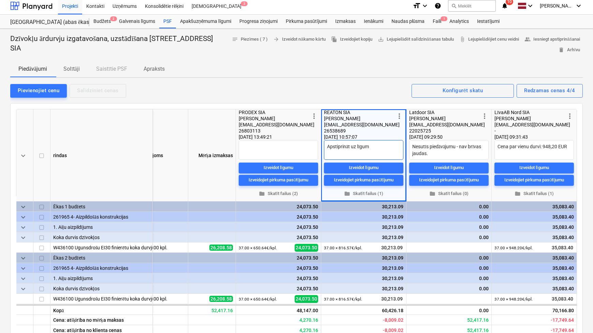
type textarea "Apstiprināt uz līguma"
type textarea "x"
type textarea "Apstiprināt uz līguma"
type textarea "x"
type textarea "Apstiprināt uz līguma s"
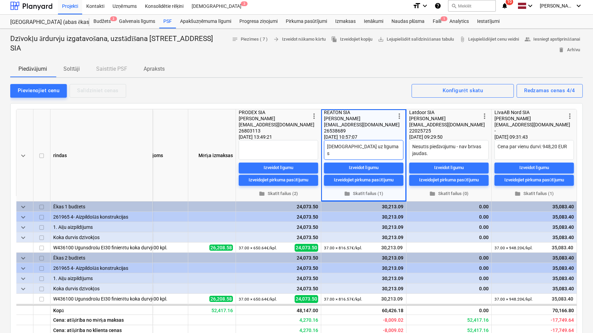
type textarea "x"
type textarea "Apstiprināt uz līguma sl"
type textarea "x"
type textarea "Apstiprināt uz līguma slē"
type textarea "x"
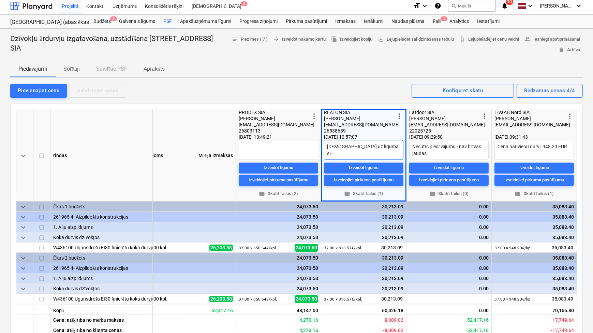
type textarea "Apstiprināt uz līguma slēg"
type textarea "x"
type textarea "Apstiprināt uz līguma slēgš"
type textarea "x"
type textarea "Apstiprināt uz līguma slēgša"
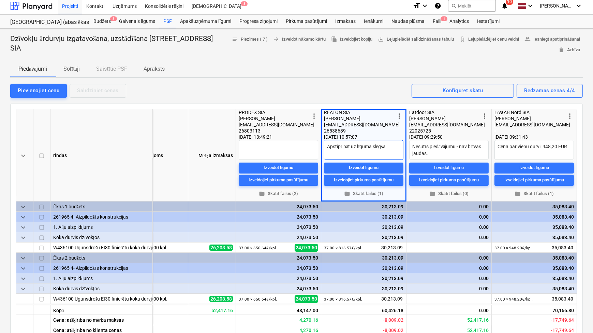
type textarea "x"
type textarea "Apstiprināt uz līguma slēgšan"
type textarea "x"
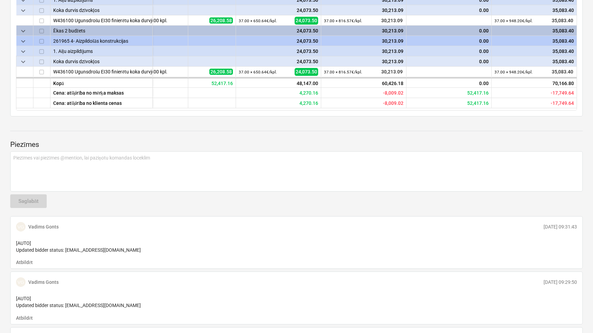
scroll to position [209, 0]
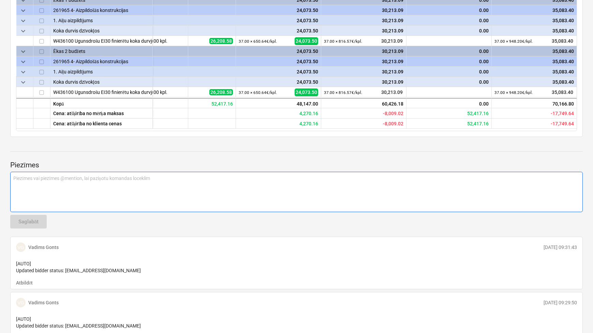
type textarea "Apstiprināt uz līguma slēgšanu"
type textarea "x"
click at [51, 181] on div "Piezīmes vai piezīmes @mention, lai paziņotu komandas loceklim ﻿" at bounding box center [296, 192] width 573 height 40
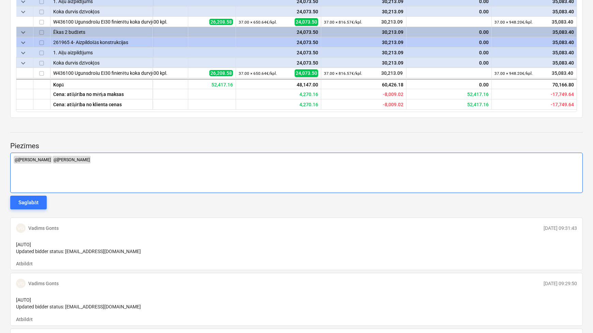
scroll to position [235, 0]
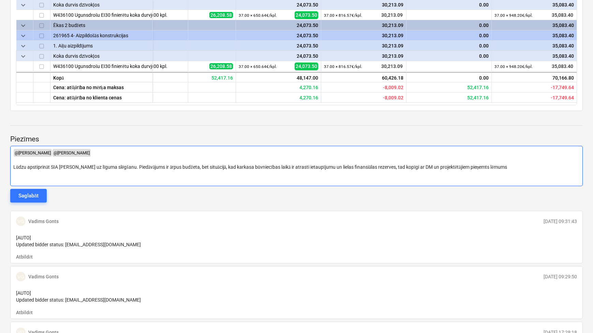
click at [318, 167] on span "Lūdzu apstiprināt SIA Reaton uz līguma slēgšanu. Piedāvājums ir ārpus budžeta, …" at bounding box center [260, 166] width 494 height 5
click at [319, 167] on span "Lūdzu apstiprināt SIA Reaton uz līguma slēgšanu. Piedāvājums ir ārpus budžeta, …" at bounding box center [260, 166] width 494 height 5
click at [456, 168] on span "Lūdzu apstiprināt SIA Reaton uz līguma slēgšanu. Piedāvājums ir ārpus budžeta, …" at bounding box center [259, 166] width 492 height 5
click at [492, 168] on p "Lūdzu apstiprināt SIA Reaton uz līguma slēgšanu. Piedāvājums ir ārpus budžeta, …" at bounding box center [296, 166] width 567 height 7
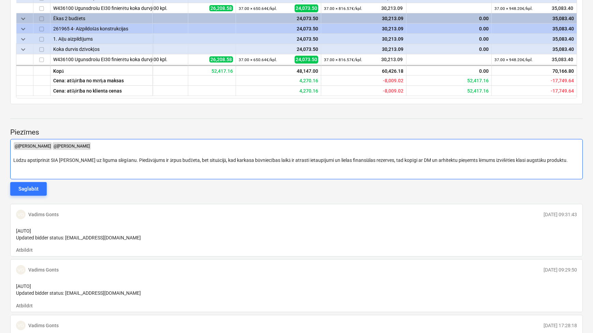
click at [558, 159] on span "Lūdzu apstiprināt SIA Reaton uz līguma slēgšanu. Piedāvājums ir ārpus budžeta, …" at bounding box center [290, 159] width 555 height 5
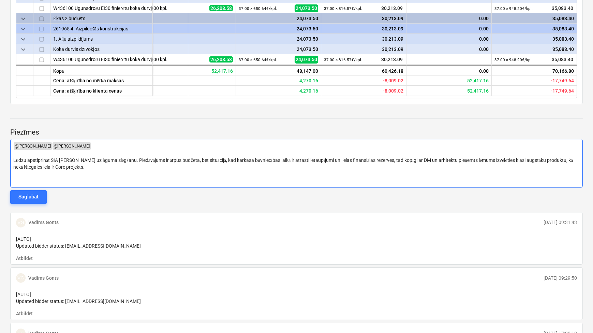
scroll to position [249, 0]
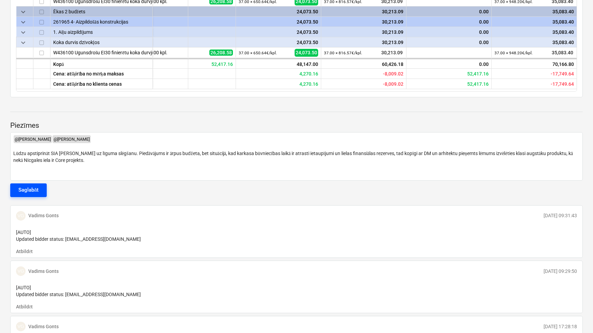
click at [34, 189] on div "Saglabāt" at bounding box center [28, 189] width 20 height 9
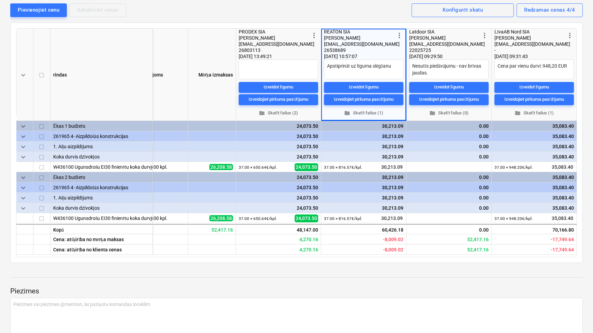
scroll to position [0, 0]
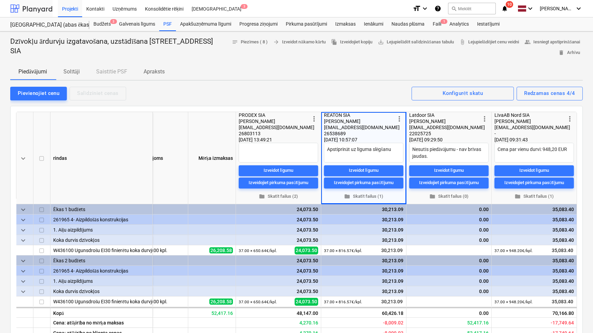
click at [34, 8] on div at bounding box center [31, 8] width 42 height 17
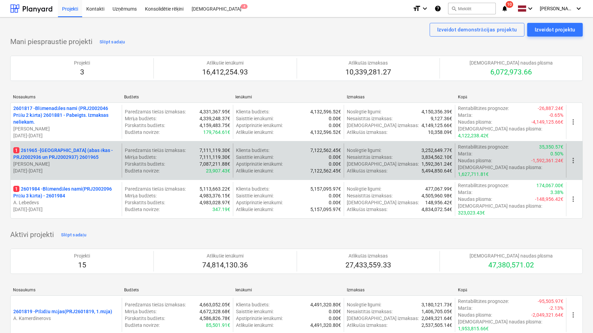
click at [77, 149] on p "1 261965 - [GEOGRAPHIC_DATA] (abas ēkas - PRJ2002936 un PRJ2002937) 2601965" at bounding box center [66, 154] width 106 height 14
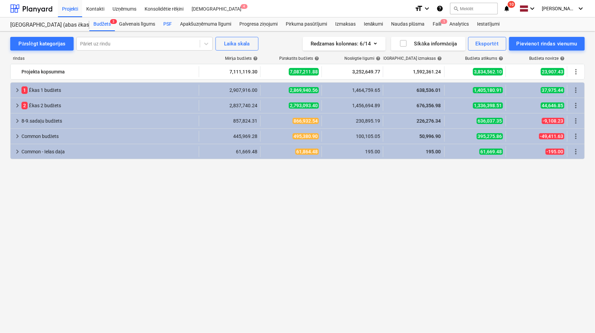
click at [167, 22] on div "PSF" at bounding box center [167, 24] width 17 height 14
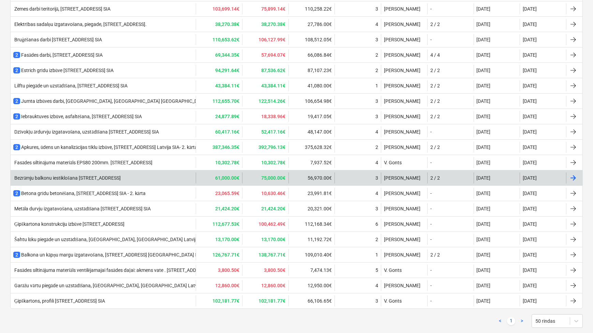
scroll to position [416, 0]
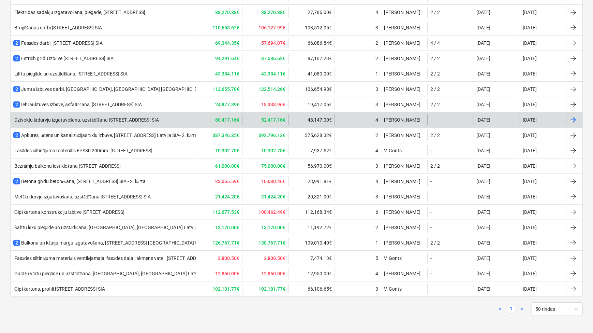
click at [49, 114] on div "Dzīvokļu ārdurvju izgatavošana, uzstādīšana [STREET_ADDRESS] SIA" at bounding box center [103, 119] width 185 height 11
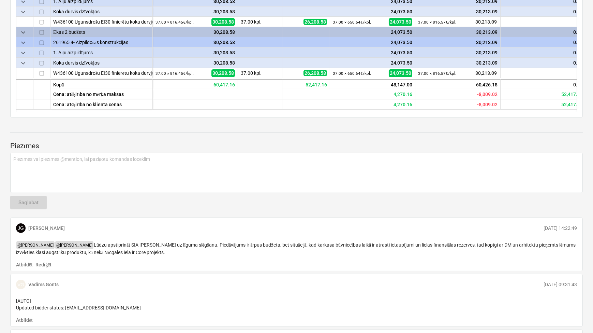
scroll to position [292, 0]
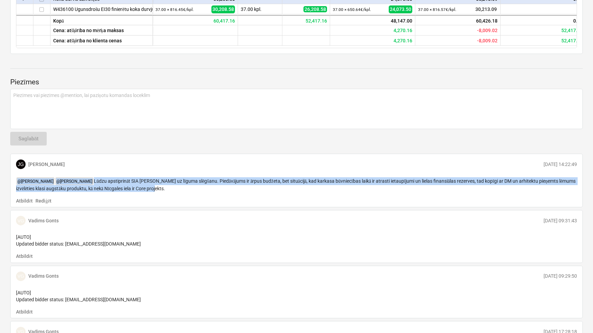
drag, startPoint x: 90, startPoint y: 203, endPoint x: 18, endPoint y: 184, distance: 74.5
click at [18, 184] on p "@ Lāsma Erharde @ Mārtiņš Pogulis Lūdzu apstiprināt SIA Reaton uz līguma slēgša…" at bounding box center [296, 184] width 561 height 15
click at [99, 195] on div "@ Lāsma Erharde @ Mārtiņš Pogulis Lūdzu apstiprināt SIA Reaton uz līguma slēgša…" at bounding box center [296, 184] width 567 height 20
drag, startPoint x: 91, startPoint y: 202, endPoint x: 14, endPoint y: 197, distance: 78.0
click at [14, 195] on div "@ Lāsma Erharde @ Mārtiņš Pogulis Lūdzu apstiprināt SIA Reaton uz līguma slēgša…" at bounding box center [296, 184] width 567 height 20
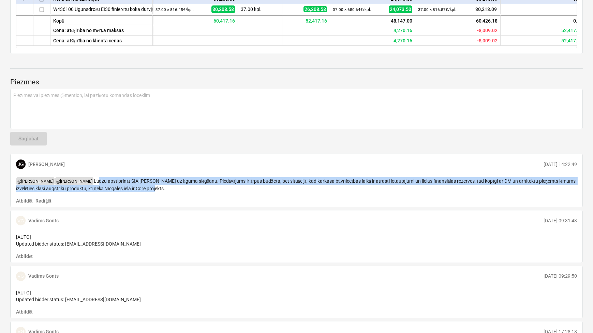
copy span "Lūdzu apstiprināt SIA [PERSON_NAME] uz līguma slēgšanu. Piedāvājums ir ārpus bu…"
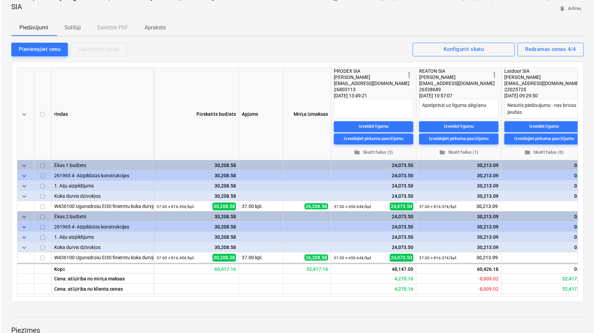
scroll to position [0, 0]
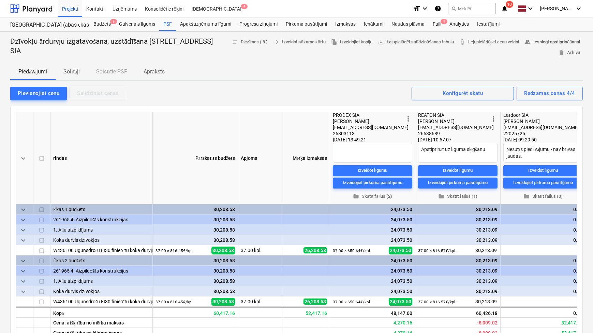
click at [525, 46] on span "people_alt Iesniegt apstiprināšanai" at bounding box center [553, 42] width 56 height 8
type textarea "x"
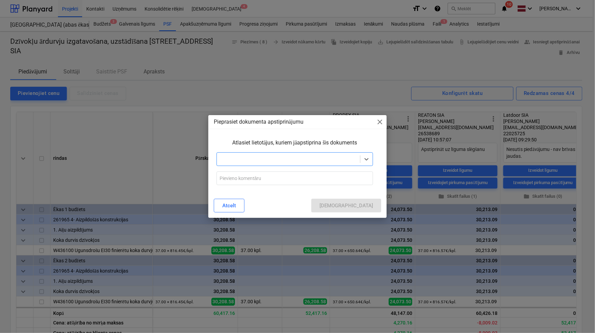
click at [289, 155] on div at bounding box center [289, 159] width 144 height 10
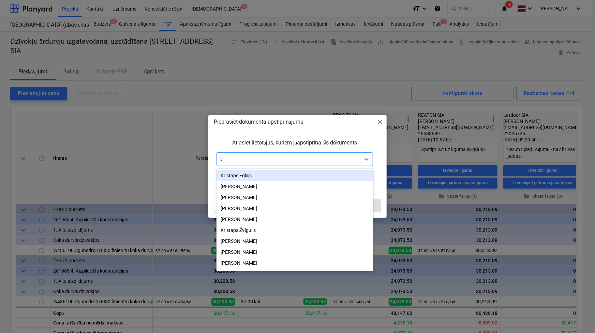
type input "lās"
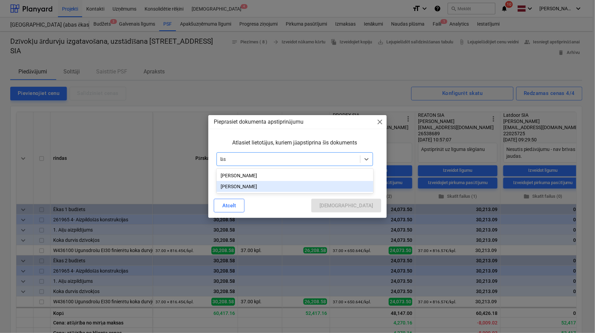
click at [257, 186] on div "[PERSON_NAME]" at bounding box center [295, 186] width 157 height 11
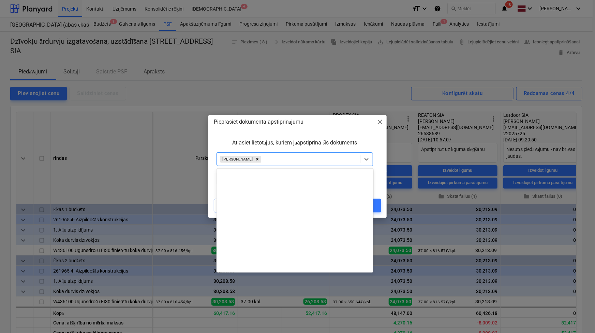
scroll to position [268, 0]
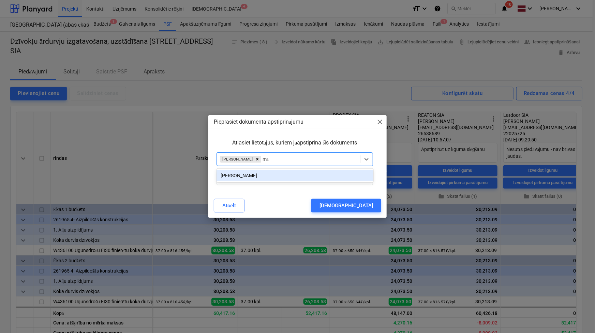
type input "mār"
click at [258, 175] on div "[PERSON_NAME]" at bounding box center [295, 175] width 157 height 11
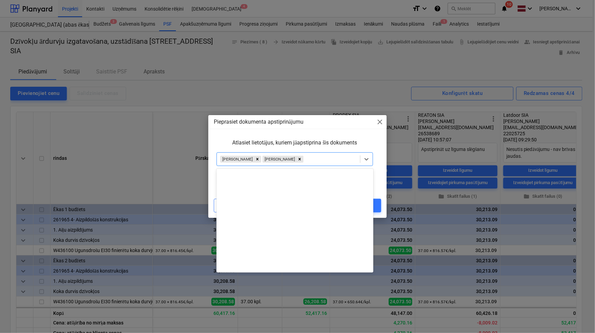
scroll to position [256, 0]
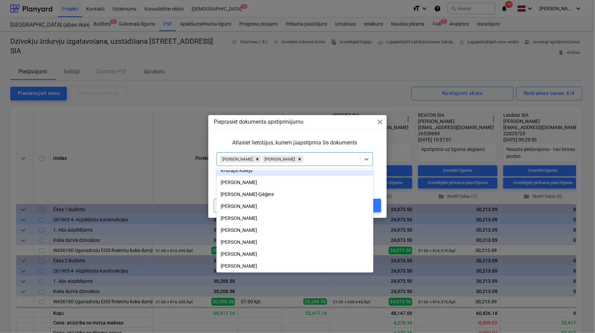
click at [374, 143] on div "Atlasiet lietotājus, kuriem jāapstiprina šis dokuments" at bounding box center [295, 143] width 162 height 14
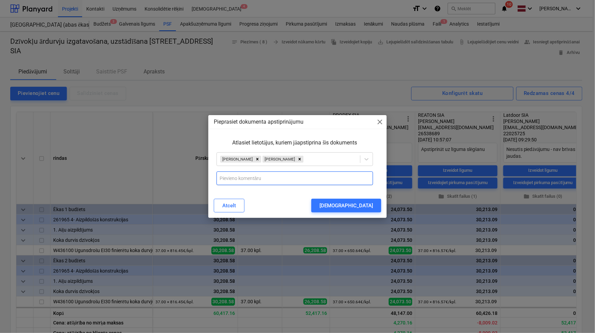
click at [245, 175] on input "text" at bounding box center [295, 178] width 157 height 14
paste input "Lūdzu apstiprināt SIA [PERSON_NAME] uz līguma slēgšanu. Piedāvājums ir ārpus bu…"
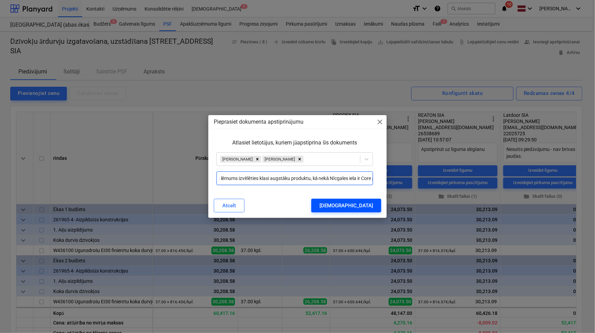
type input "Lūdzu apstiprināt SIA [PERSON_NAME] uz līguma slēgšanu. Piedāvājums ir ārpus bu…"
click at [364, 204] on div "[DEMOGRAPHIC_DATA]" at bounding box center [347, 205] width 54 height 9
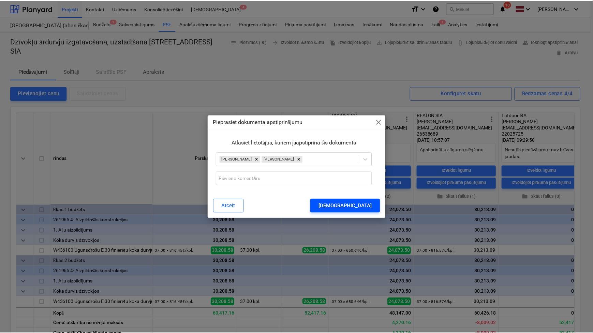
scroll to position [0, 0]
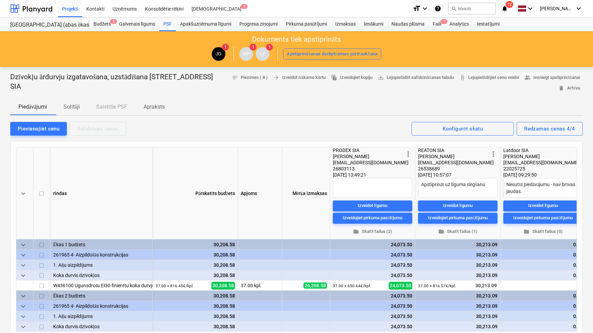
click at [505, 7] on icon "notifications" at bounding box center [505, 8] width 7 height 8
click at [34, 9] on div at bounding box center [31, 8] width 42 height 17
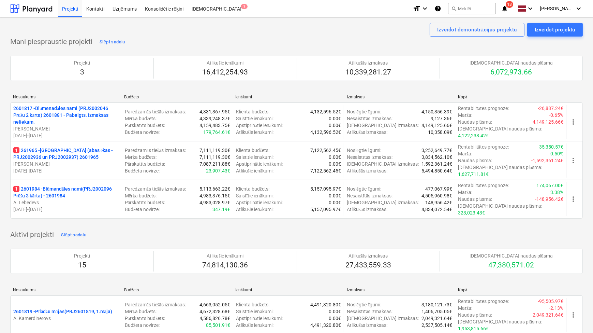
click at [507, 9] on icon "notifications" at bounding box center [505, 8] width 7 height 8
click at [44, 9] on div at bounding box center [31, 8] width 42 height 17
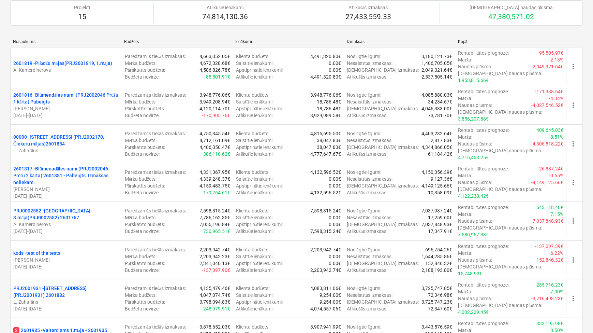
scroll to position [289, 0]
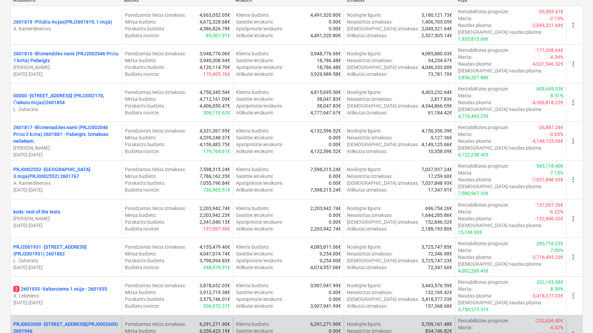
click at [68, 320] on p "PRJ0002600 - Vienības gatve 24, E1 ēka(PRJ0002600) 2601946" at bounding box center [66, 327] width 106 height 14
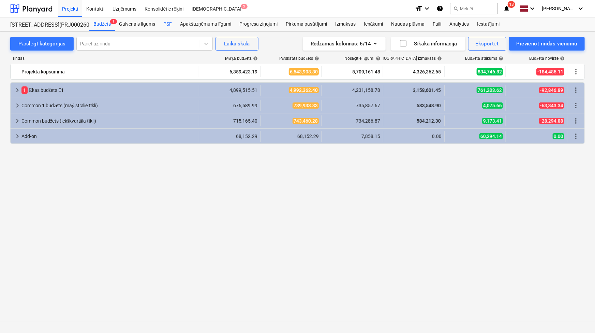
click at [164, 22] on div "PSF" at bounding box center [167, 24] width 17 height 14
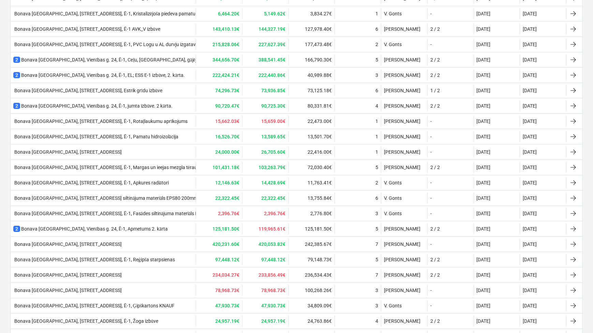
scroll to position [459, 0]
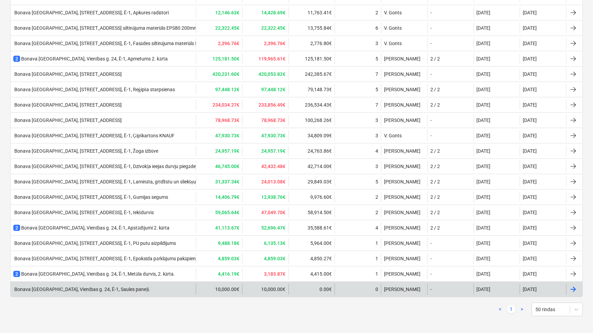
click at [88, 286] on div "Bonava Latvija, Vienības g. 24, Ē-1, Saules paneļi." at bounding box center [81, 289] width 137 height 6
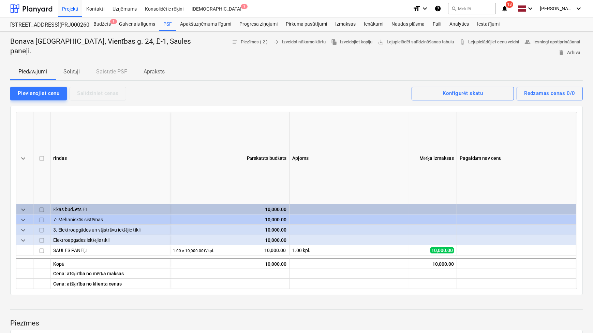
click at [75, 68] on p "Solītāji" at bounding box center [71, 72] width 16 height 8
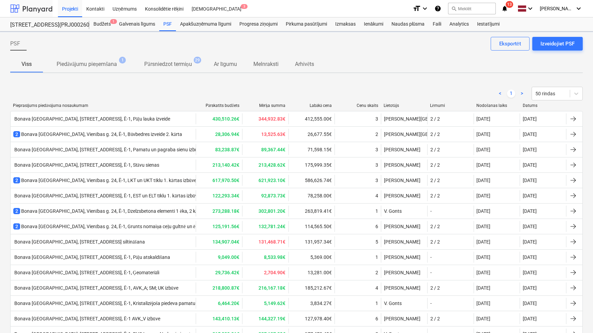
scroll to position [459, 0]
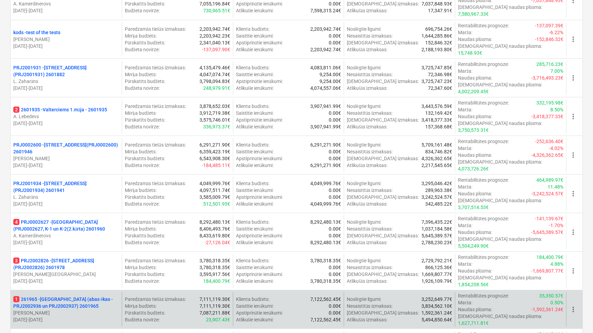
scroll to position [455, 0]
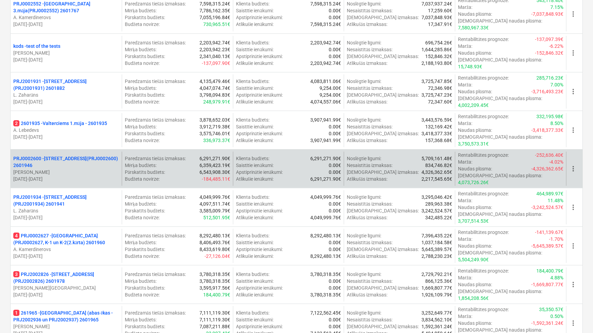
click at [60, 155] on p "PRJ0002600 - Vienības gatve 24, E1 ēka(PRJ0002600) 2601946" at bounding box center [66, 162] width 106 height 14
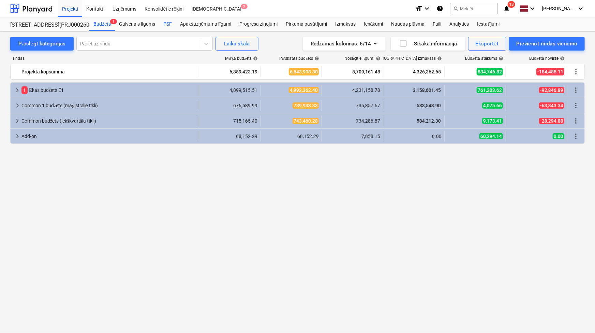
click at [165, 23] on div "PSF" at bounding box center [167, 24] width 17 height 14
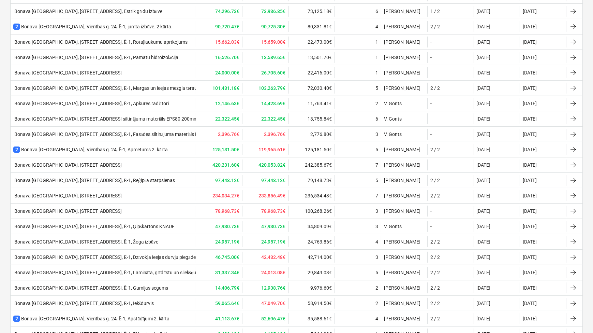
scroll to position [459, 0]
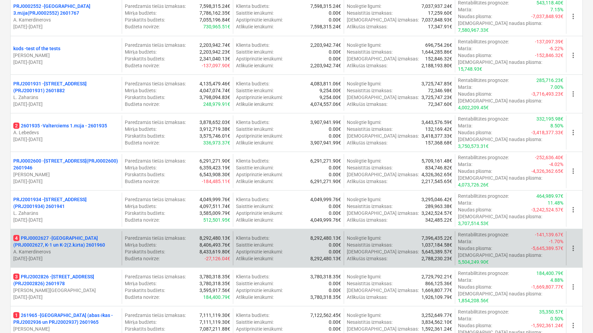
scroll to position [414, 0]
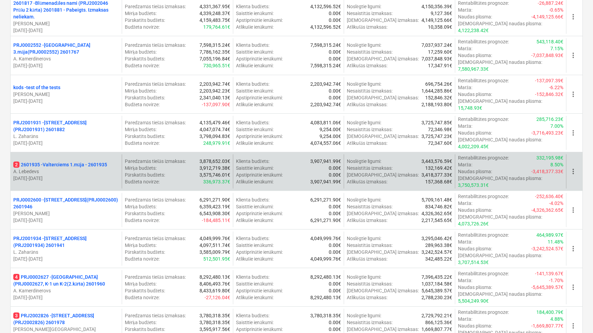
click at [56, 161] on p "2 2601935 - Valterciems 1.māja - 2601935" at bounding box center [60, 164] width 94 height 7
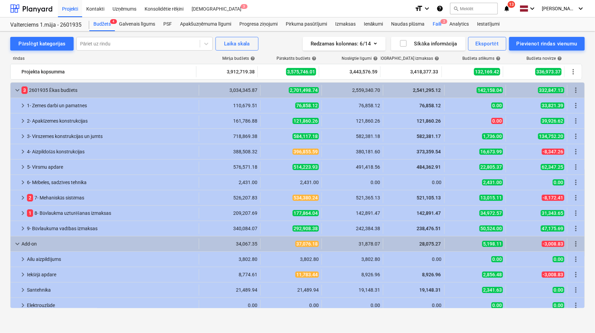
click at [437, 25] on div "Faili 2" at bounding box center [437, 24] width 17 height 14
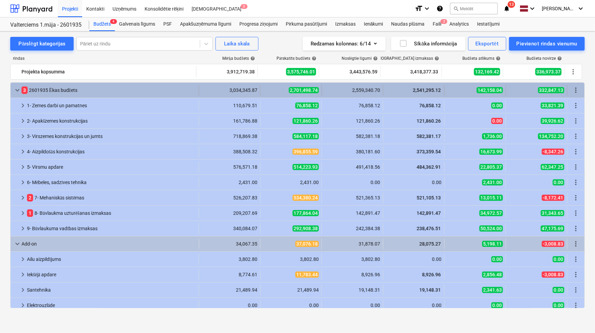
click at [18, 89] on span "keyboard_arrow_down" at bounding box center [17, 90] width 8 height 8
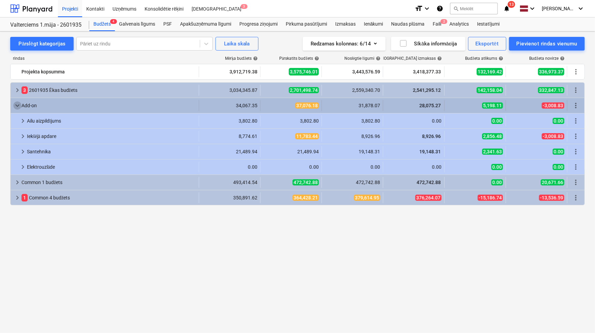
click at [18, 106] on span "keyboard_arrow_down" at bounding box center [17, 105] width 8 height 8
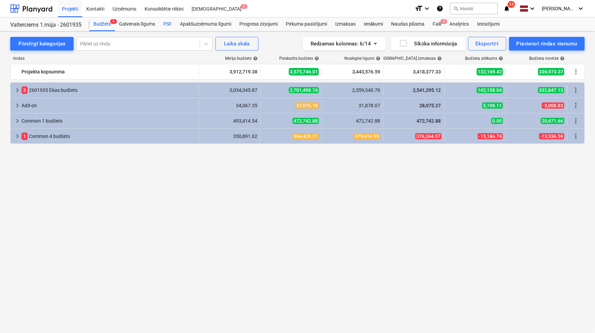
click at [168, 23] on div "PSF" at bounding box center [167, 24] width 17 height 14
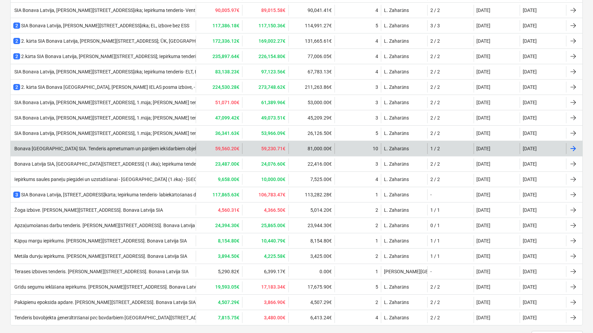
scroll to position [321, 0]
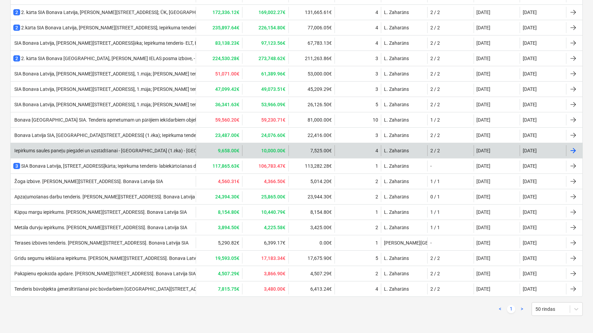
click at [126, 149] on div "Iepirkums saules paneļu piegādei un uzstādīšanai - Ēvalda Valtera iela (1.ēka) …" at bounding box center [146, 151] width 266 height 6
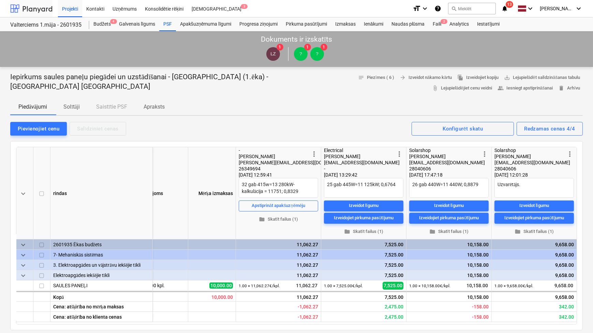
click at [45, 9] on div at bounding box center [31, 8] width 42 height 17
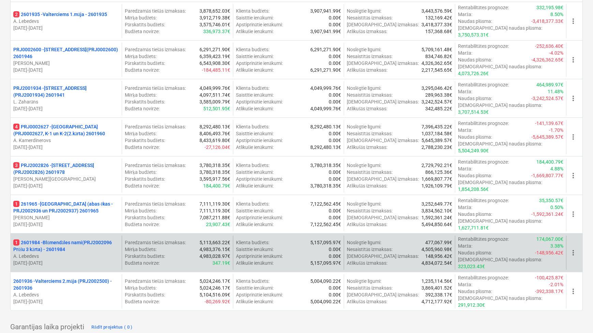
scroll to position [620, 0]
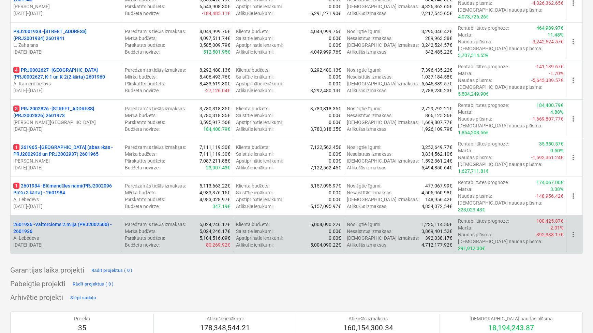
click at [72, 221] on p "2601936 - Valterciems 2.māja (PRJ2002500) - 2601936" at bounding box center [66, 228] width 106 height 14
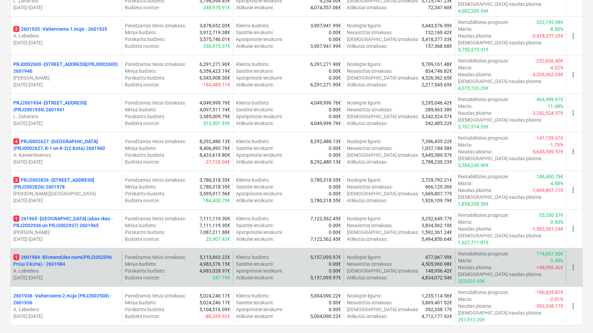
scroll to position [537, 0]
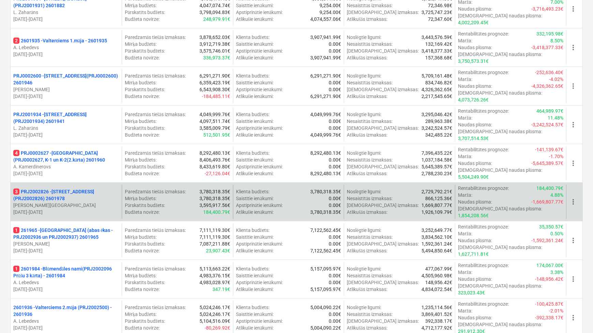
click at [59, 188] on p "3 PRJ2002826 - Stendes iela 8, E2 (PRJ2002826) 2601978" at bounding box center [66, 195] width 106 height 14
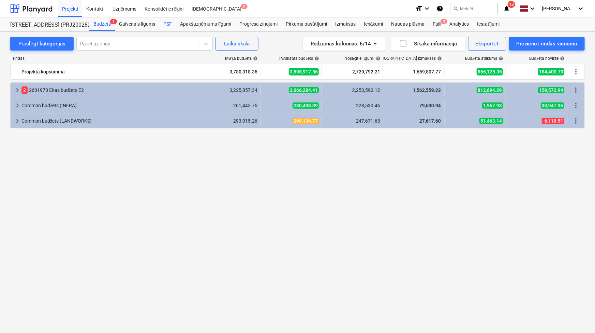
click at [171, 24] on div "PSF" at bounding box center [167, 24] width 17 height 14
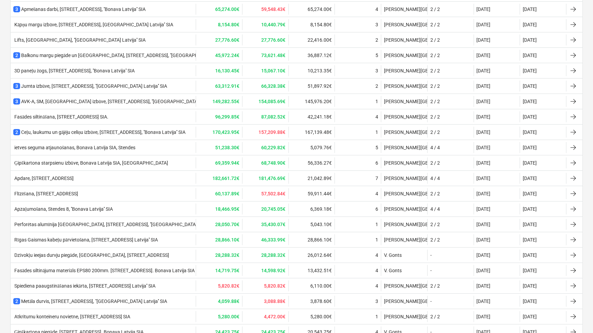
scroll to position [570, 0]
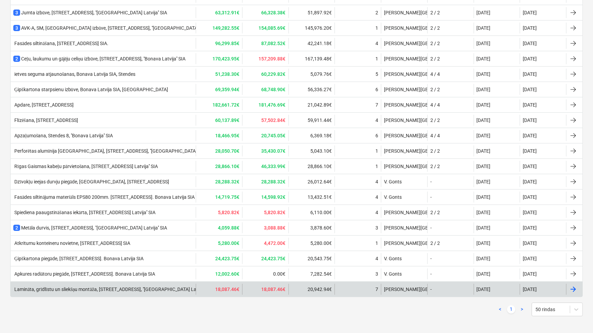
click at [98, 286] on div "Lamināta, grīdlīstu un sliekšņu montāža, Stendes iela 8 E2, ''Bonava Latvija'' …" at bounding box center [113, 289] width 201 height 6
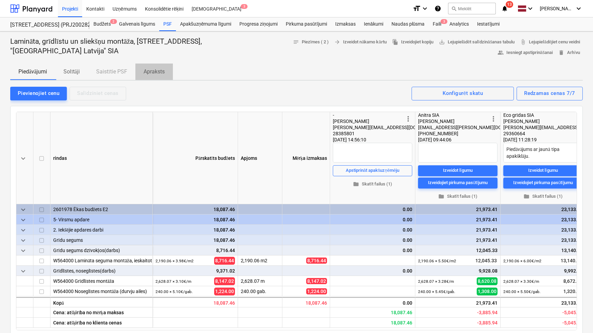
click at [154, 71] on p "Apraksts" at bounding box center [154, 72] width 21 height 8
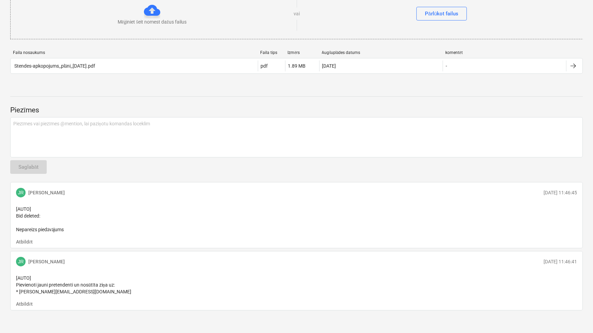
scroll to position [312, 0]
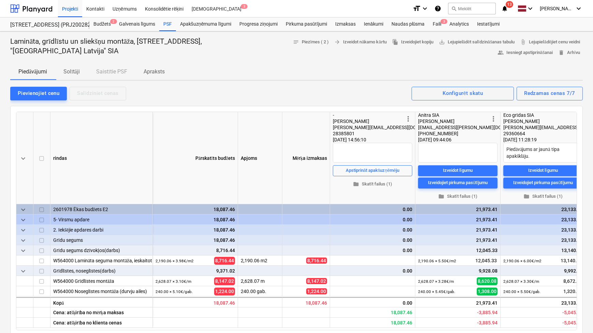
click at [507, 6] on icon "notifications" at bounding box center [505, 8] width 7 height 8
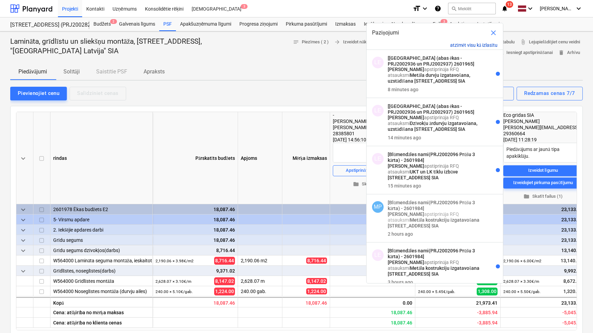
click at [485, 43] on button "atzīmēt visu kā izlasītu" at bounding box center [473, 45] width 47 height 6
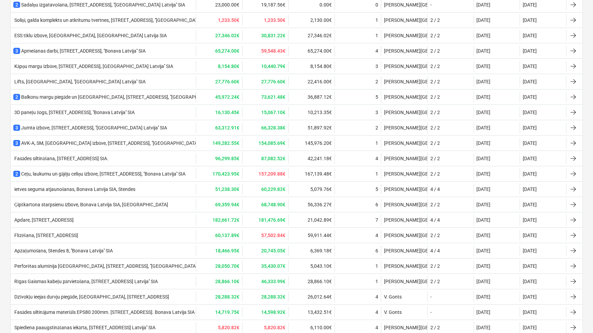
scroll to position [445, 0]
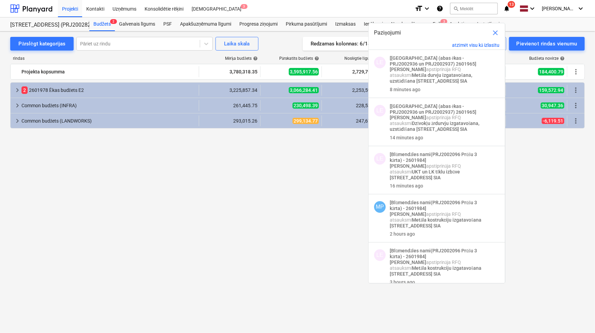
click at [494, 34] on span "close" at bounding box center [496, 33] width 8 height 8
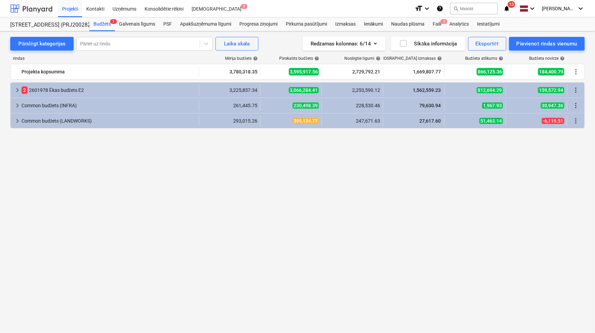
click at [38, 11] on div at bounding box center [31, 8] width 42 height 17
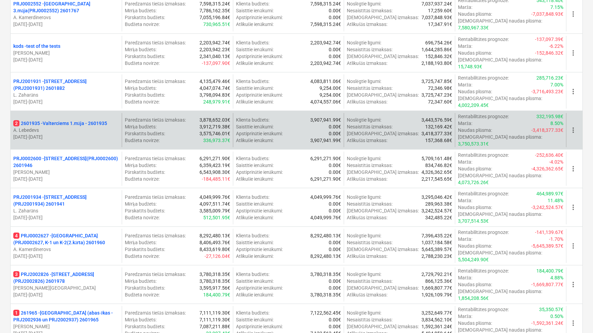
scroll to position [413, 0]
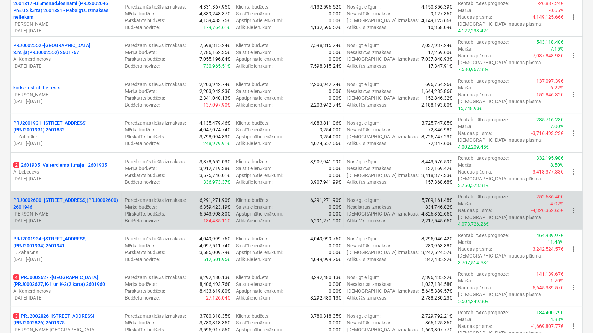
click at [66, 197] on p "PRJ0002600 - Vienības gatve 24, E1 ēka(PRJ0002600) 2601946" at bounding box center [66, 204] width 106 height 14
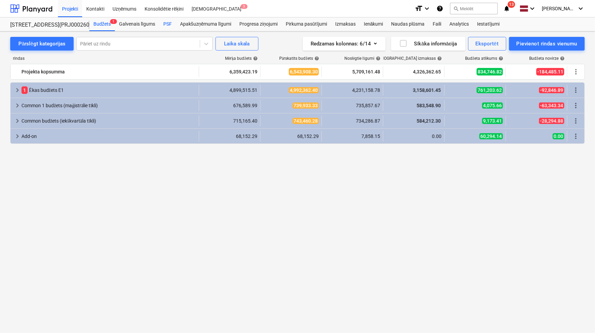
click at [166, 21] on div "PSF" at bounding box center [167, 24] width 17 height 14
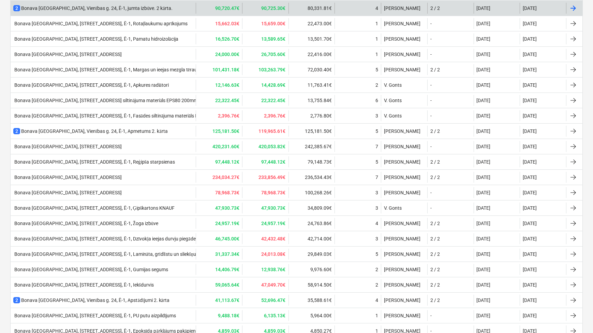
scroll to position [455, 0]
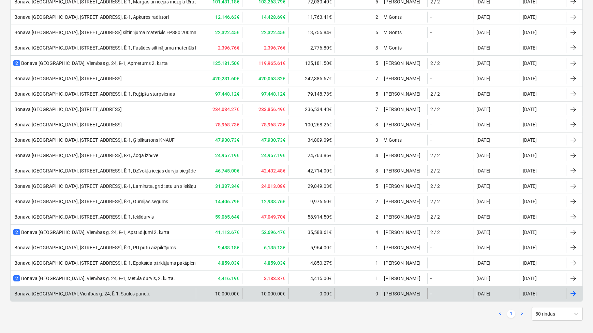
click at [119, 295] on div "Bonava Latvija, Vienības g. 24, Ē-1, Saules paneļi." at bounding box center [103, 293] width 185 height 11
type textarea "x"
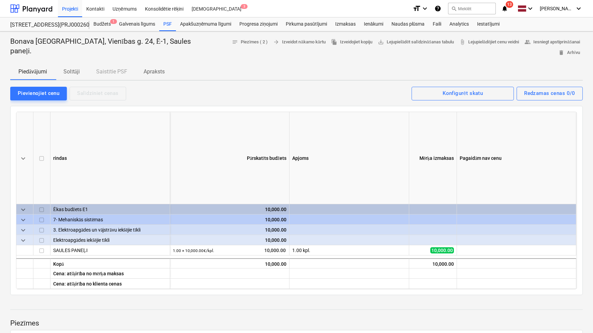
click at [68, 68] on p "Solītāji" at bounding box center [71, 72] width 16 height 8
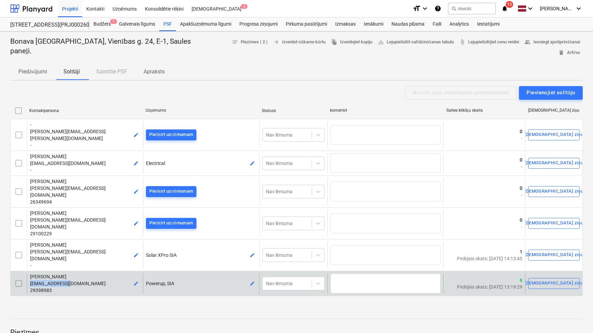
drag, startPoint x: 72, startPoint y: 245, endPoint x: 30, endPoint y: 244, distance: 41.3
click at [30, 280] on p "[EMAIL_ADDRESS][DOMAIN_NAME]" at bounding box center [85, 283] width 110 height 7
copy span "[EMAIL_ADDRESS][DOMAIN_NAME]"
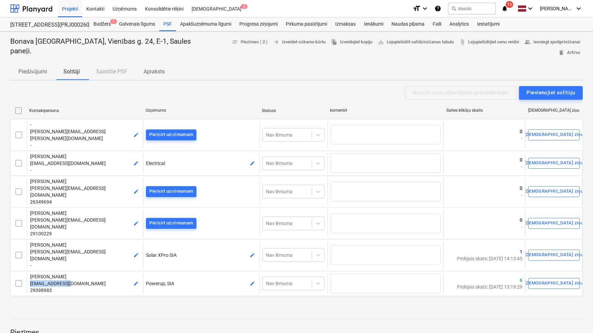
click at [157, 68] on p "Apraksts" at bounding box center [154, 72] width 21 height 8
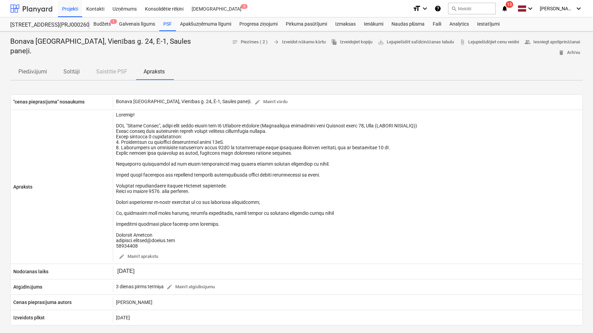
click at [37, 6] on div at bounding box center [31, 8] width 42 height 17
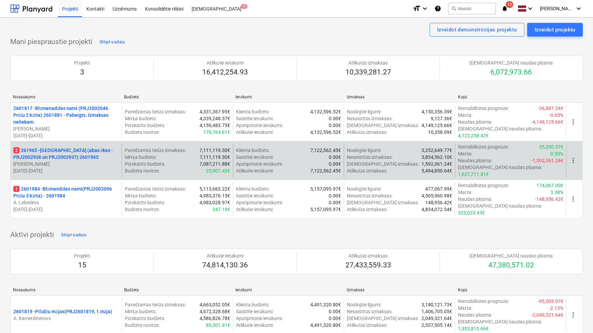
click at [68, 149] on p "2 261965 - [GEOGRAPHIC_DATA] (abas ēkas - PRJ2002936 un PRJ2002937) 2601965" at bounding box center [66, 154] width 106 height 14
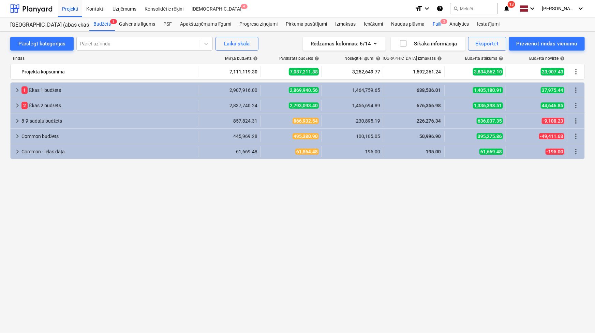
click at [440, 21] on div "Faili 2" at bounding box center [437, 24] width 17 height 14
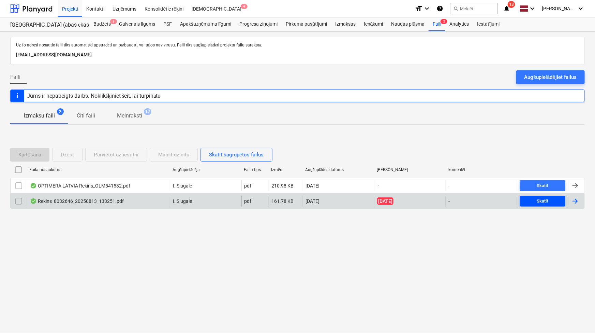
click at [543, 204] on div "Skatīt" at bounding box center [543, 201] width 12 height 8
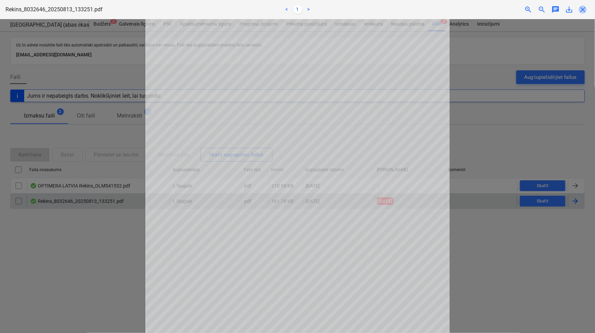
click at [585, 9] on span "close" at bounding box center [583, 9] width 8 height 8
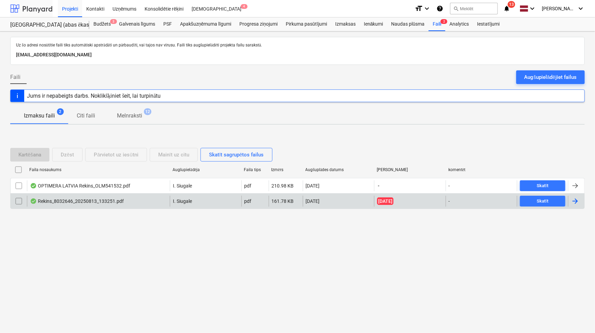
click at [42, 7] on div at bounding box center [31, 8] width 42 height 17
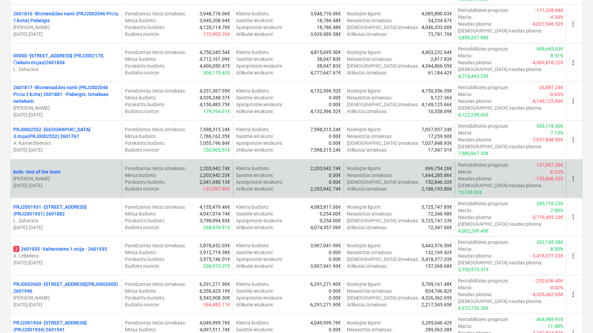
scroll to position [331, 0]
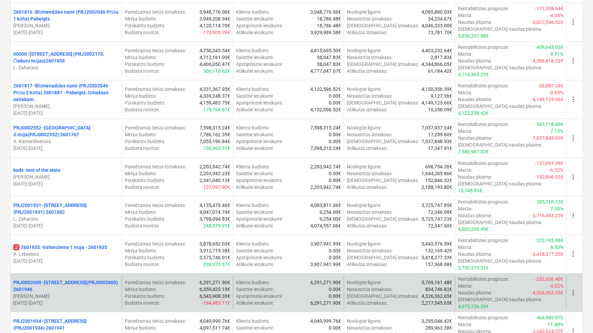
click at [85, 279] on p "PRJ0002600 - Vienības gatve 24, E1 ēka(PRJ0002600) 2601946" at bounding box center [66, 286] width 106 height 14
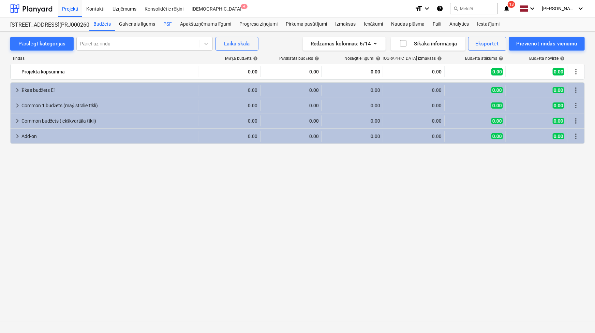
click at [169, 26] on div "PSF" at bounding box center [167, 24] width 17 height 14
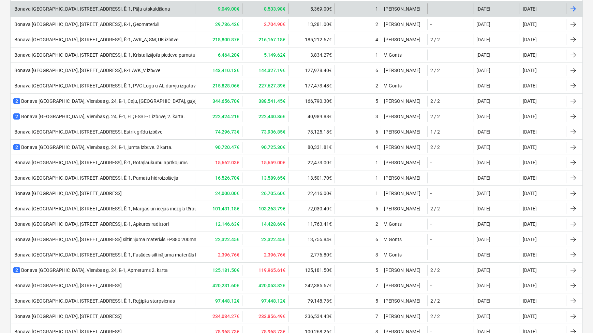
scroll to position [459, 0]
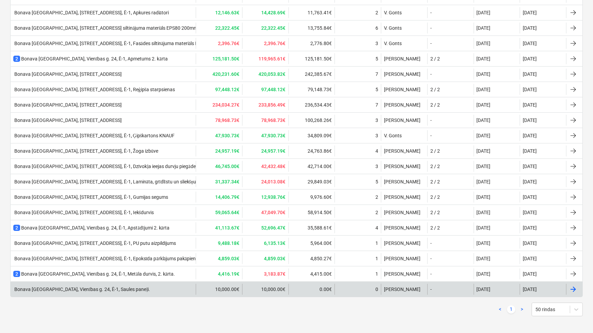
click at [114, 286] on div "Bonava Latvija, Vienības g. 24, Ē-1, Saules paneļi." at bounding box center [81, 289] width 137 height 6
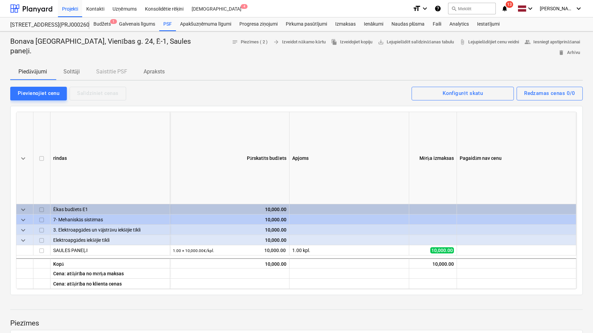
click at [150, 68] on p "Apraksts" at bounding box center [154, 72] width 21 height 8
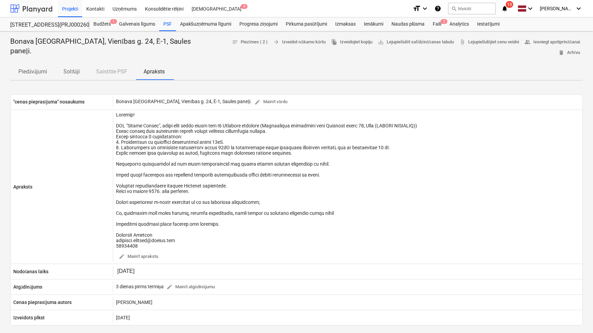
click at [35, 10] on div at bounding box center [31, 8] width 42 height 17
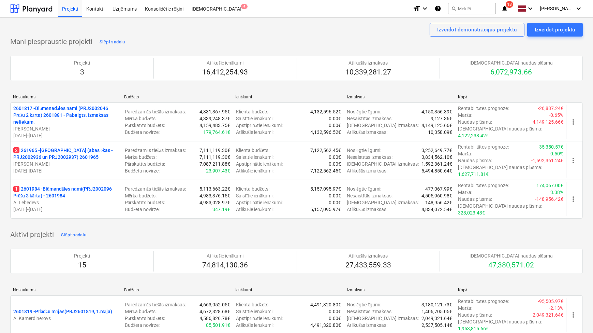
click at [507, 8] on icon "notifications" at bounding box center [505, 8] width 7 height 8
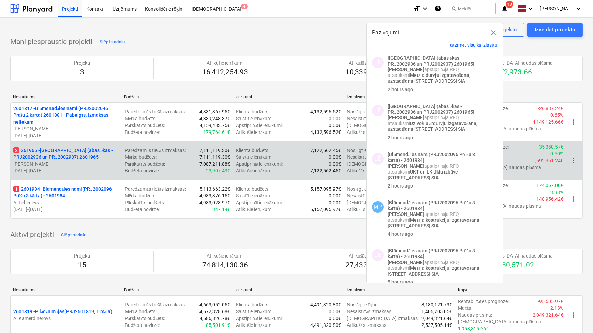
click at [56, 150] on p "2 261965 - [GEOGRAPHIC_DATA] (abas ēkas - PRJ2002936 un PRJ2002937) 2601965" at bounding box center [66, 154] width 106 height 14
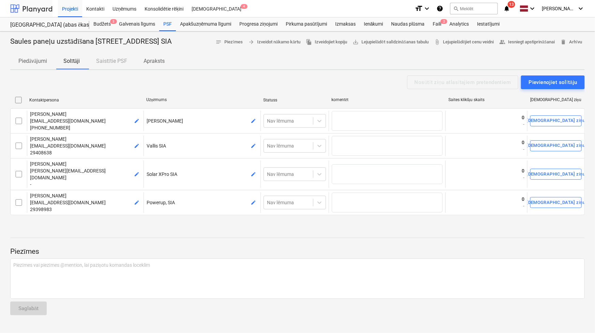
click at [24, 9] on div at bounding box center [31, 8] width 42 height 17
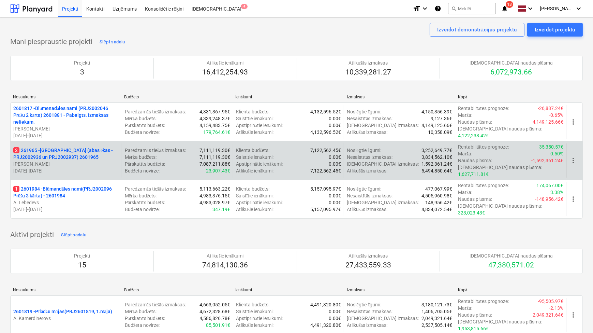
click at [71, 151] on p "2 261965 - [GEOGRAPHIC_DATA] (abas ēkas - PRJ2002936 un PRJ2002937) 2601965" at bounding box center [66, 154] width 106 height 14
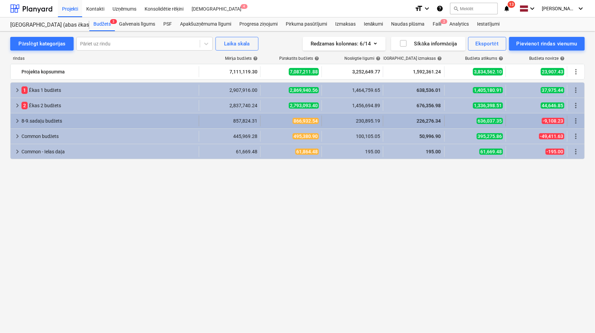
click at [18, 122] on span "keyboard_arrow_right" at bounding box center [17, 121] width 8 height 8
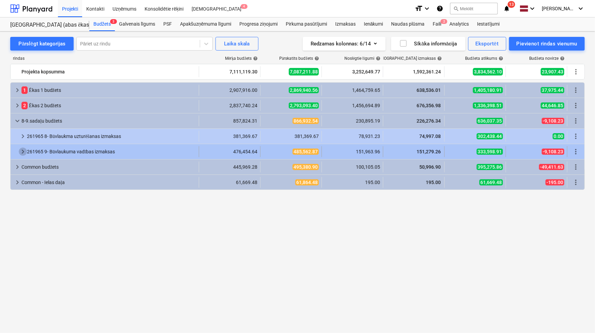
click at [23, 148] on span "keyboard_arrow_right" at bounding box center [23, 151] width 8 height 8
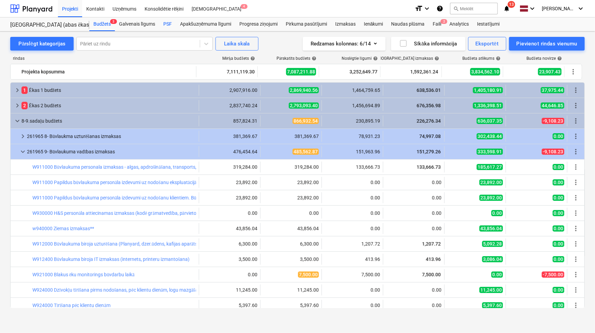
click at [168, 22] on div "PSF" at bounding box center [167, 24] width 17 height 14
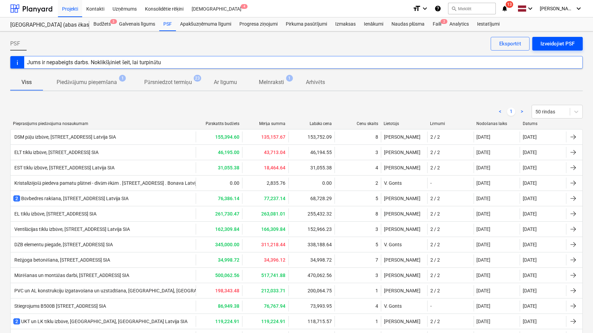
click at [558, 44] on div "Izveidojiet PSF" at bounding box center [558, 43] width 34 height 9
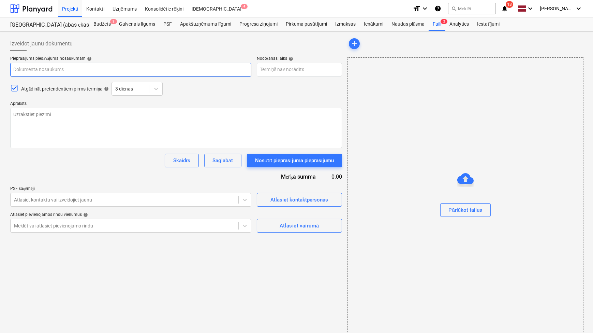
click at [70, 67] on input "text" at bounding box center [130, 70] width 241 height 14
type textarea "x"
type input "S"
type textarea "x"
type input "Sa"
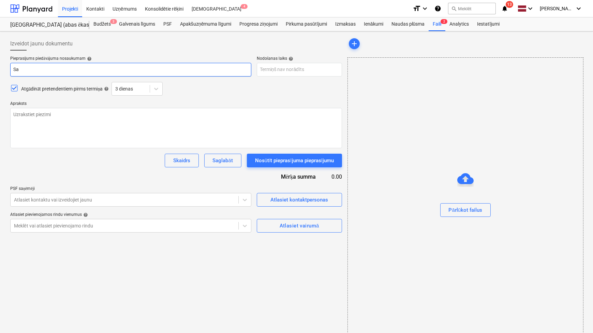
type textarea "x"
type input "S"
type textarea "x"
type input "F"
type textarea "x"
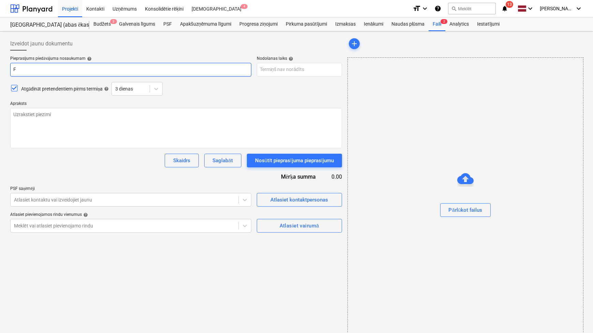
type input "Fl"
type textarea "x"
type input "Flī"
type textarea "x"
type input "Flīz"
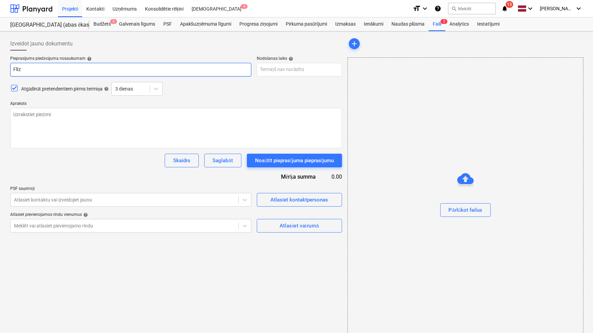
type textarea "x"
type input "Flīzē"
type textarea "x"
type input "Flīzēš"
type textarea "x"
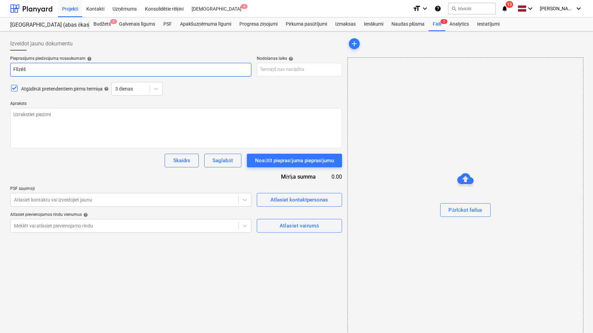
type input "Flīzēša"
type textarea "x"
type input "Flīzēšana"
type textarea "x"
type input "Flīzēšanas"
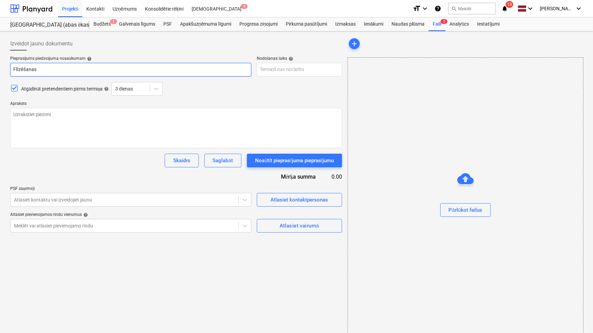
type textarea "x"
type input "Flīzēšanas"
type textarea "x"
type input "Flīzēšanas d"
type textarea "x"
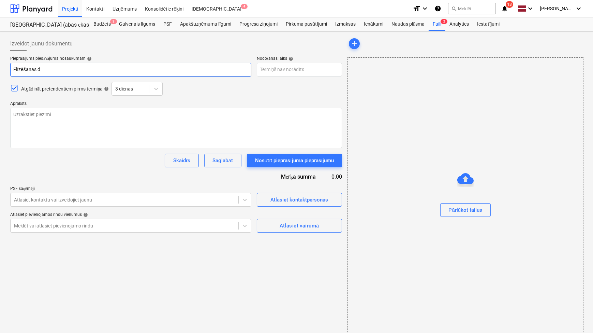
type input "Flīzēšanas da"
type textarea "x"
type input "Flīzēšanas dar"
type textarea "x"
type input "Flīzēšanas darb"
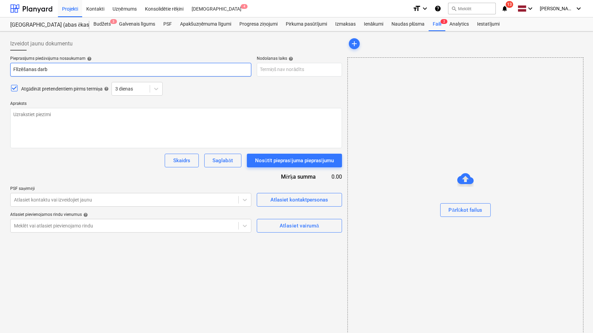
type textarea "x"
type input "Flīzēšanas darbi"
type textarea "x"
type input "Flīzēšanas darbi"
type textarea "x"
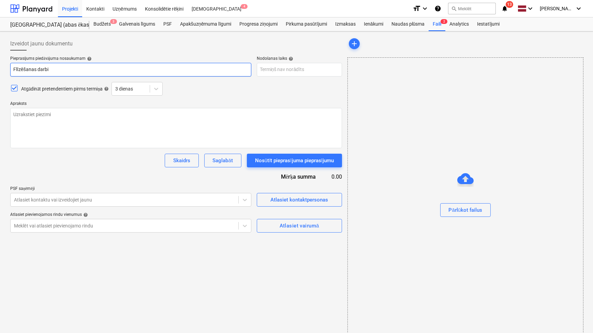
type input "Flīzēšanas darbi N"
type textarea "x"
type input "Flīzēšanas darbi Nī"
type textarea "x"
type input "Flīzēšanas darbi Nīc"
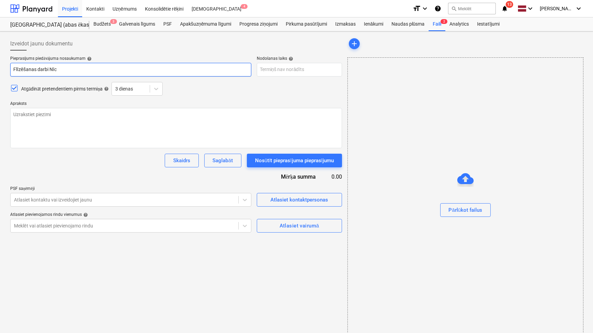
type textarea "x"
type input "Flīzēšanas darbi Nīcg"
type textarea "x"
type input "Flīzēšanas darbi Nīcga"
type textarea "x"
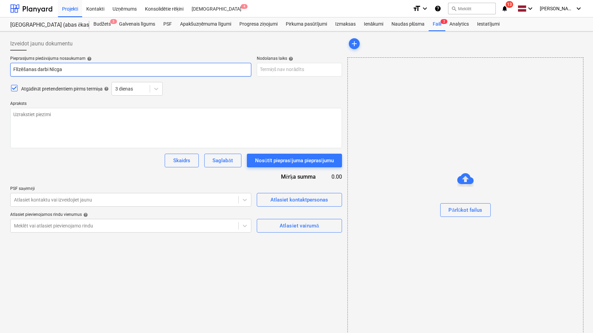
type input "Flīzēšanas darbi Nīcgal"
type textarea "x"
type input "Flīzēšanas darbi Nīcgale"
type textarea "x"
type input "Flīzēšanas darbi Nīcgales"
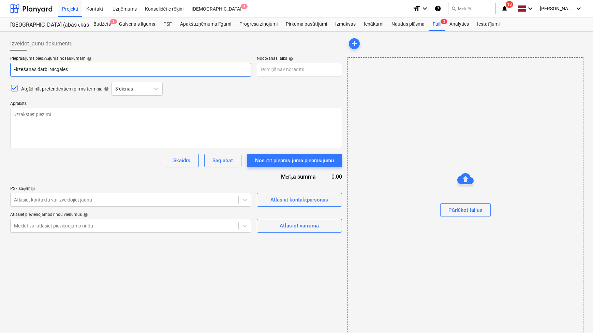
type textarea "x"
type input "Flīzēšanas darbi Nīcgales i"
type textarea "x"
type input "Flīzēšanas darbi Nīcgales ie"
type textarea "x"
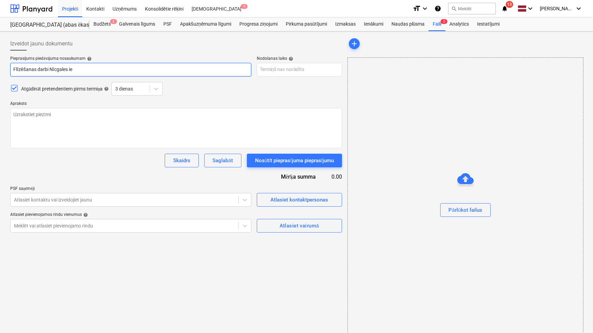
type input "Flīzēšanas darbi Nīcgales iel"
type textarea "x"
type input "Flīzēšanas darbi Nīcgales ielā"
type textarea "x"
type input "Flīzēšanas darbi Nīcgales ielā"
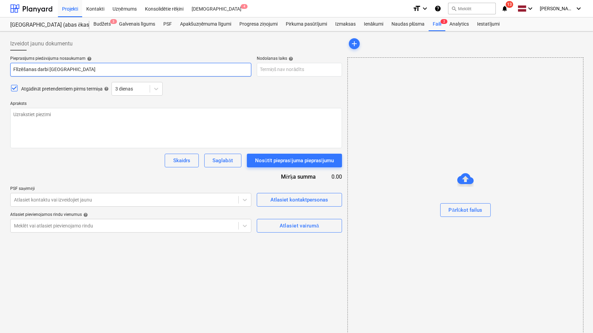
type textarea "x"
type input "Flīzēšanas darbi Nīcgales ielā 1"
type textarea "x"
type input "Flīzēšanas darbi Nīcgales ielā 17"
type textarea "x"
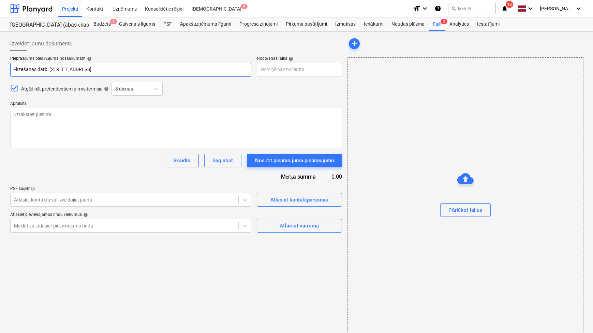
type input "Flīzēšanas darbi Nīcgales ielā 17A"
type textarea "x"
type input "Flīzēšanas darbi Nīcgales ielā 17A,"
type textarea "x"
type input "Flīzēšanas darbi Nīcgales ielā 17A,"
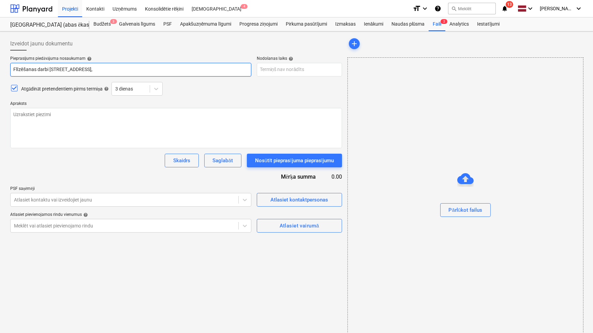
type textarea "x"
type input "Flīzēšanas darbi Nīcgales ielā 17A, R"
type textarea "x"
type input "Flīzēšanas darbi Nīcgales ielā 17A, Rī"
type textarea "x"
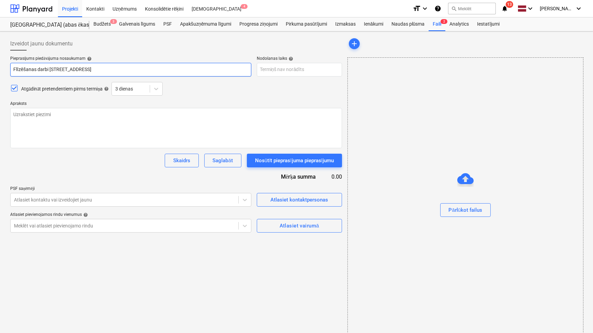
type input "Flīzēšanas darbi Nīcgales ielā 17A, Rīg"
type textarea "x"
type input "Flīzēšanas darbi Nīcgales ielā 17A, Rīga"
type textarea "x"
type input "Flīzēšanas darbi Nīcgales ielā 17A, Rīga,"
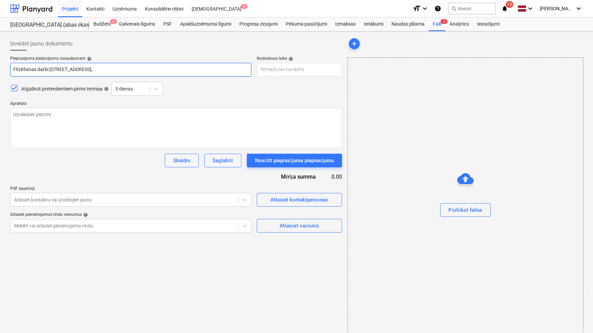
type textarea "x"
type input "Flīzēšanas darbi Nīcgales ielā 17A, Rīga,"
type textarea "x"
type input "Flīzēšanas darbi Nīcgales ielā 17A, Rīga, B"
type textarea "x"
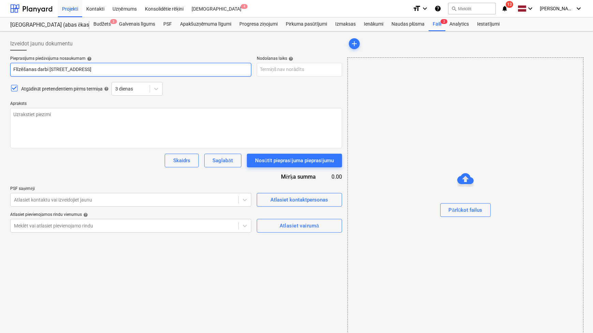
type input "Flīzēšanas darbi Nīcgales ielā 17A, Rīga, Bo"
type textarea "x"
type input "Flīzēšanas darbi Nīcgales ielā 17A, Rīga, Bon"
type textarea "x"
type input "Flīzēšanas darbi Nīcgales ielā 17A, Rīga, Bona"
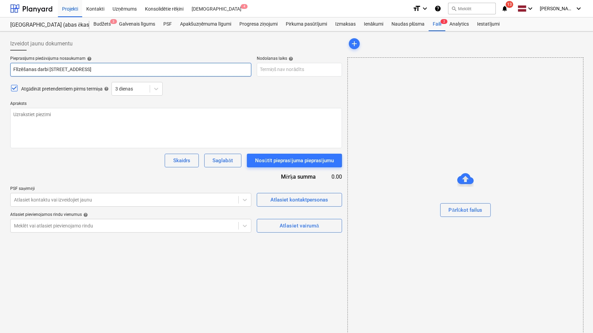
type textarea "x"
type input "Flīzēšanas darbi Nīcgales ielā 17A, Rīga, Bonav"
type textarea "x"
type input "Flīzēšanas darbi Nīcgales ielā 17A, Rīga, Bonava"
type textarea "x"
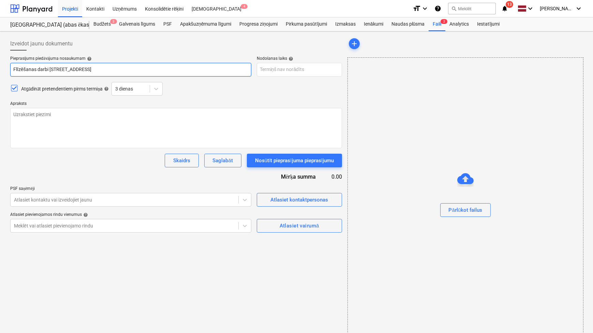
type input "Flīzēšanas darbi Nīcgales ielā 17A, Rīga, Bonava"
type textarea "x"
type input "Flīzēšanas darbi Nīcgales ielā 17A, Rīga, Bonava L"
type textarea "x"
type input "Flīzēšanas darbi Nīcgales ielā 17A, Rīga, Bonava La"
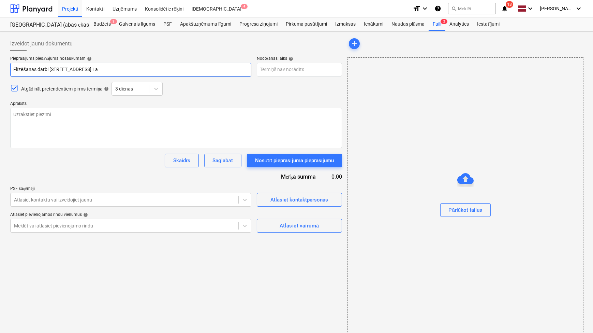
type textarea "x"
type input "Flīzēšanas darbi Nīcgales ielā 17A, Rīga, Bonava Lat"
type textarea "x"
type input "Flīzēšanas darbi Nīcgales ielā 17A, Rīga, Bonava Latv"
type textarea "x"
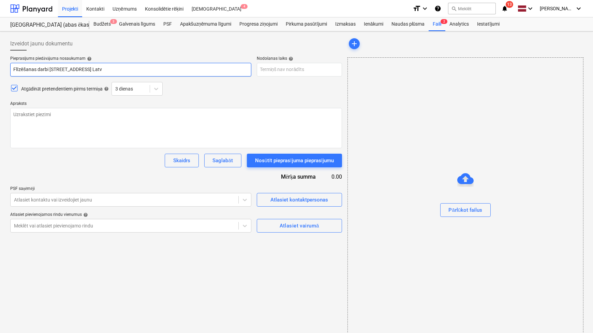
type input "Flīzēšanas darbi Nīcgales ielā 17A, Rīga, Bonava Latvi"
type textarea "x"
type input "Flīzēšanas darbi Nīcgales ielā 17A, Rīga, Bonava Latvij"
type textarea "x"
type input "Flīzēšanas darbi Nīcgales ielā 17A, Rīga, Bonava Latvija"
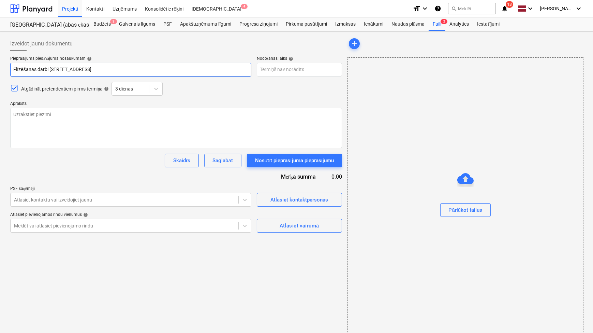
type textarea "x"
type input "Flīzēšanas darbi Nīcgales ielā 17A, Rīga, Bonava Latvija"
type textarea "x"
type input "Flīzēšanas darbi Nīcgales ielā 17A, Rīga, Bonava Latvija S"
type textarea "x"
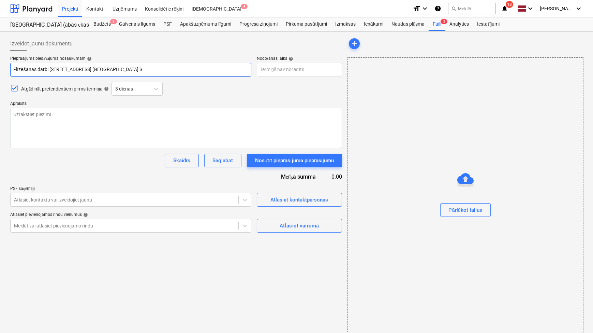
type input "Flīzēšanas darbi Nīcgales ielā 17A, Rīga, Bonava Latvija SI"
type textarea "x"
type input "Flīzēšanas darbi Nīcgales ielā 17A, Rīga, Bonava Latvija SIA"
type textarea "x"
type input "Flīzēšanas darbi Nīcgales ielā 17A, Rīga, Bonava Latvija SIA"
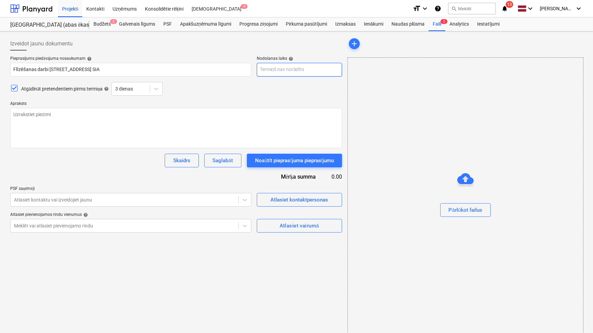
click at [308, 71] on body "Projekti Kontakti Uzņēmums Konsolidētie rēķini Iesūtne 4 format_size keyboard_a…" at bounding box center [296, 166] width 593 height 333
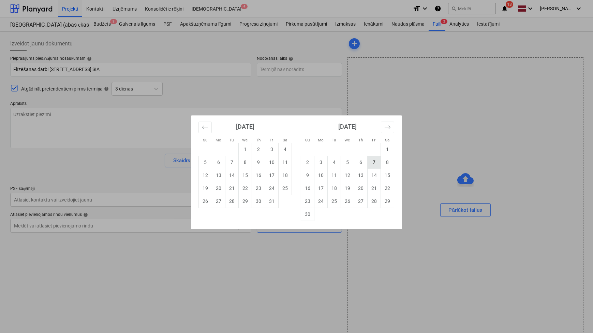
click at [374, 163] on td "7" at bounding box center [374, 162] width 13 height 13
type textarea "x"
type input "[DATE]"
click at [281, 67] on body "Projekti Kontakti Uzņēmums Konsolidētie rēķini Iesūtne 4 format_size keyboard_a…" at bounding box center [296, 166] width 593 height 333
click at [200, 126] on button "Move backward to switch to the previous month." at bounding box center [205, 127] width 13 height 12
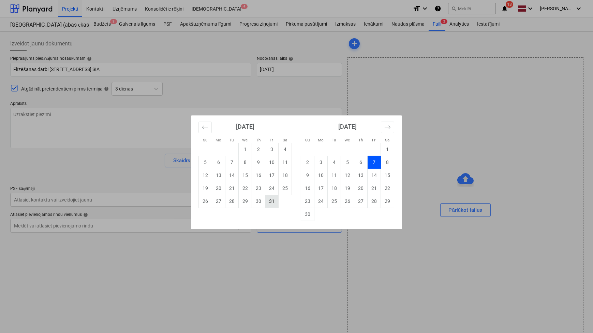
click at [274, 199] on td "31" at bounding box center [271, 201] width 13 height 13
type textarea "x"
type input "[DATE]"
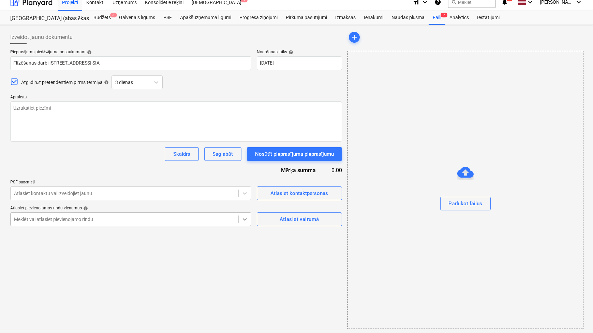
click at [245, 224] on div at bounding box center [245, 219] width 12 height 12
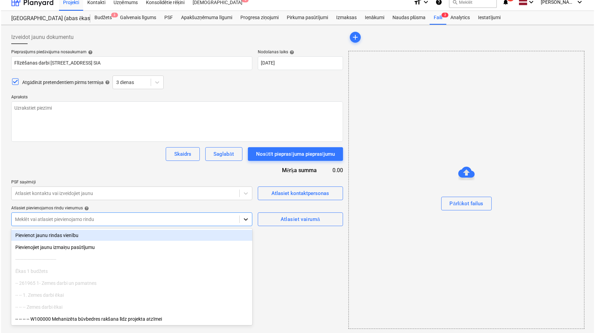
scroll to position [8, 0]
click at [275, 217] on span "Atlasiet vairumā" at bounding box center [299, 218] width 70 height 9
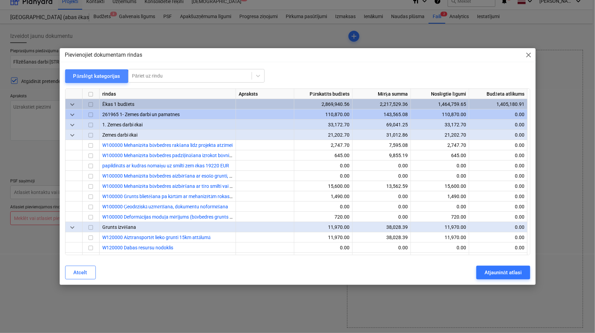
click at [87, 80] on div "Pārslēgt kategorijas" at bounding box center [96, 76] width 47 height 9
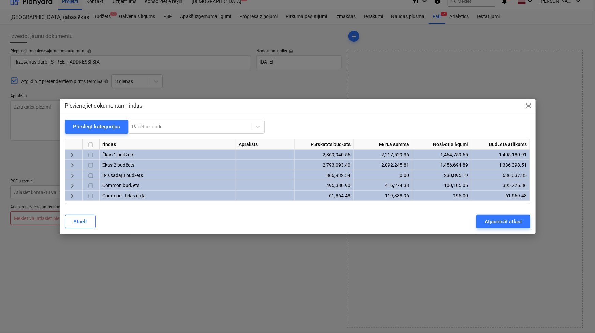
click at [68, 156] on span "keyboard_arrow_right" at bounding box center [72, 155] width 8 height 8
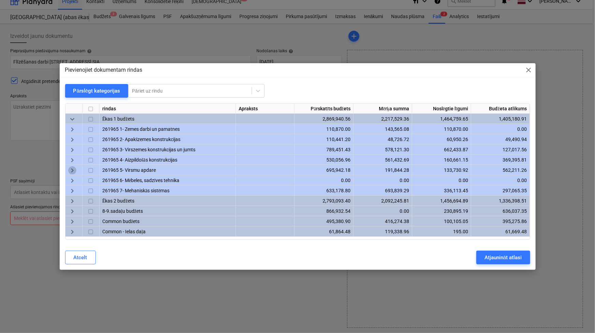
click at [73, 170] on span "keyboard_arrow_right" at bounding box center [72, 171] width 8 height 8
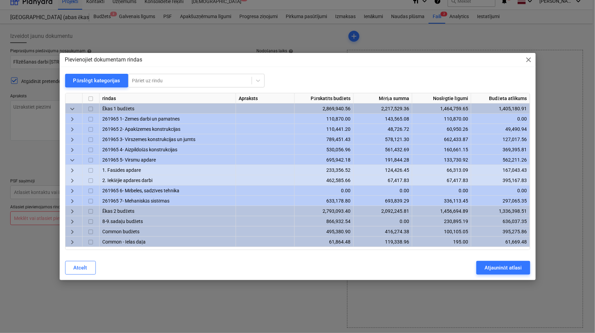
click at [72, 179] on span "keyboard_arrow_right" at bounding box center [72, 181] width 8 height 8
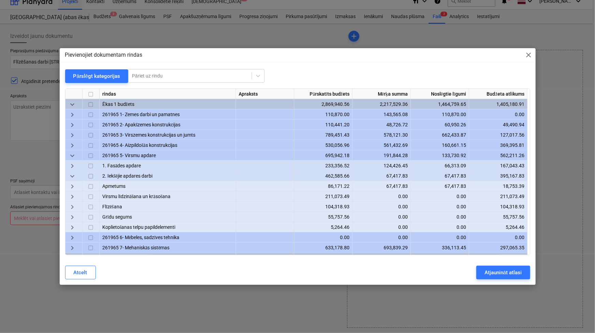
click at [73, 205] on span "keyboard_arrow_right" at bounding box center [72, 207] width 8 height 8
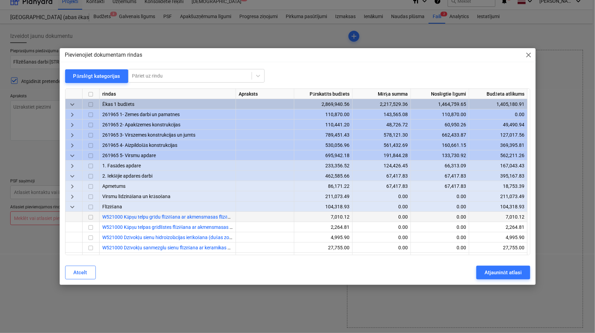
scroll to position [41, 0]
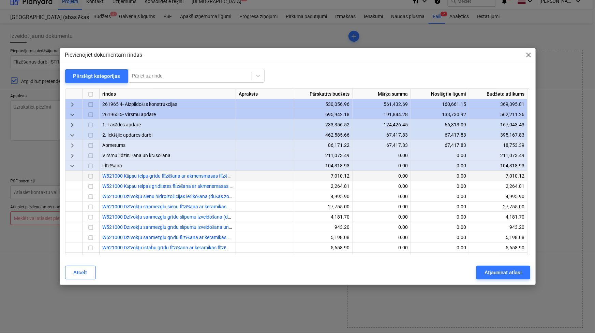
click at [90, 176] on input "checkbox" at bounding box center [91, 176] width 8 height 8
click at [89, 186] on input "checkbox" at bounding box center [91, 186] width 8 height 8
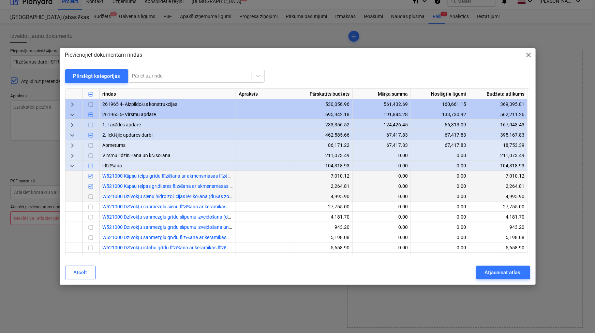
click at [91, 194] on input "checkbox" at bounding box center [91, 196] width 8 height 8
click at [90, 203] on input "checkbox" at bounding box center [91, 207] width 8 height 8
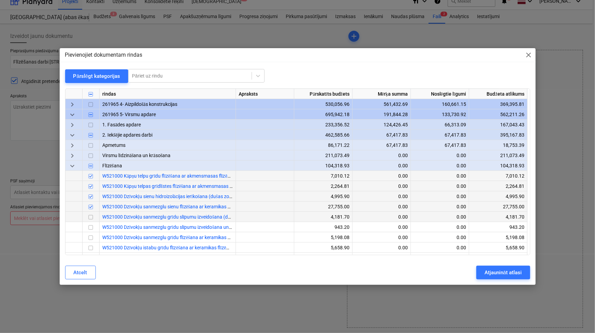
click at [89, 215] on input "checkbox" at bounding box center [91, 217] width 8 height 8
click at [91, 225] on input "checkbox" at bounding box center [91, 227] width 8 height 8
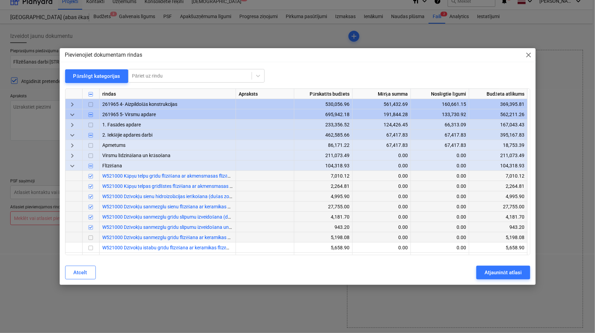
click at [90, 236] on input "checkbox" at bounding box center [91, 237] width 8 height 8
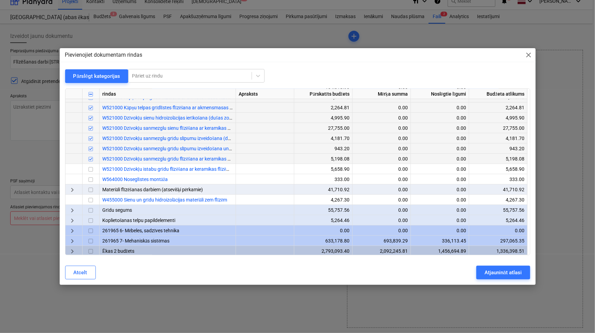
scroll to position [124, 0]
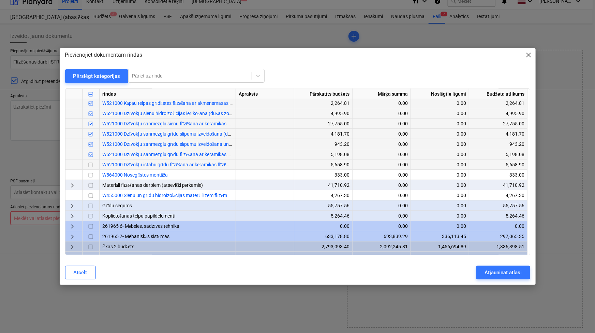
click at [92, 164] on input "checkbox" at bounding box center [91, 165] width 8 height 8
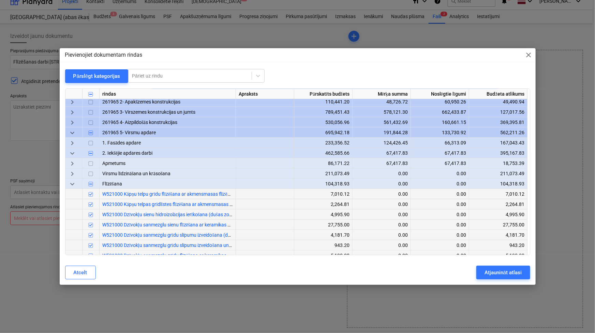
scroll to position [41, 0]
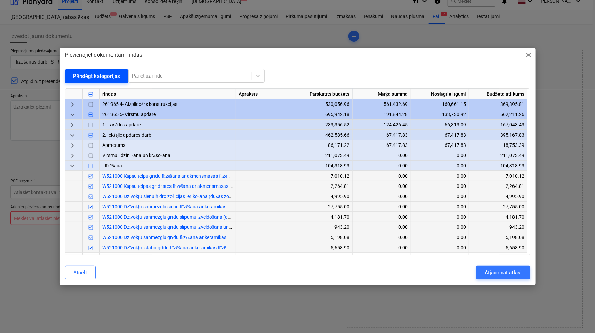
click at [105, 80] on div "Pārslēgt kategorijas" at bounding box center [96, 76] width 47 height 9
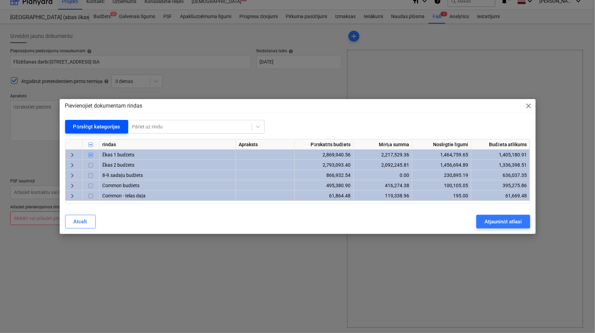
scroll to position [0, 0]
click at [73, 167] on span "keyboard_arrow_right" at bounding box center [72, 165] width 8 height 8
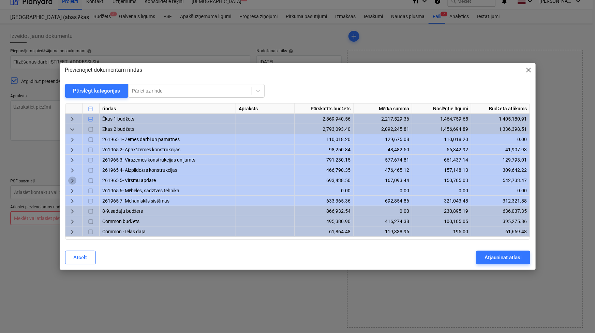
click at [74, 177] on span "keyboard_arrow_right" at bounding box center [72, 181] width 8 height 8
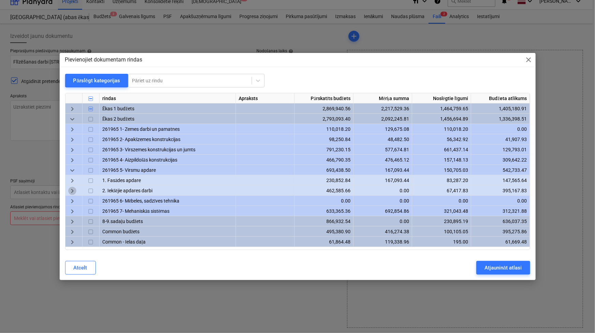
click at [72, 190] on span "keyboard_arrow_right" at bounding box center [72, 191] width 8 height 8
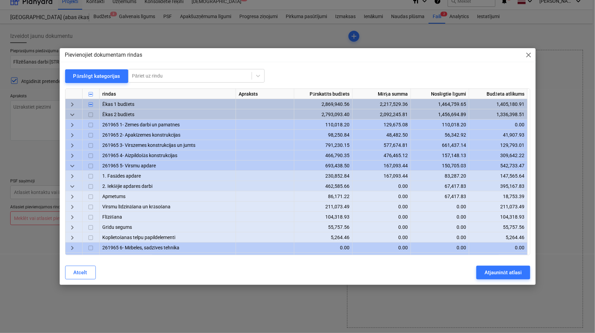
click at [74, 216] on span "keyboard_arrow_right" at bounding box center [72, 217] width 8 height 8
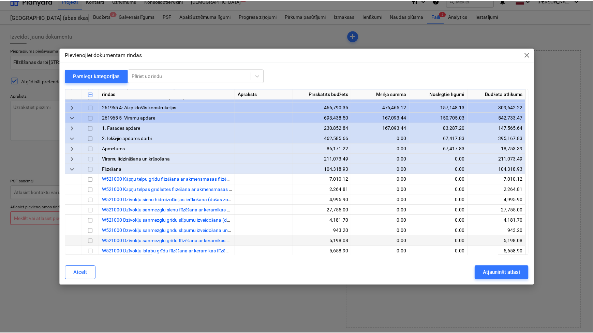
scroll to position [83, 0]
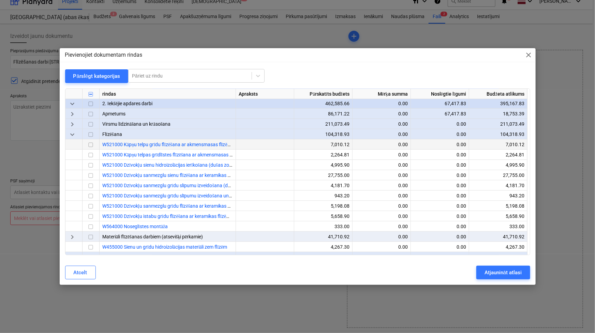
click at [92, 146] on input "checkbox" at bounding box center [91, 145] width 8 height 8
click at [91, 157] on input "checkbox" at bounding box center [91, 155] width 8 height 8
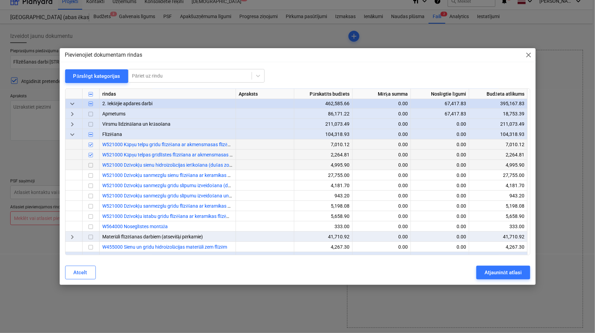
click at [92, 164] on input "checkbox" at bounding box center [91, 165] width 8 height 8
click at [90, 173] on input "checkbox" at bounding box center [91, 175] width 8 height 8
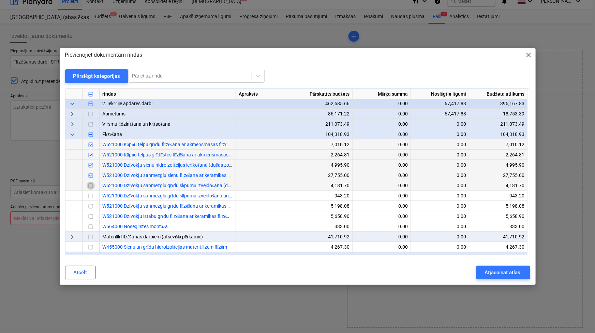
click at [90, 184] on input "checkbox" at bounding box center [91, 186] width 8 height 8
click at [89, 192] on input "checkbox" at bounding box center [91, 196] width 8 height 8
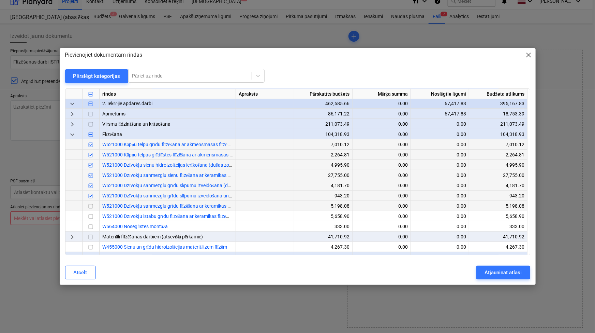
click at [90, 200] on input "checkbox" at bounding box center [91, 196] width 8 height 8
click at [91, 208] on input "checkbox" at bounding box center [91, 206] width 8 height 8
click at [92, 198] on input "checkbox" at bounding box center [91, 196] width 8 height 8
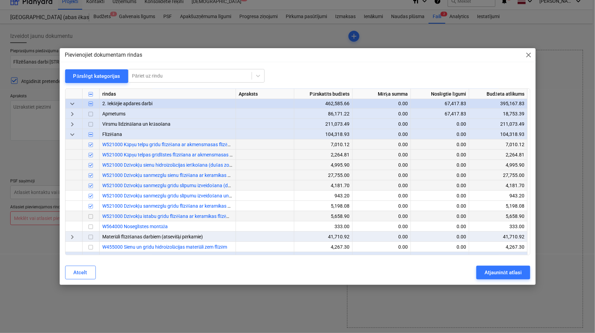
click at [92, 217] on input "checkbox" at bounding box center [91, 216] width 8 height 8
click at [508, 270] on div "Atjaunināt atlasi" at bounding box center [503, 272] width 37 height 9
type textarea "x"
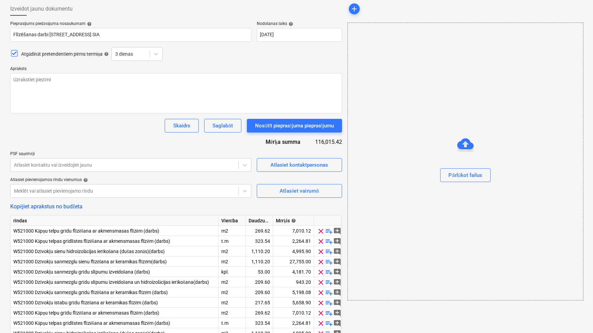
scroll to position [0, 0]
